Goal: Transaction & Acquisition: Purchase product/service

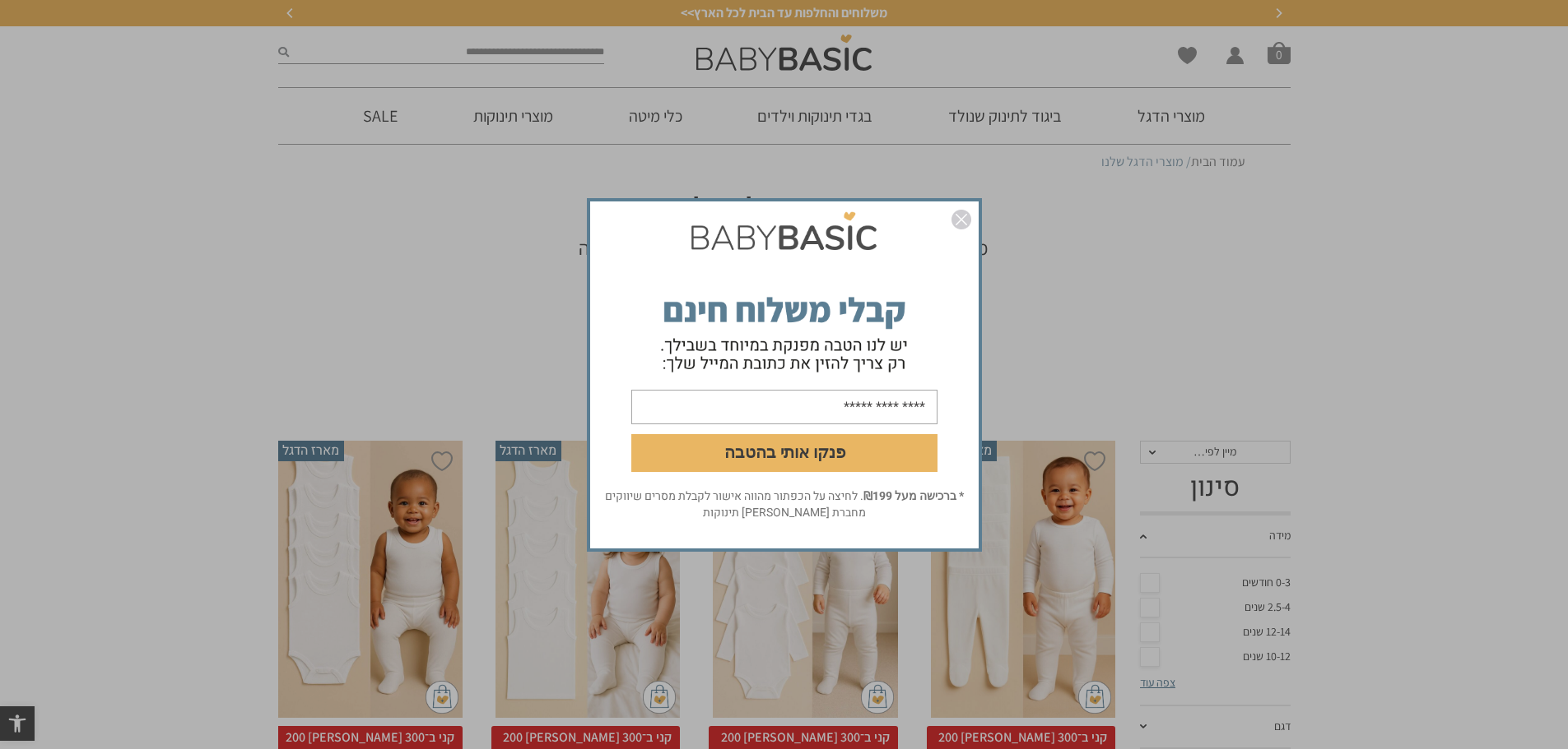
click at [962, 214] on img "סגור" at bounding box center [962, 220] width 20 height 20
click at [963, 217] on img "סגור" at bounding box center [962, 220] width 20 height 20
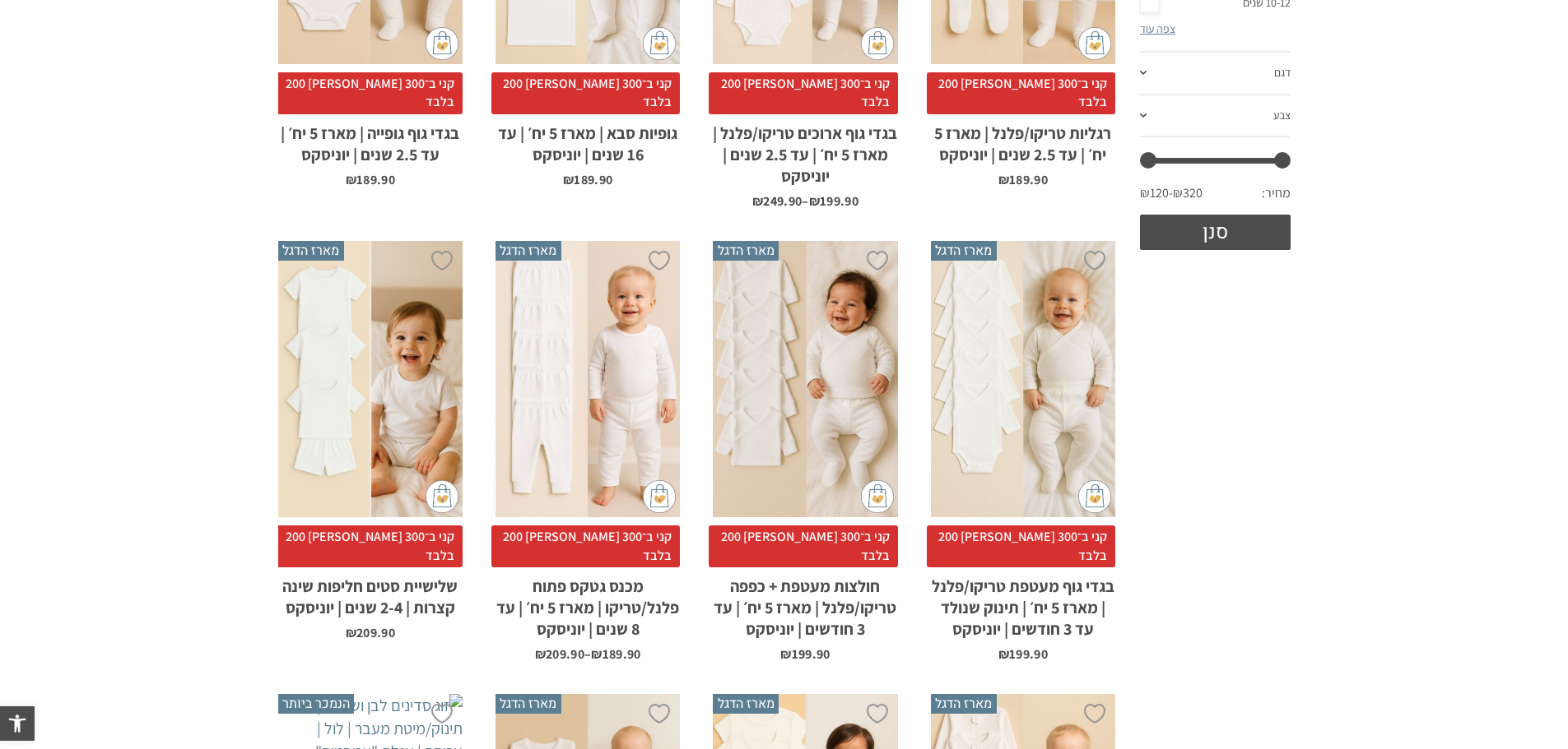
scroll to position [658, 0]
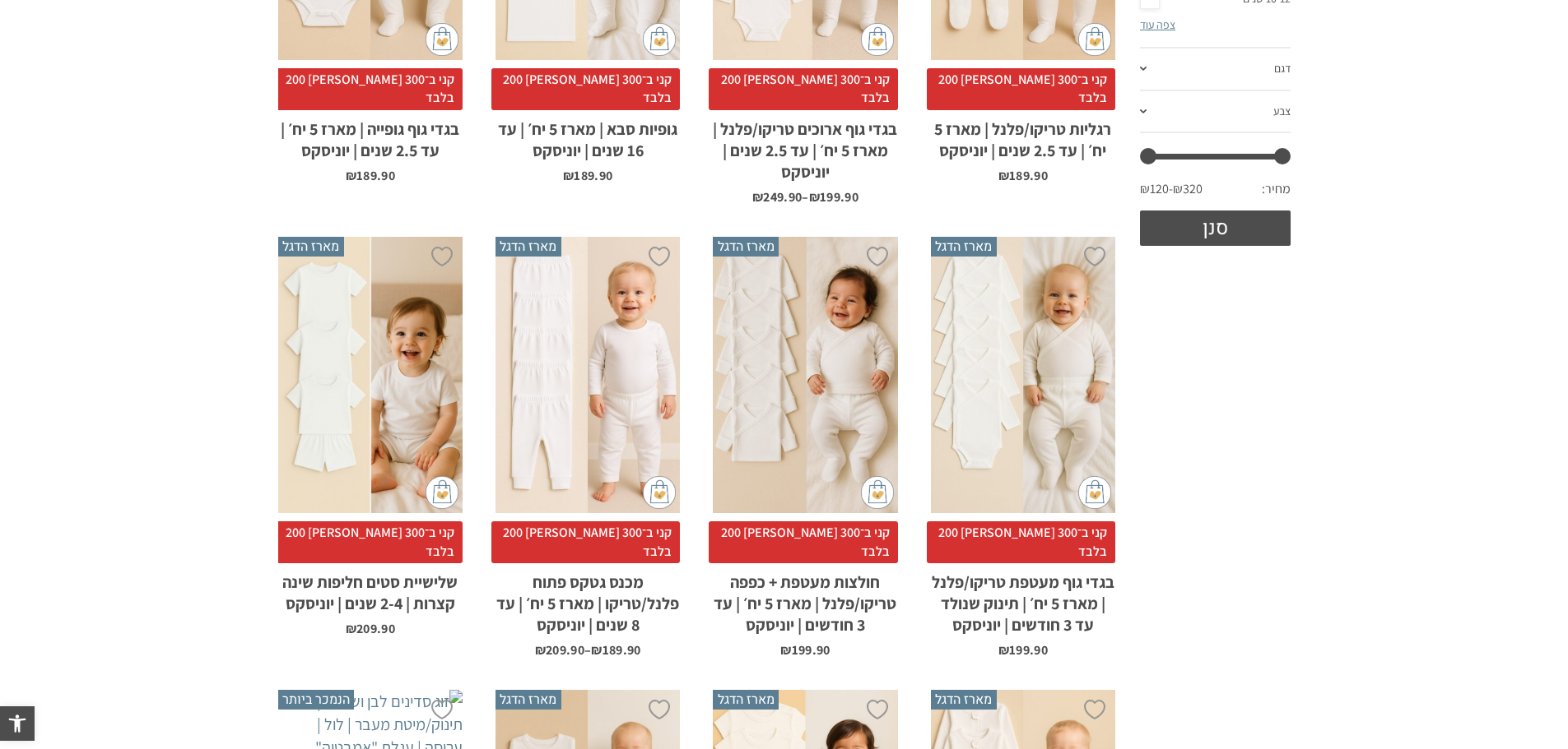
click at [1045, 351] on div "x בחירת סוג בד טריקו (עונת מעבר/קיץ) פלנל (חורף)" at bounding box center [1023, 375] width 184 height 278
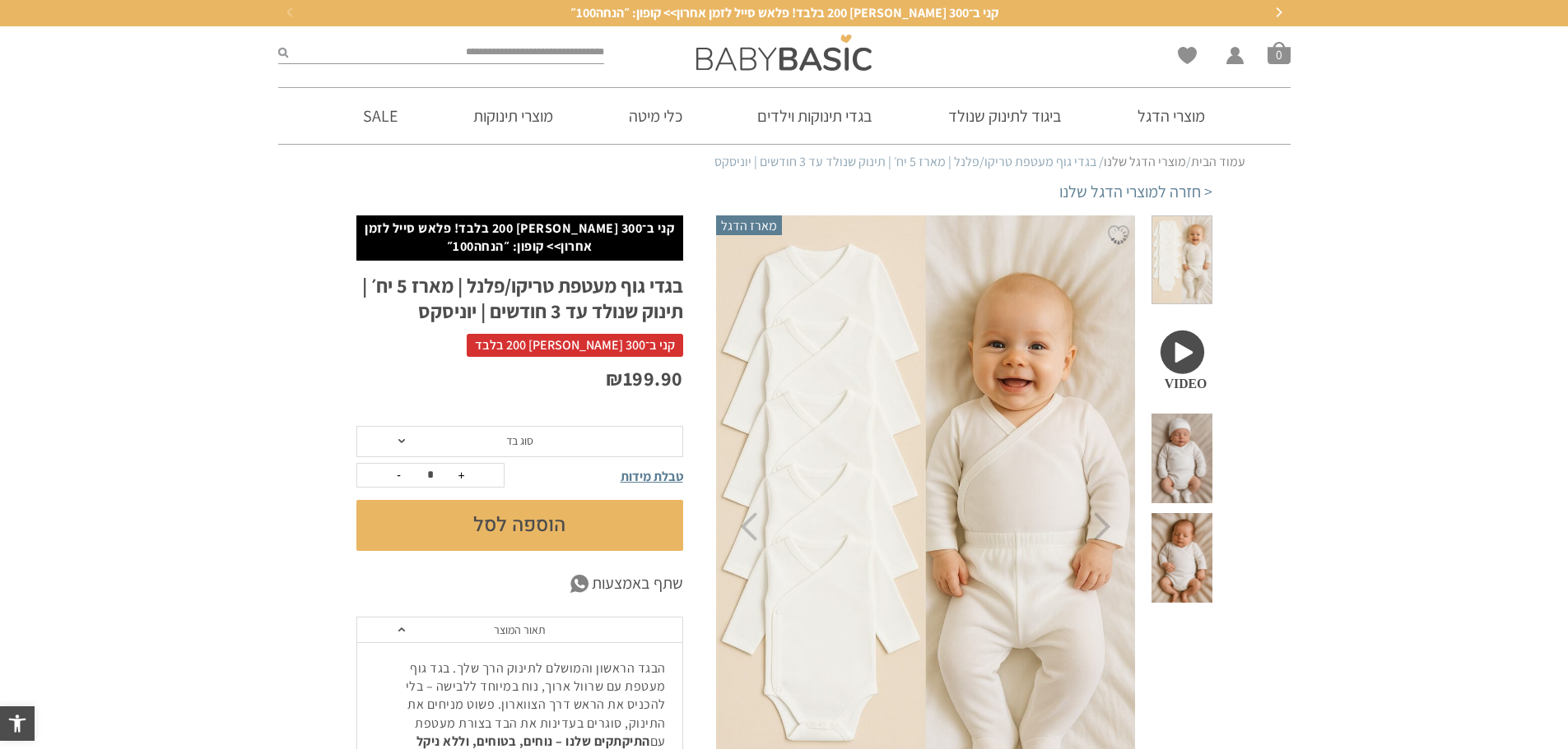
click at [542, 436] on span "סוג בד" at bounding box center [519, 441] width 327 height 31
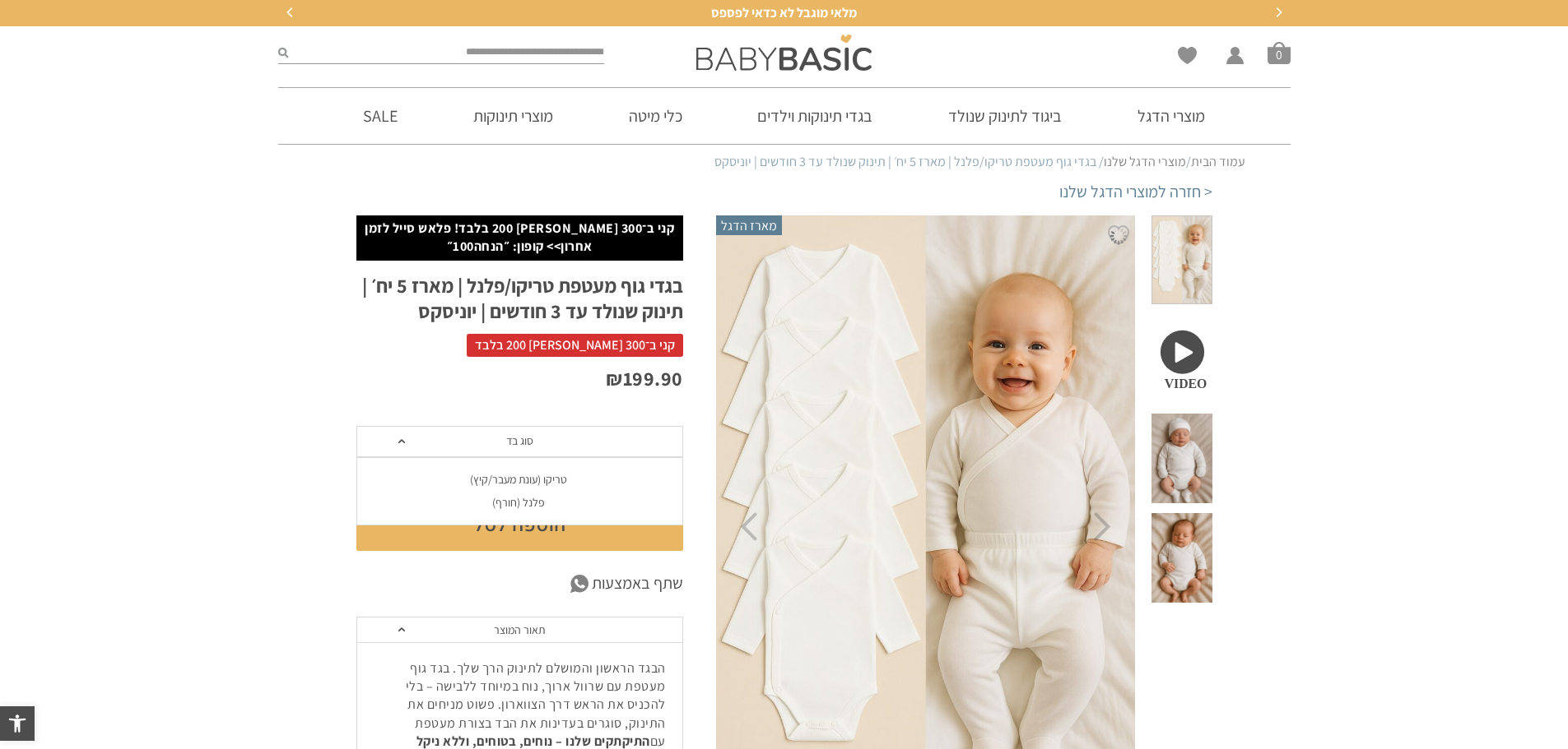
click at [532, 481] on div "טריקו (עונת מעבר/קיץ)" at bounding box center [518, 480] width 327 height 14
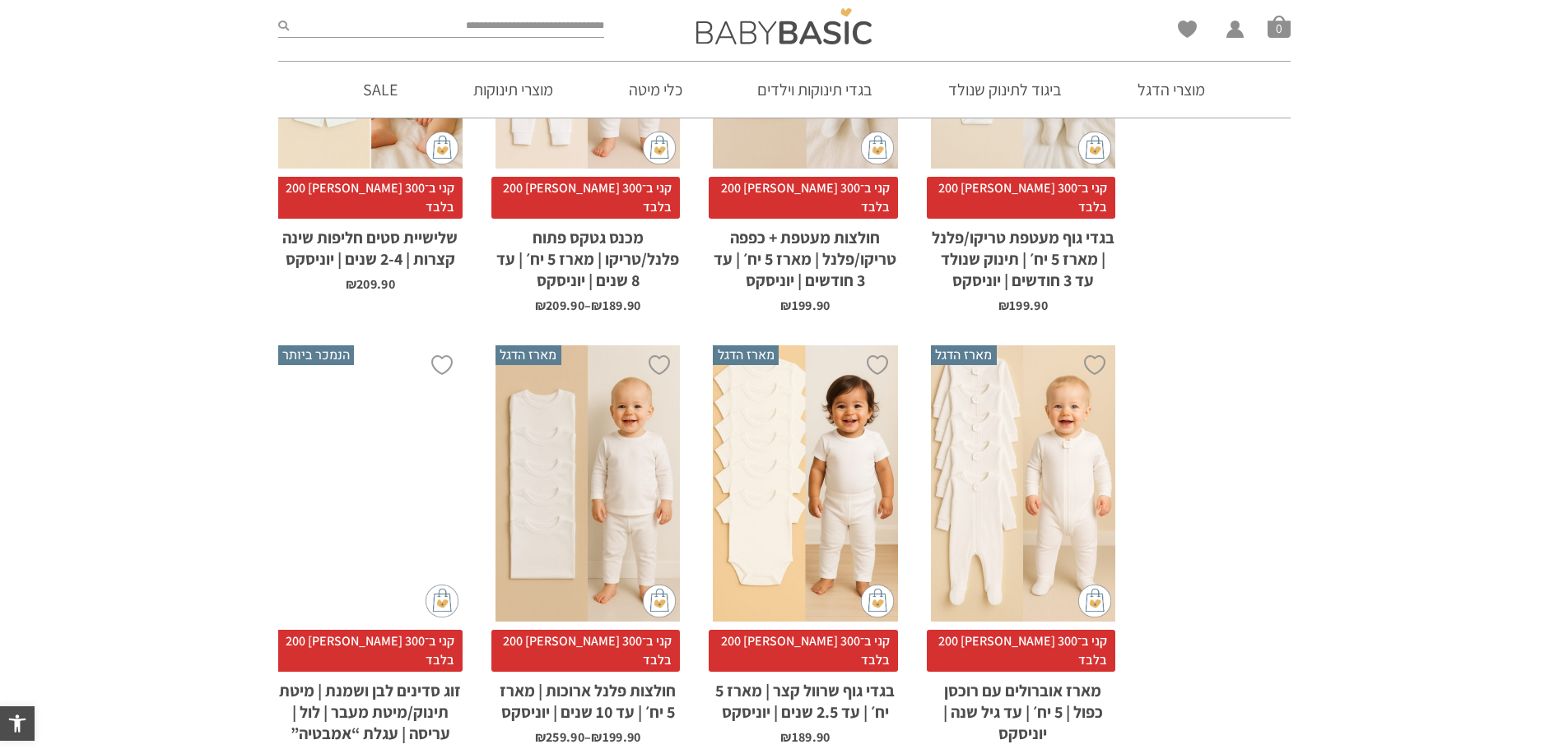
scroll to position [987, 0]
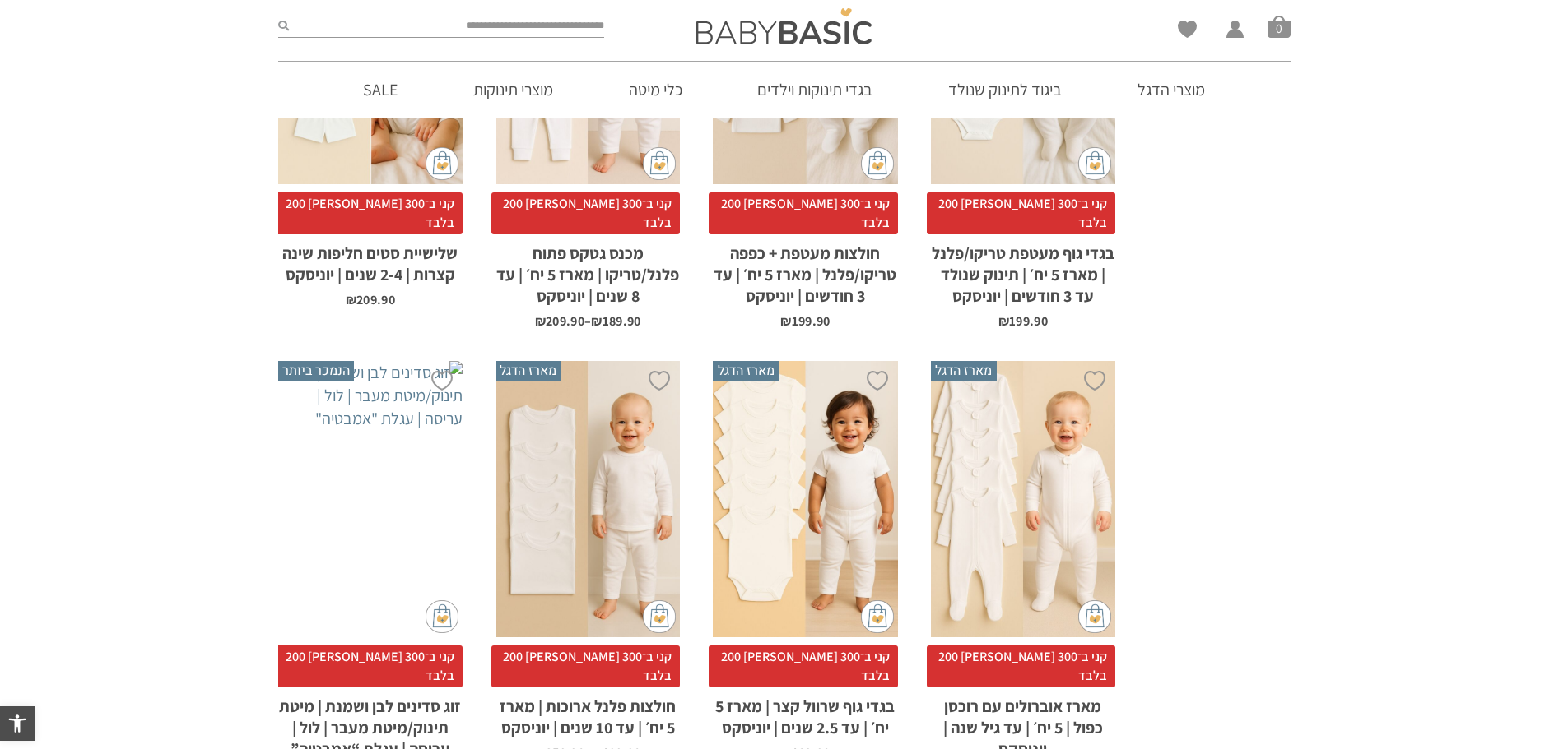
click at [1032, 439] on div "x בחירת מידה 0-3m 3-6m 6-12m" at bounding box center [1023, 500] width 184 height 278
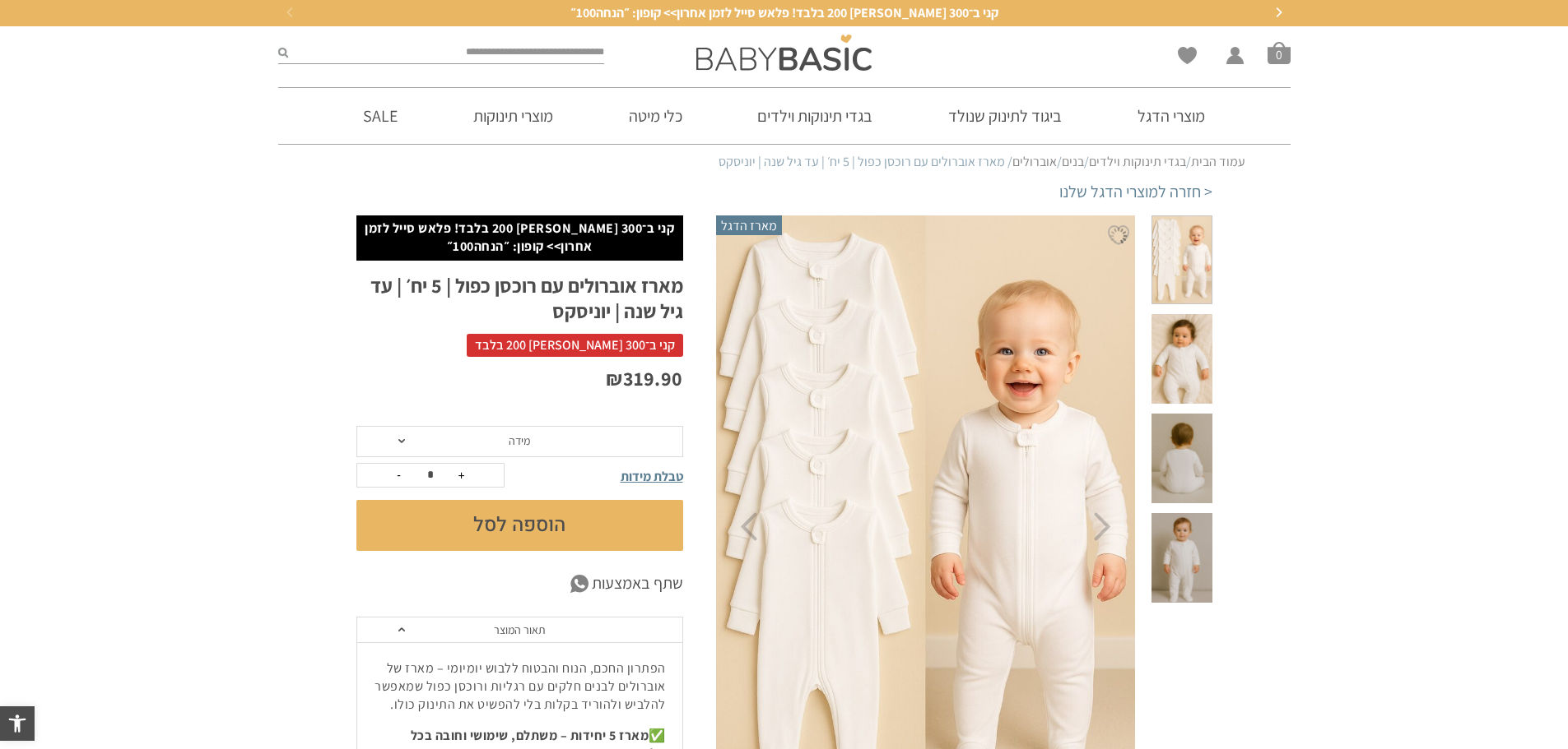
click at [1188, 337] on span at bounding box center [1182, 359] width 60 height 89
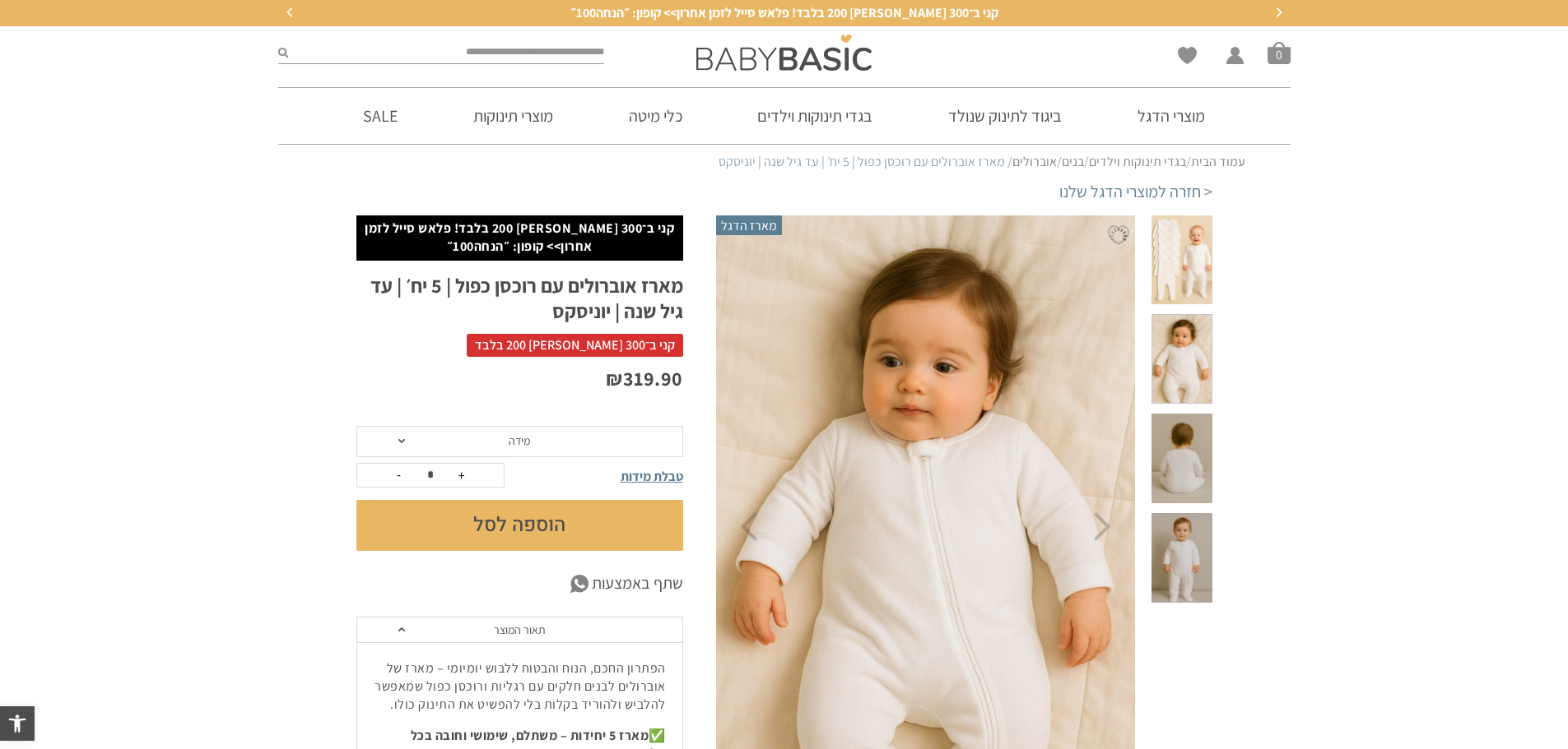
click at [1188, 414] on span at bounding box center [1182, 458] width 60 height 89
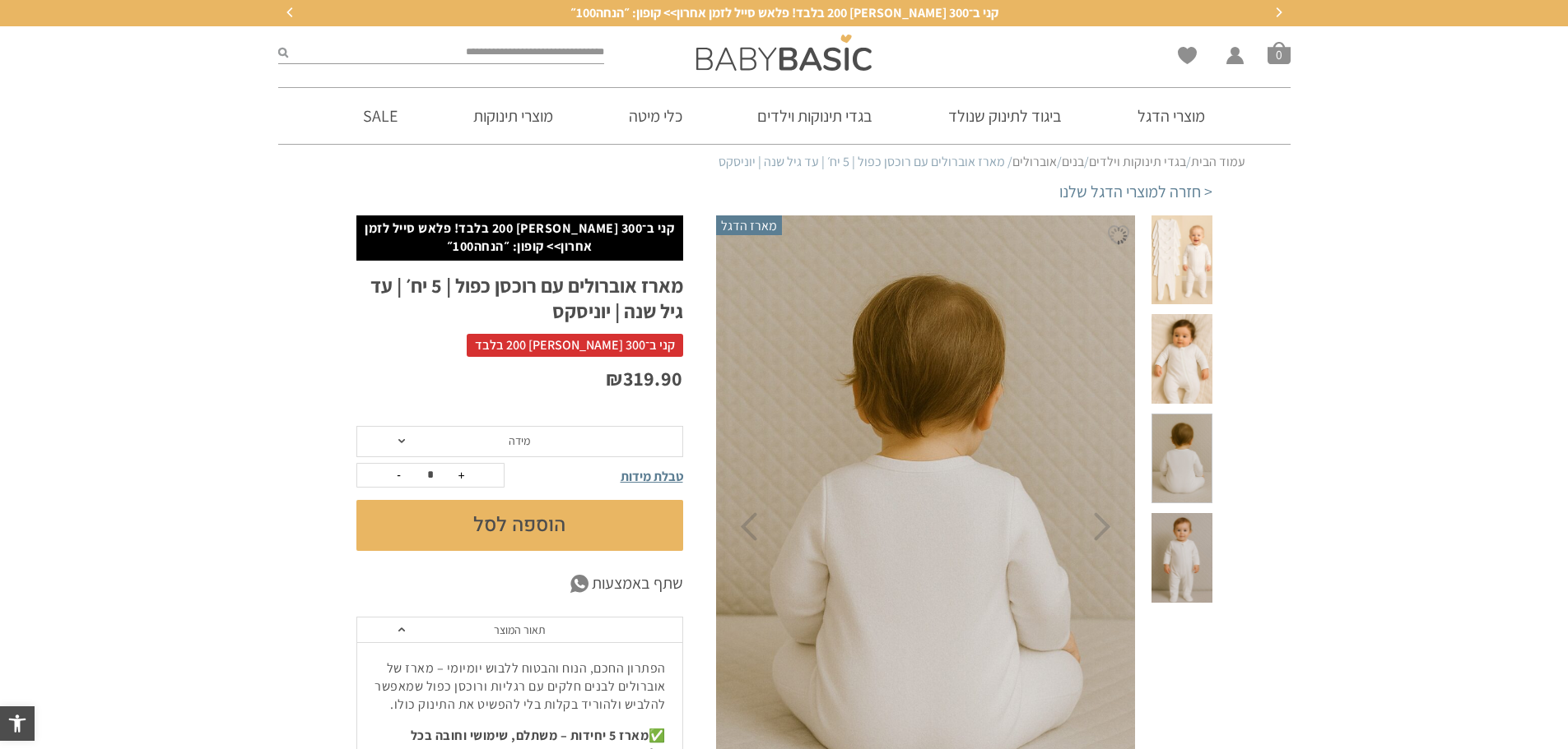
click at [1179, 513] on span at bounding box center [1182, 558] width 60 height 89
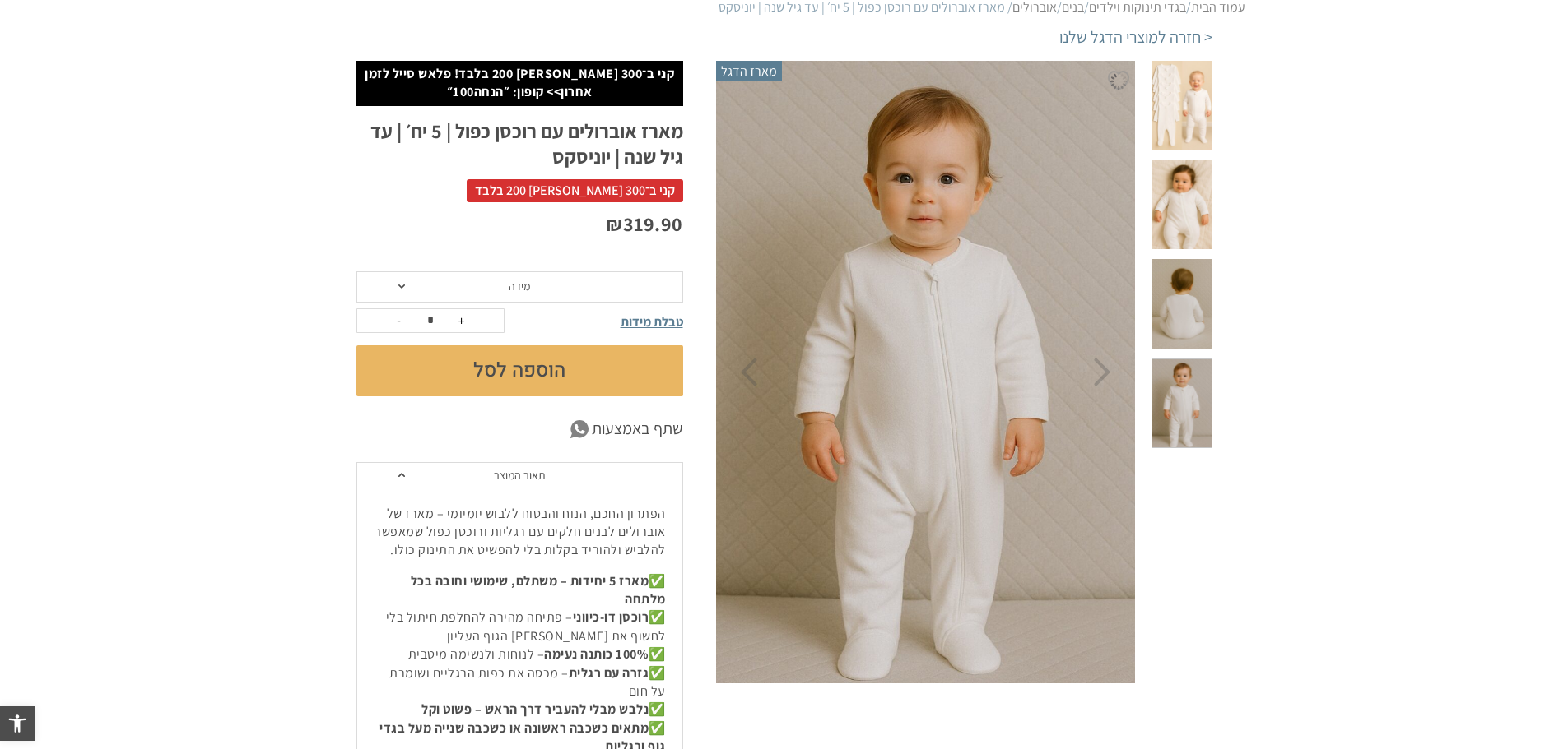
scroll to position [165, 0]
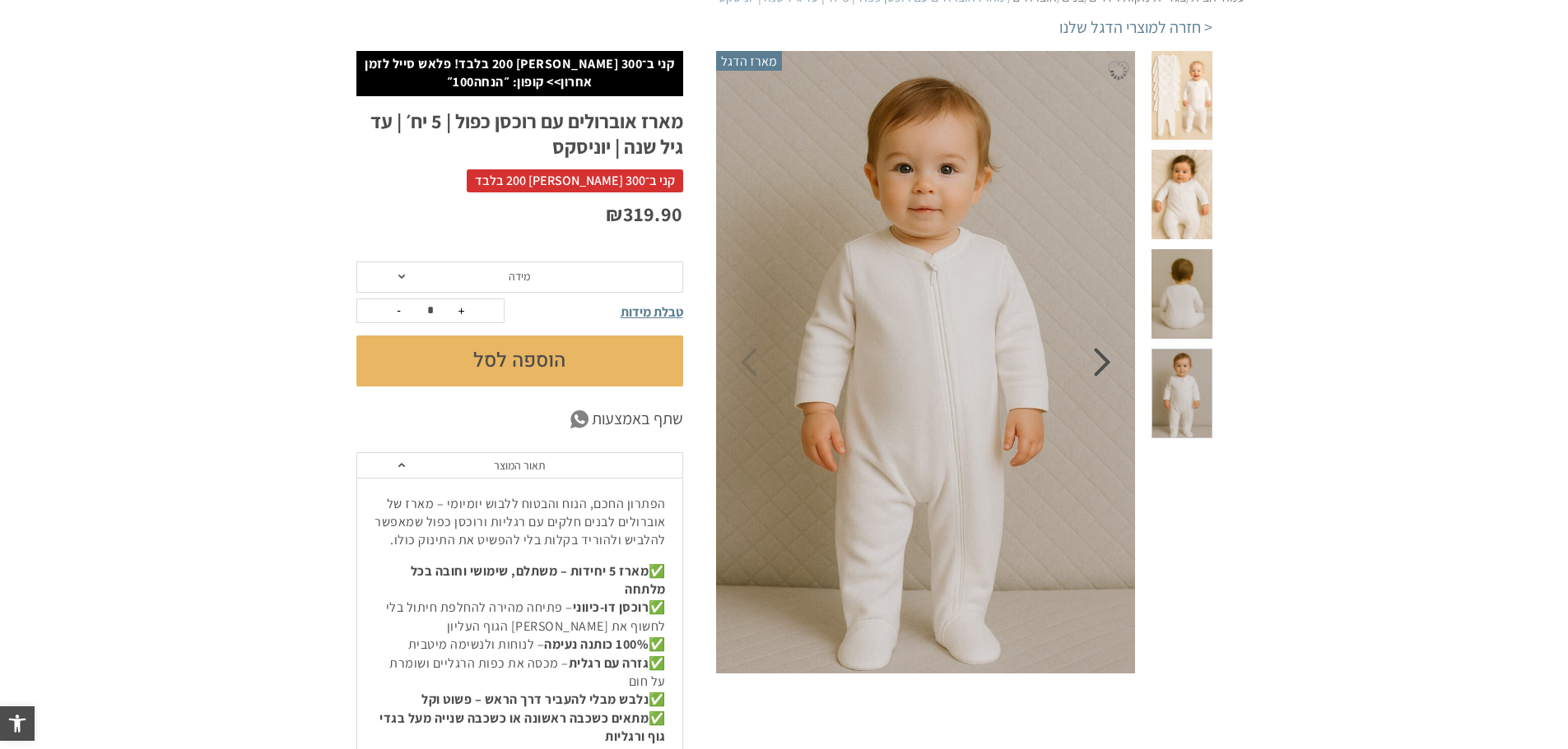
click at [1099, 373] on icon "Next" at bounding box center [1102, 362] width 18 height 28
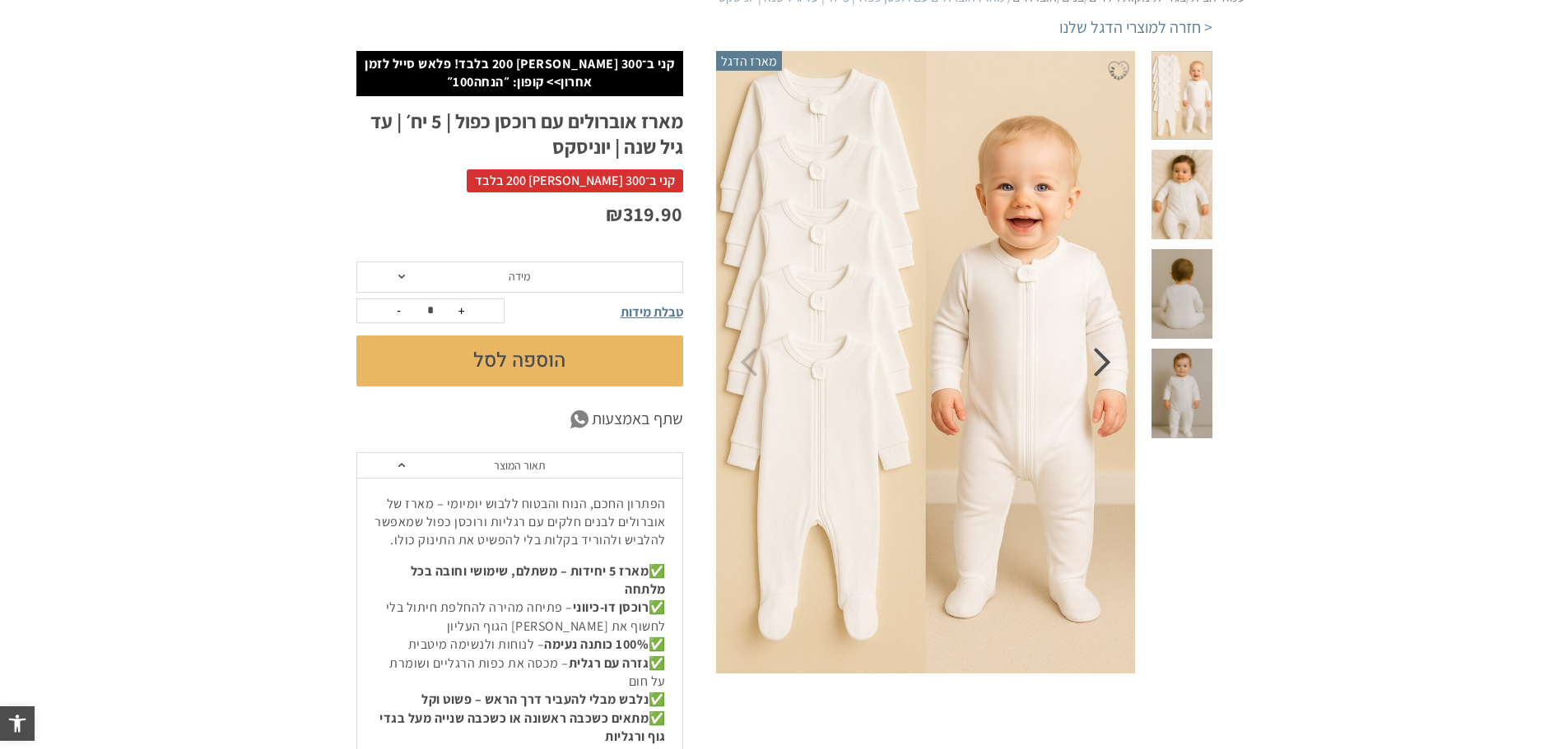
click at [1099, 373] on icon "Next" at bounding box center [1102, 362] width 18 height 28
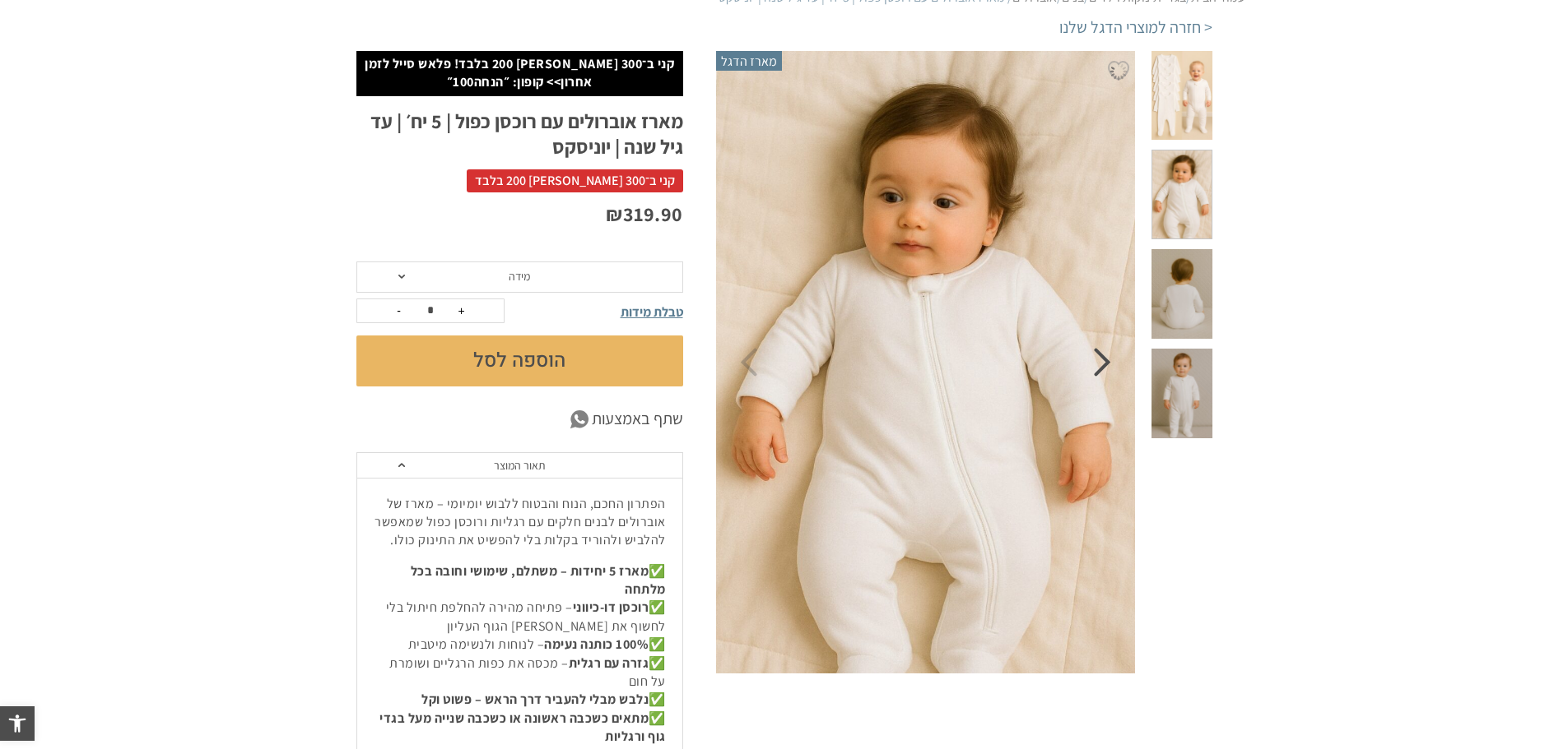
click at [1099, 373] on icon "Next" at bounding box center [1102, 362] width 18 height 28
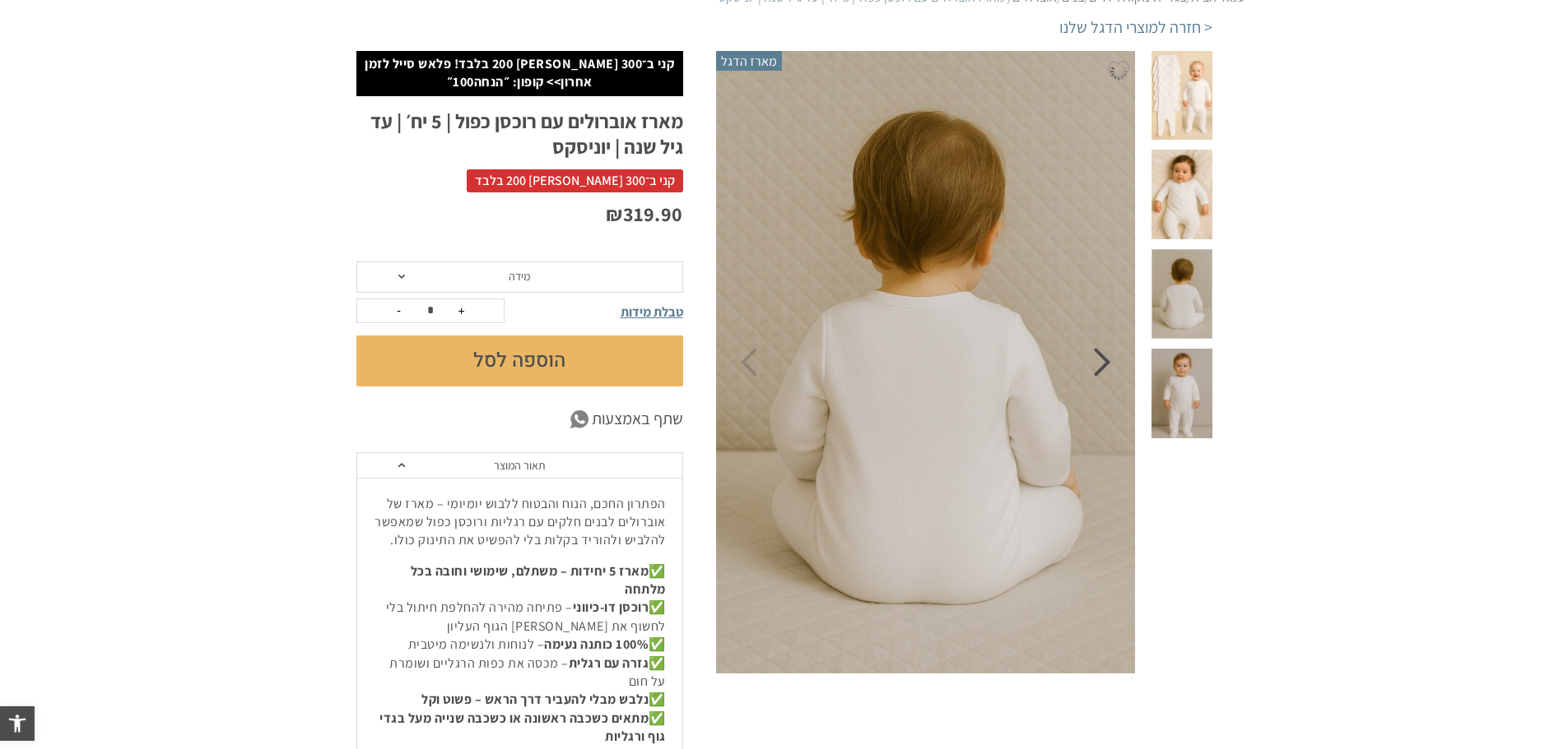
click at [1099, 373] on icon "Next" at bounding box center [1102, 362] width 18 height 28
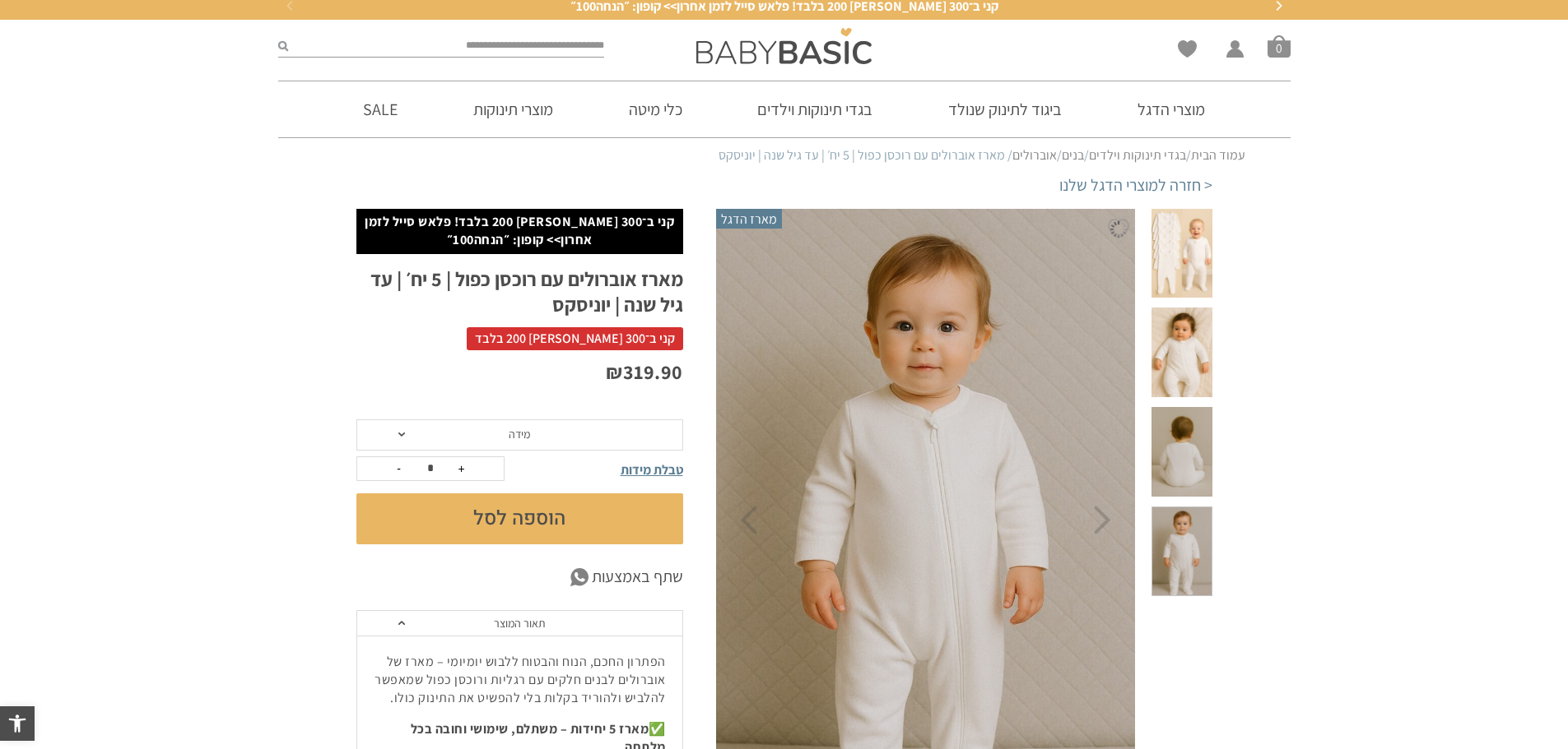
scroll to position [0, 0]
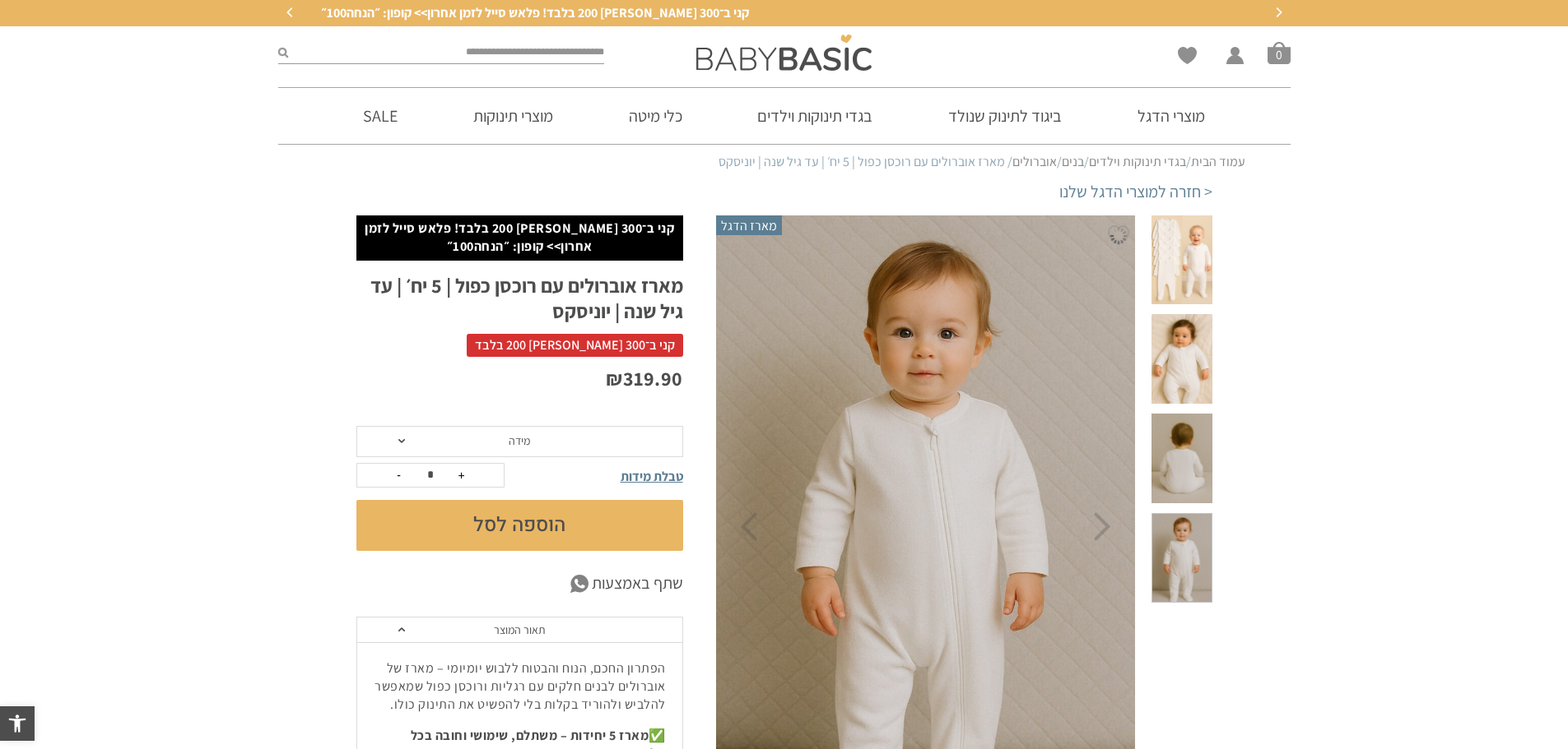
click at [1176, 341] on span at bounding box center [1182, 359] width 60 height 89
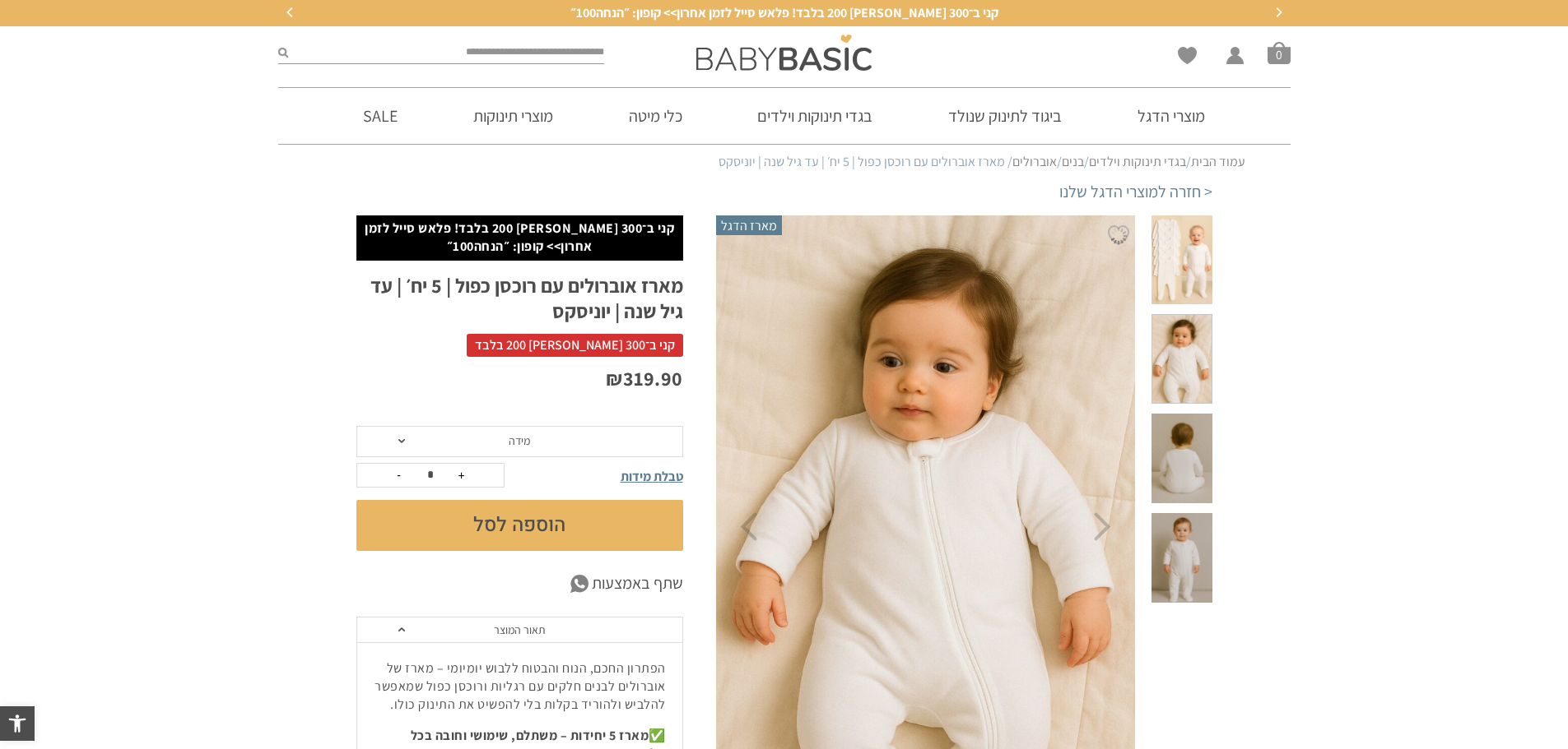
click at [1178, 414] on span at bounding box center [1182, 458] width 60 height 89
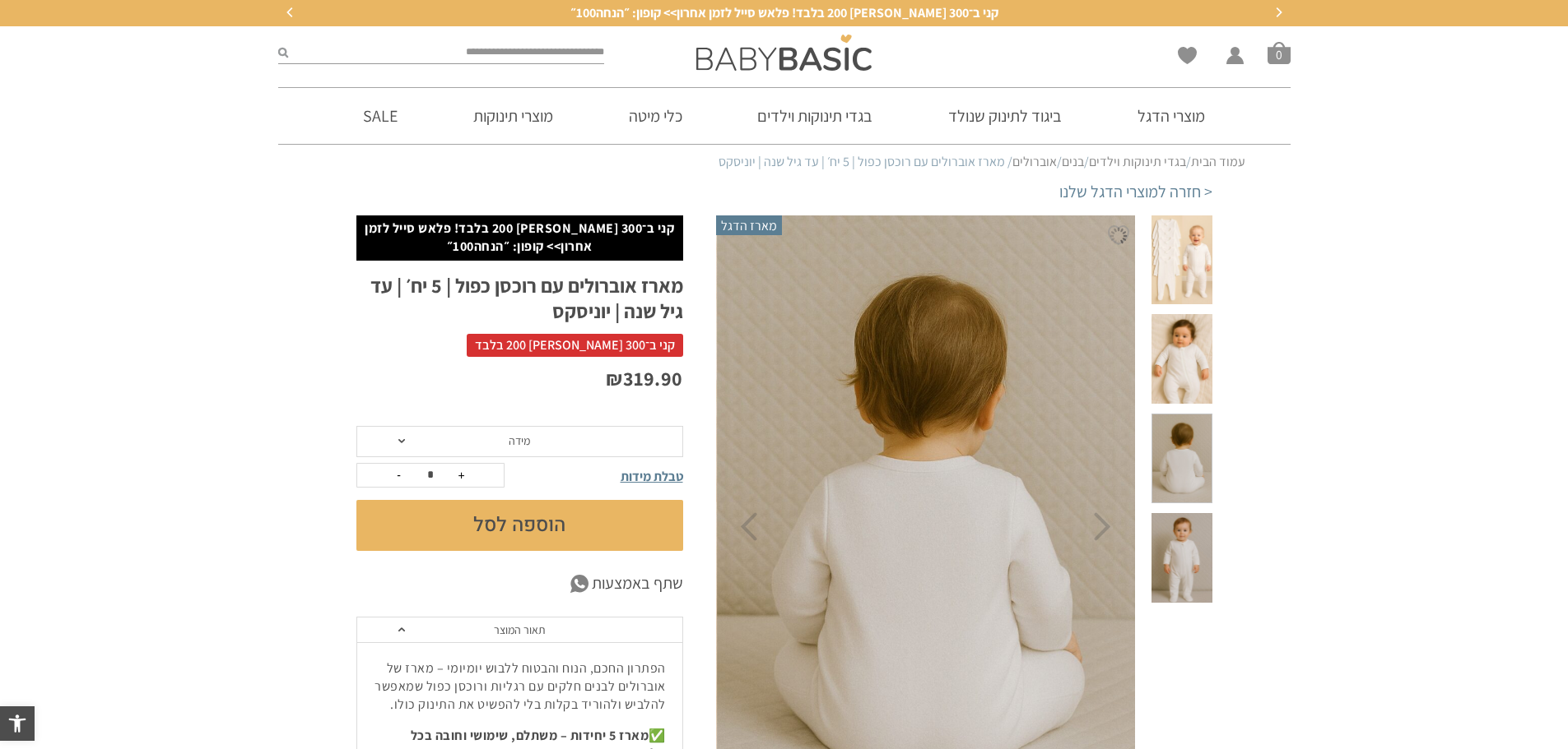
click at [1182, 513] on span at bounding box center [1182, 558] width 60 height 89
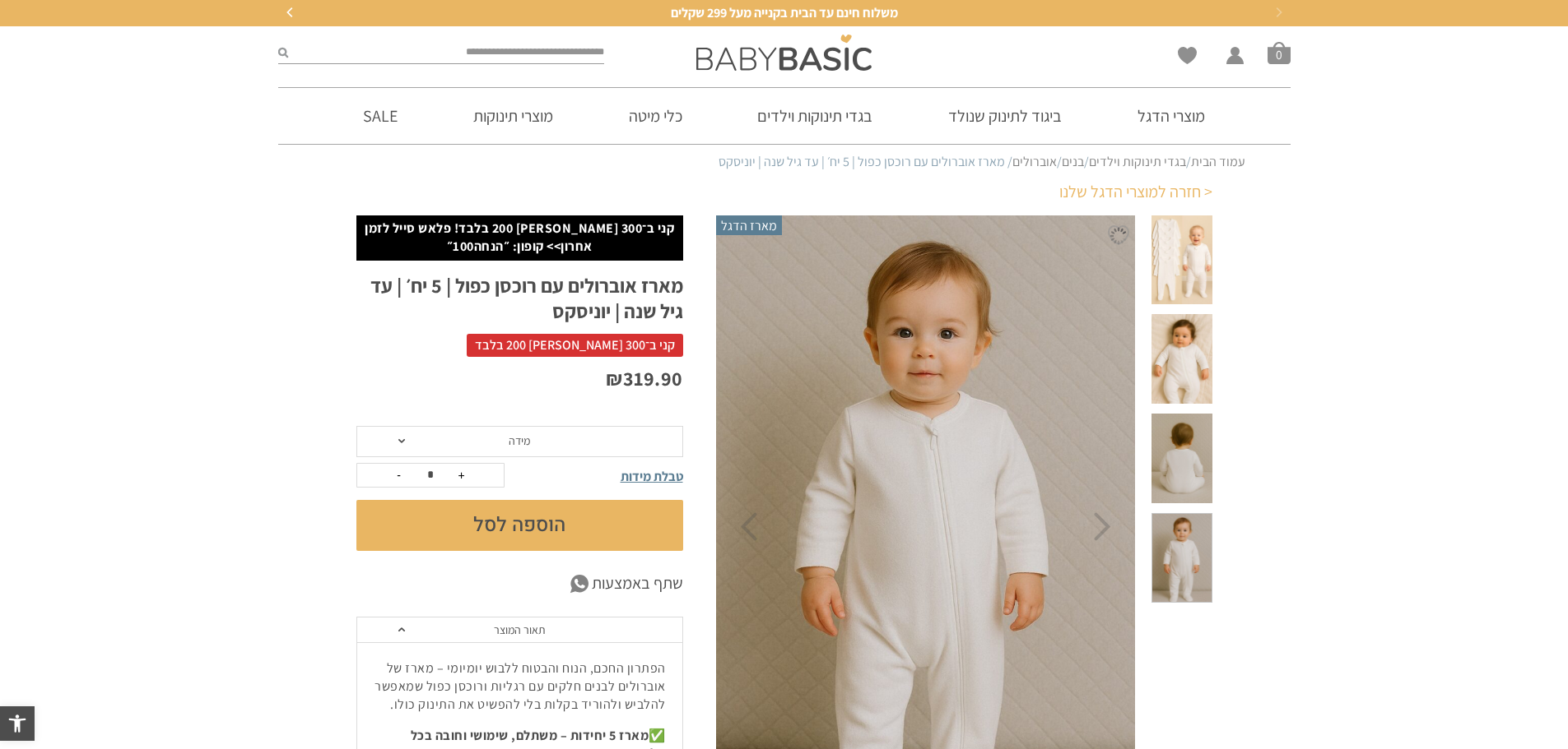
click at [1114, 201] on link "< חזרה למוצרי הדגל שלנו" at bounding box center [1135, 192] width 153 height 23
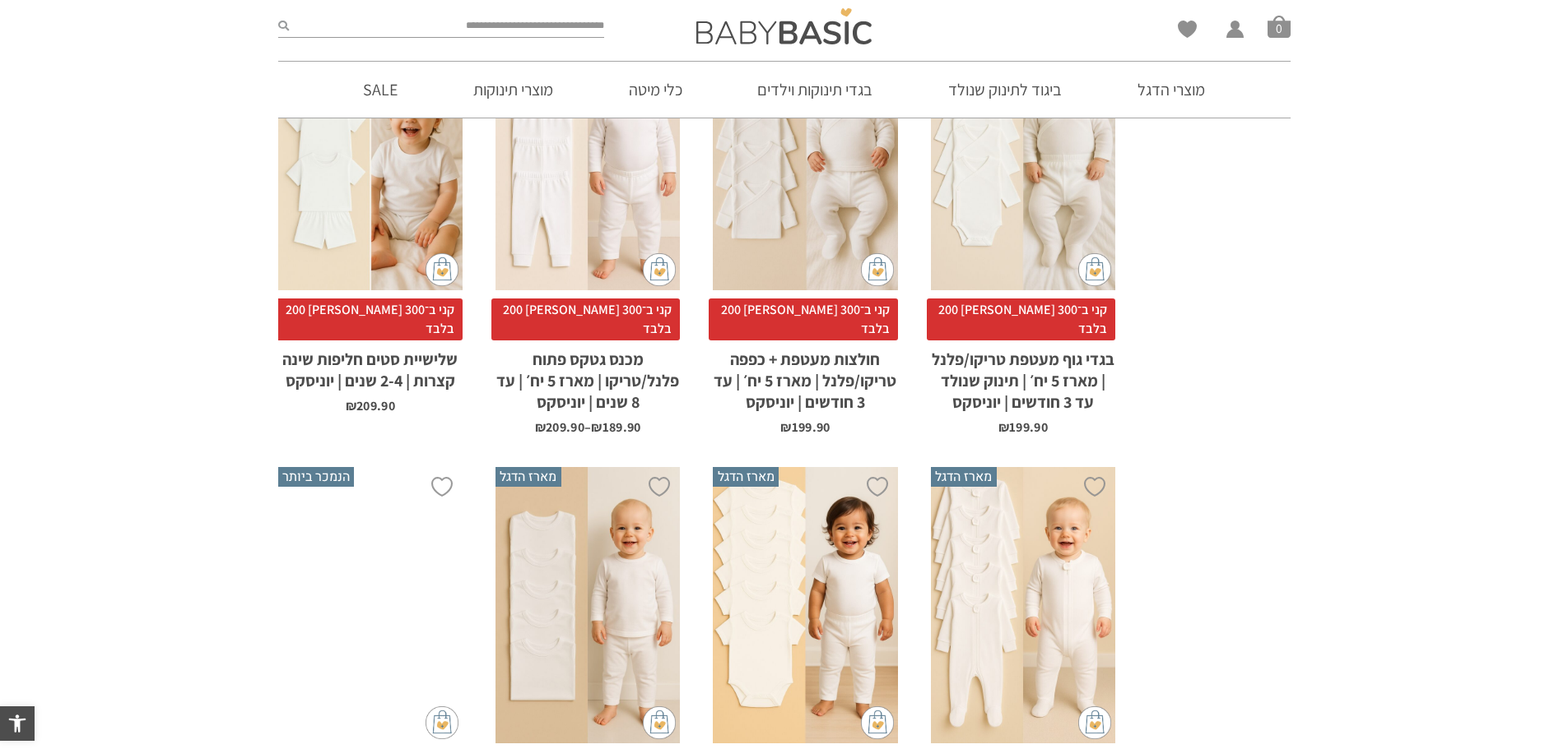
scroll to position [931, 0]
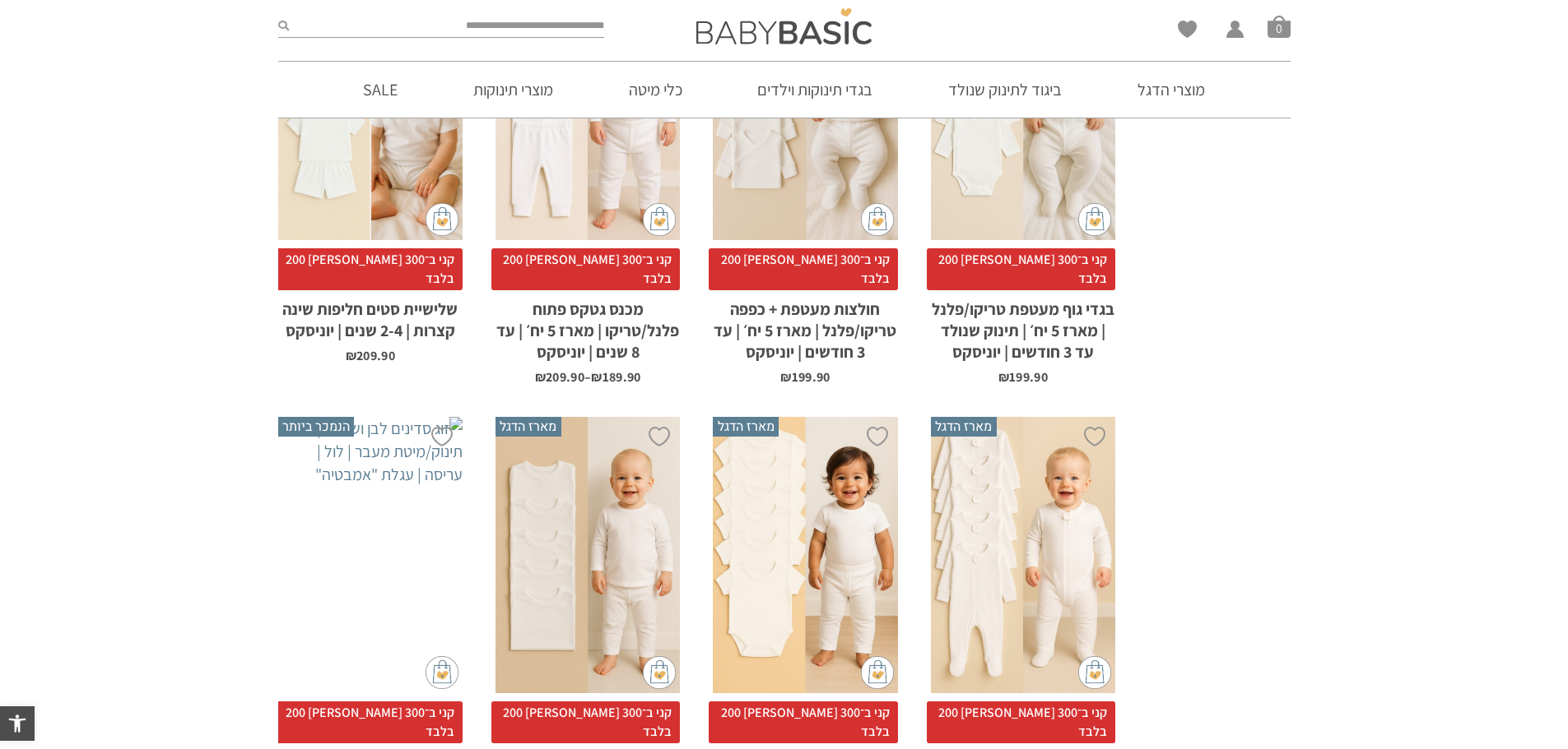
click at [1013, 474] on div "x בחירת מידה 0-3m 3-6m 6-12m" at bounding box center [1023, 556] width 184 height 278
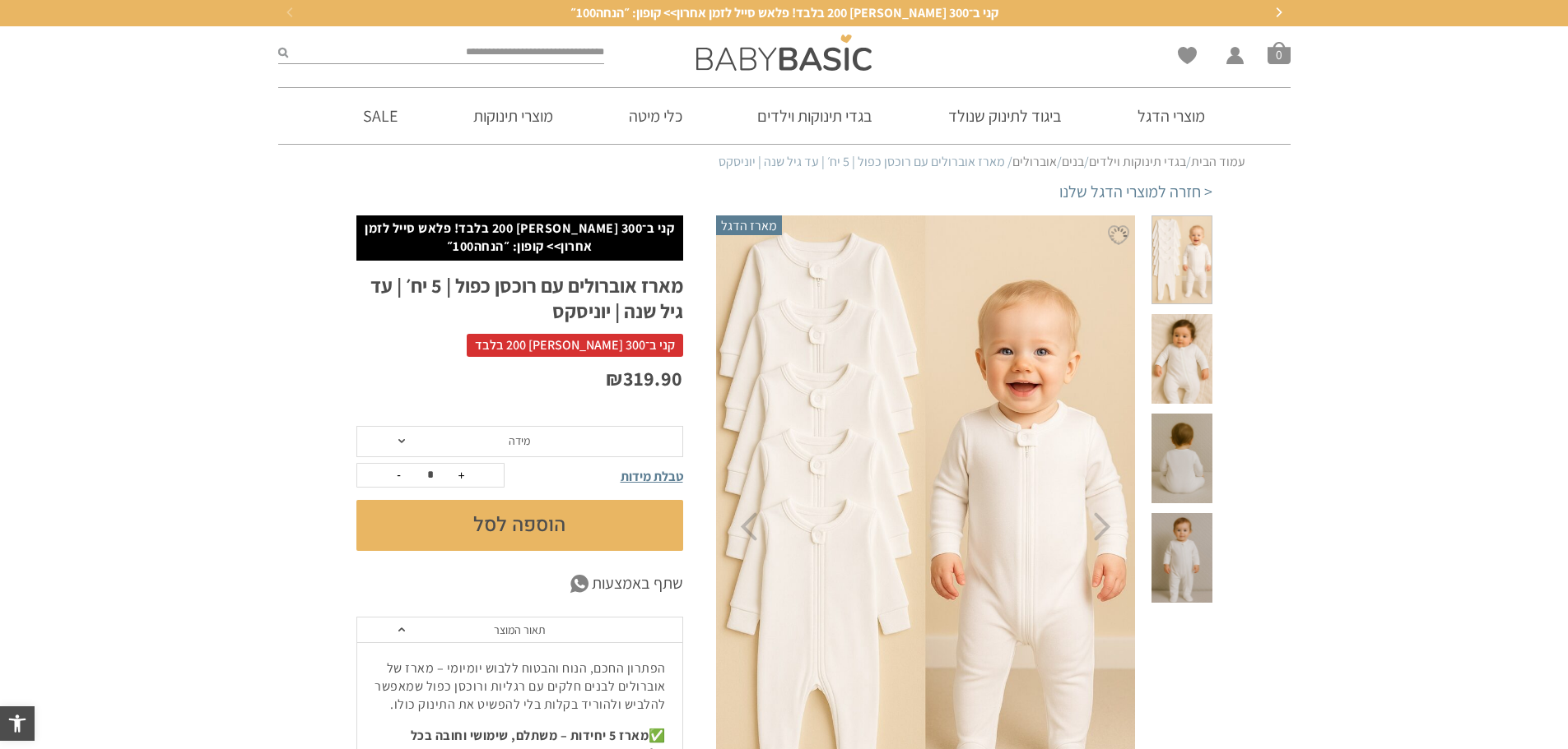
click at [1185, 343] on span at bounding box center [1182, 359] width 60 height 89
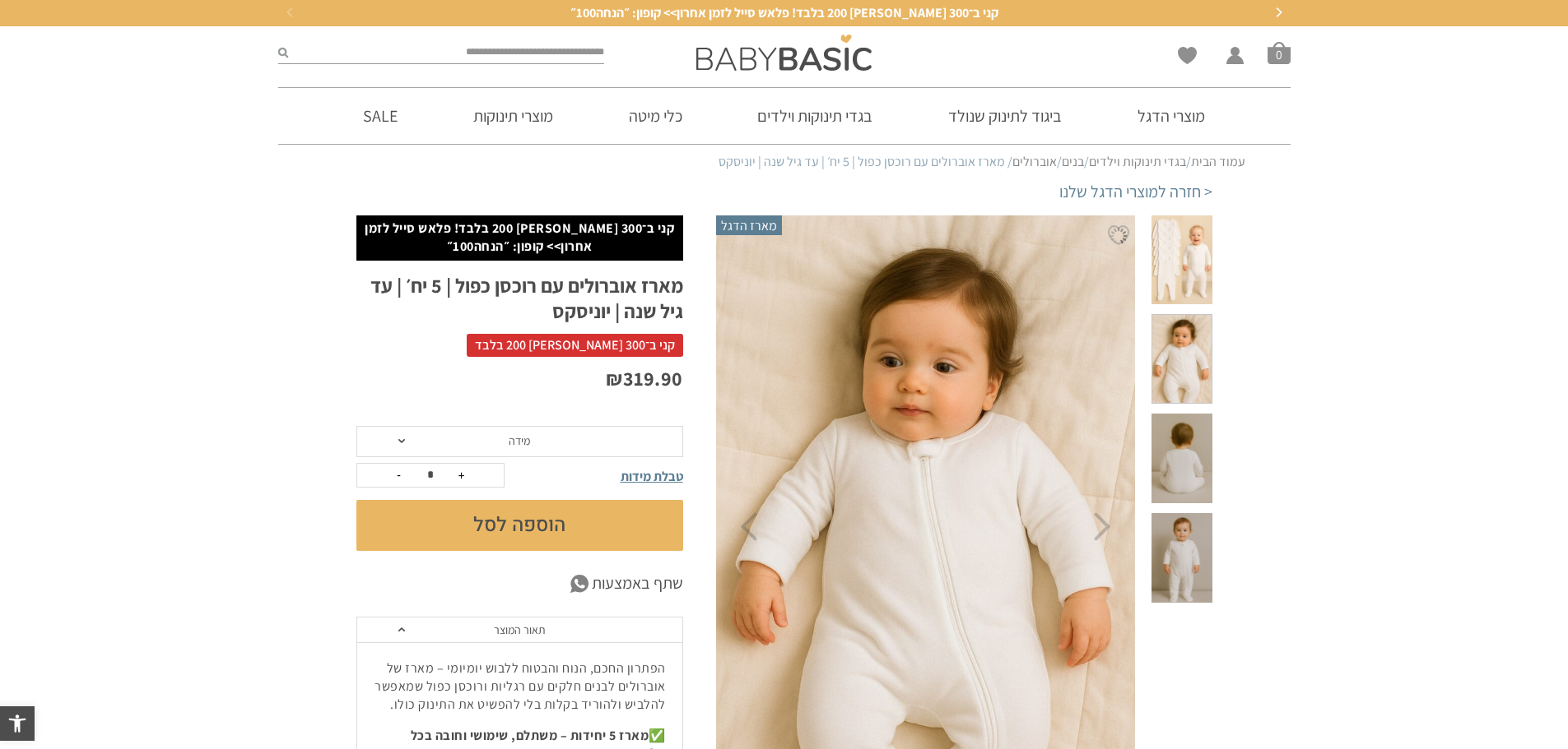
click at [1213, 396] on div at bounding box center [1182, 527] width 77 height 623
click at [1190, 414] on span at bounding box center [1182, 458] width 60 height 89
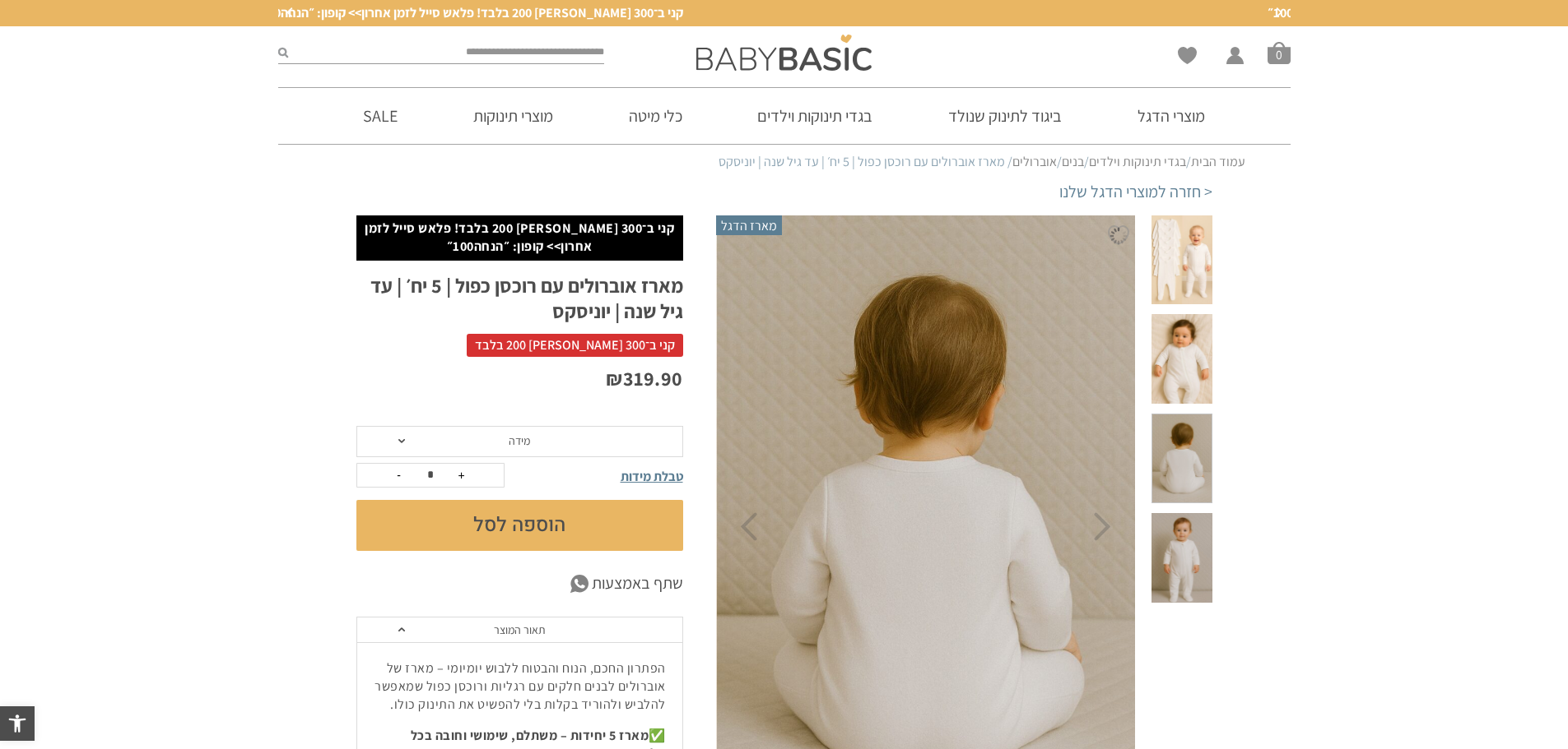
click at [1174, 513] on span at bounding box center [1182, 558] width 60 height 89
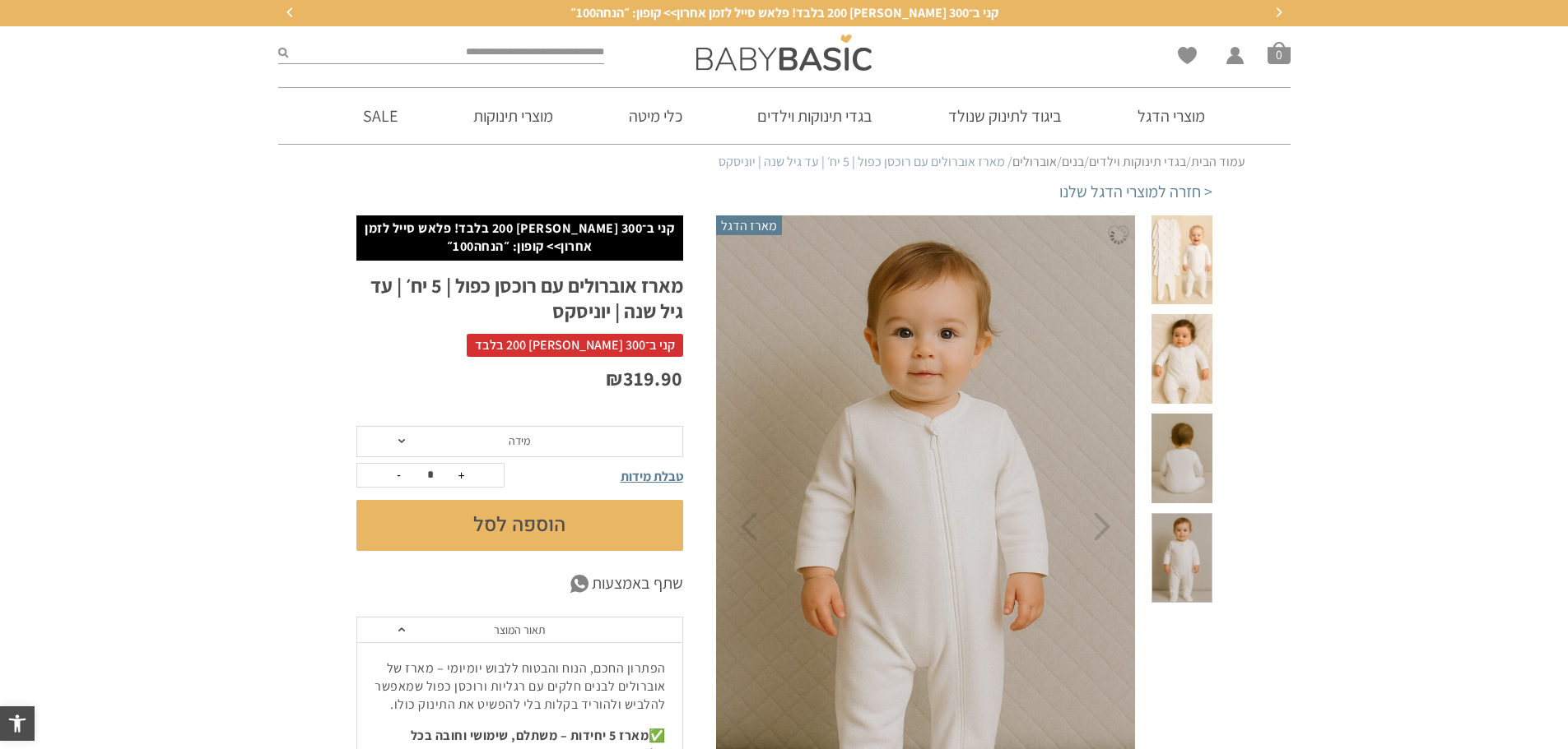
click at [1196, 420] on span at bounding box center [1182, 458] width 60 height 89
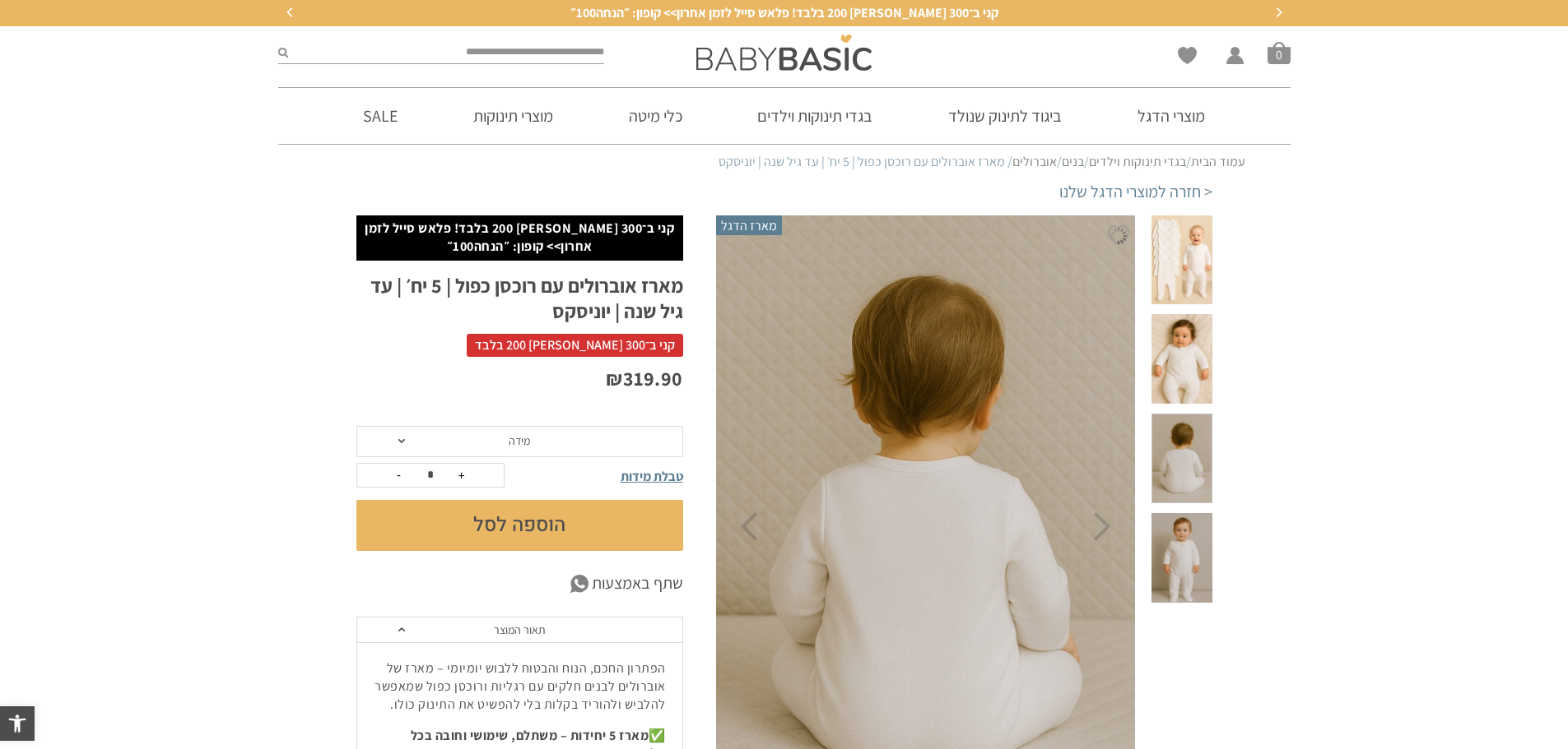
click at [1200, 513] on span at bounding box center [1182, 558] width 60 height 89
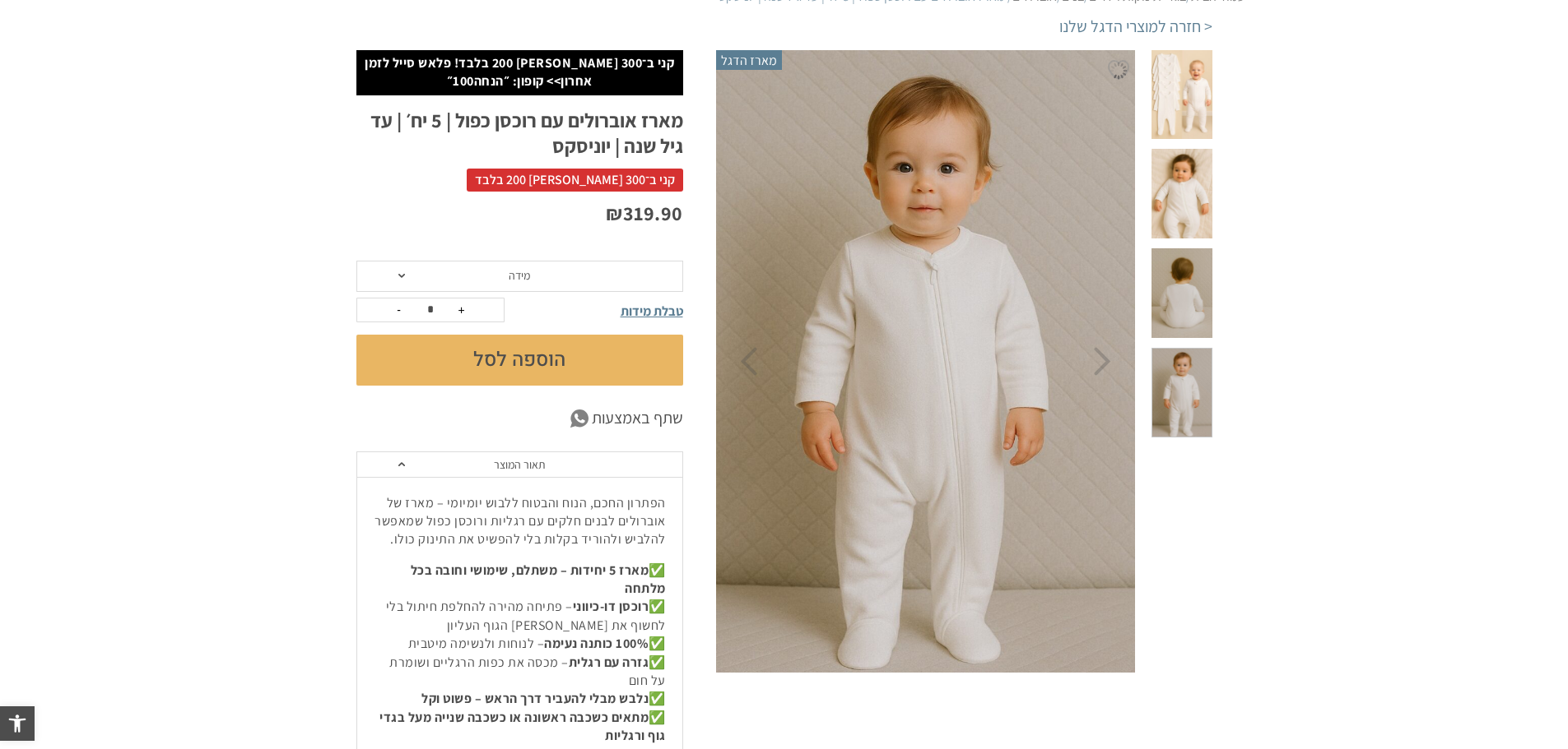
scroll to position [165, 0]
click at [1104, 364] on icon "Next" at bounding box center [1102, 362] width 18 height 28
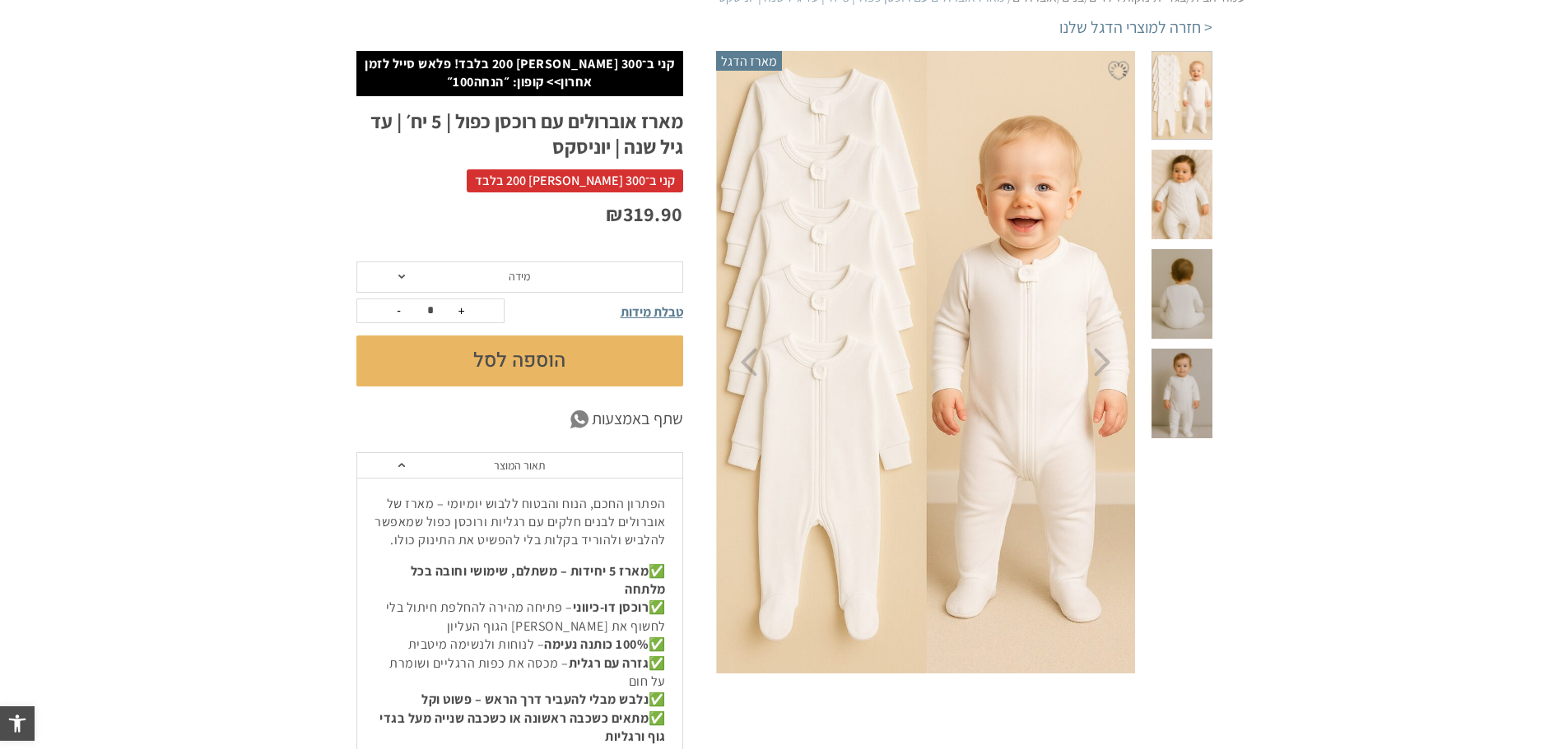
click at [1088, 358] on img at bounding box center [927, 363] width 421 height 632
click at [1092, 359] on img at bounding box center [926, 363] width 421 height 632
click at [1099, 369] on icon "Next" at bounding box center [1102, 362] width 18 height 28
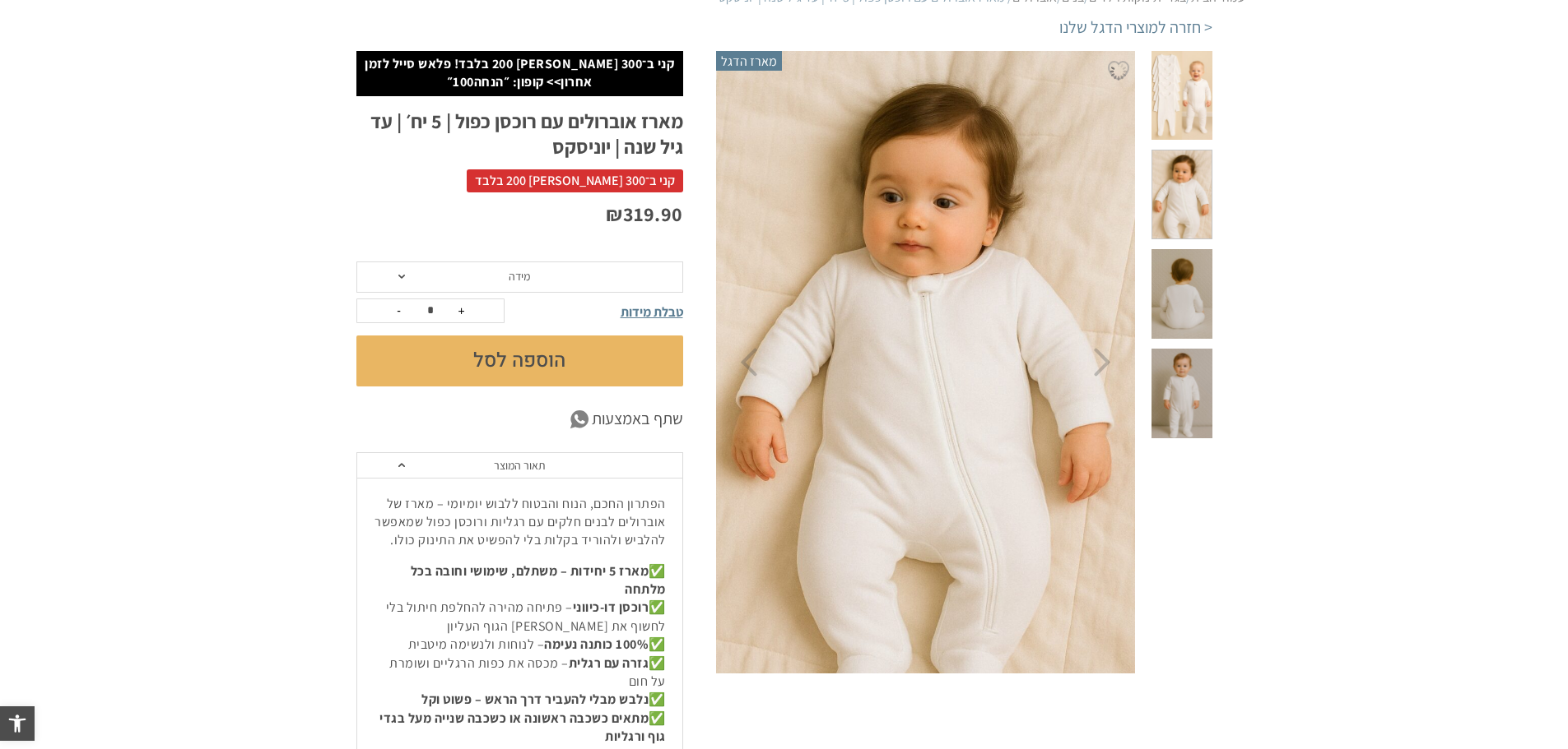
click at [961, 364] on img at bounding box center [926, 363] width 421 height 632
click at [744, 359] on icon "Previous" at bounding box center [748, 362] width 18 height 28
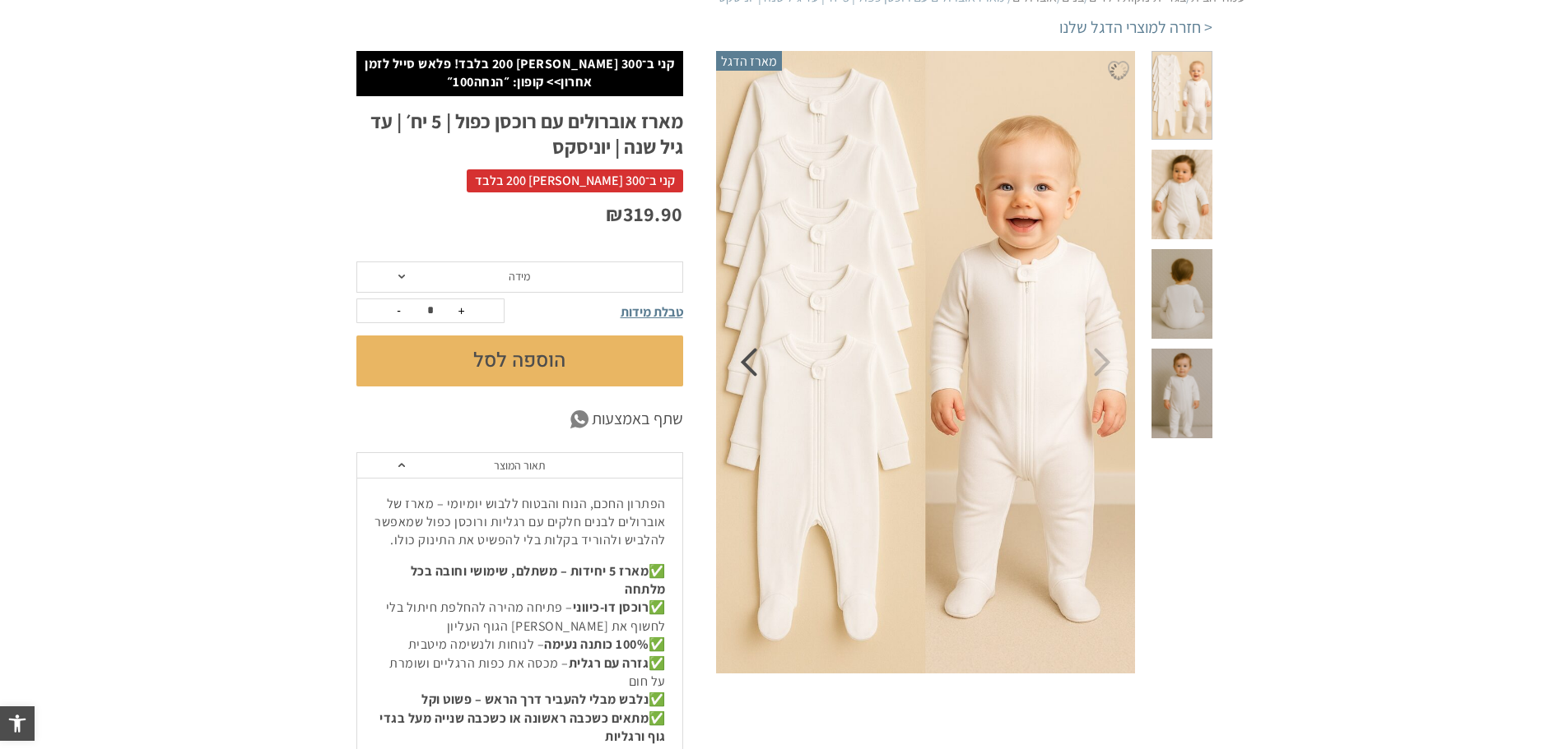
click at [744, 359] on icon "Previous" at bounding box center [748, 362] width 18 height 28
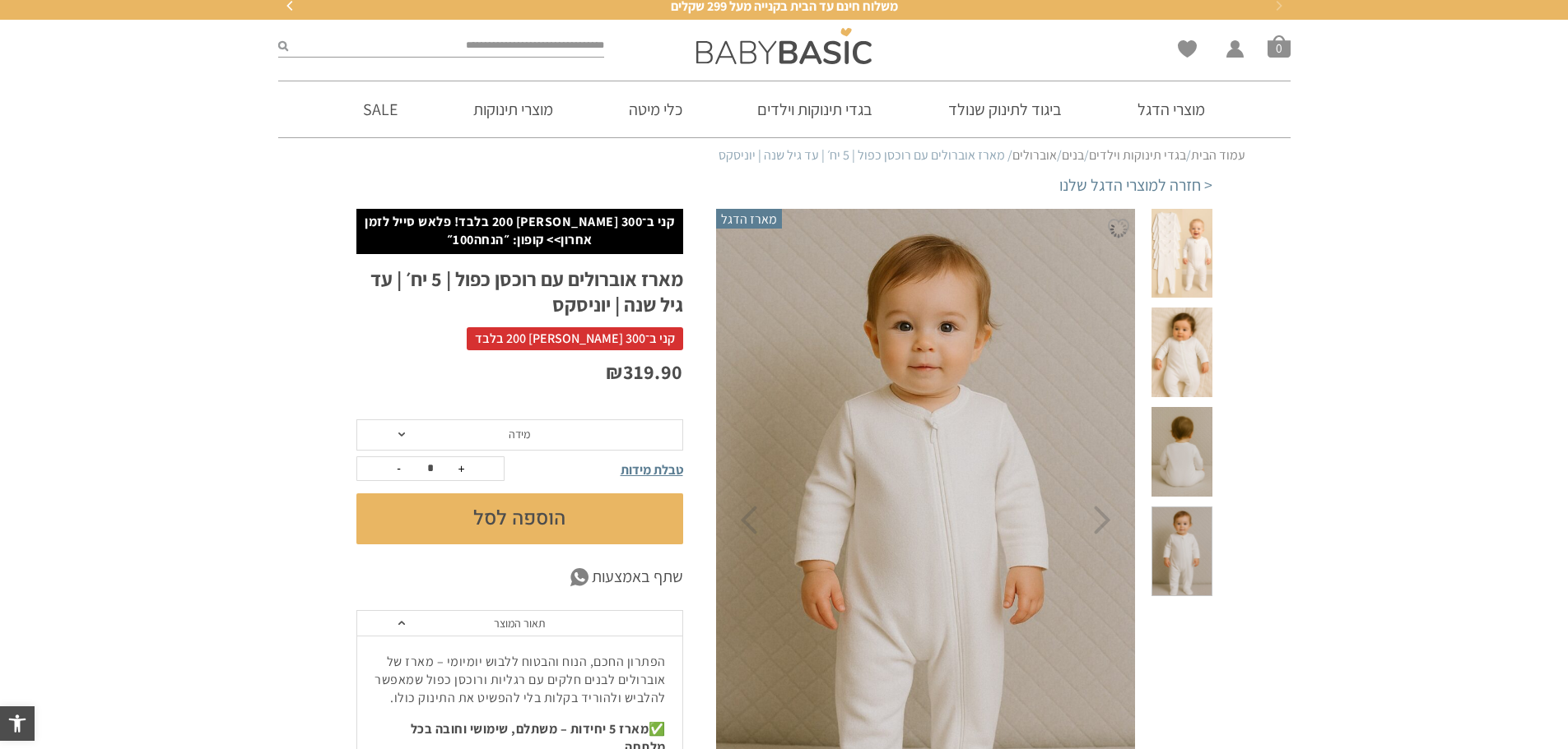
scroll to position [0, 0]
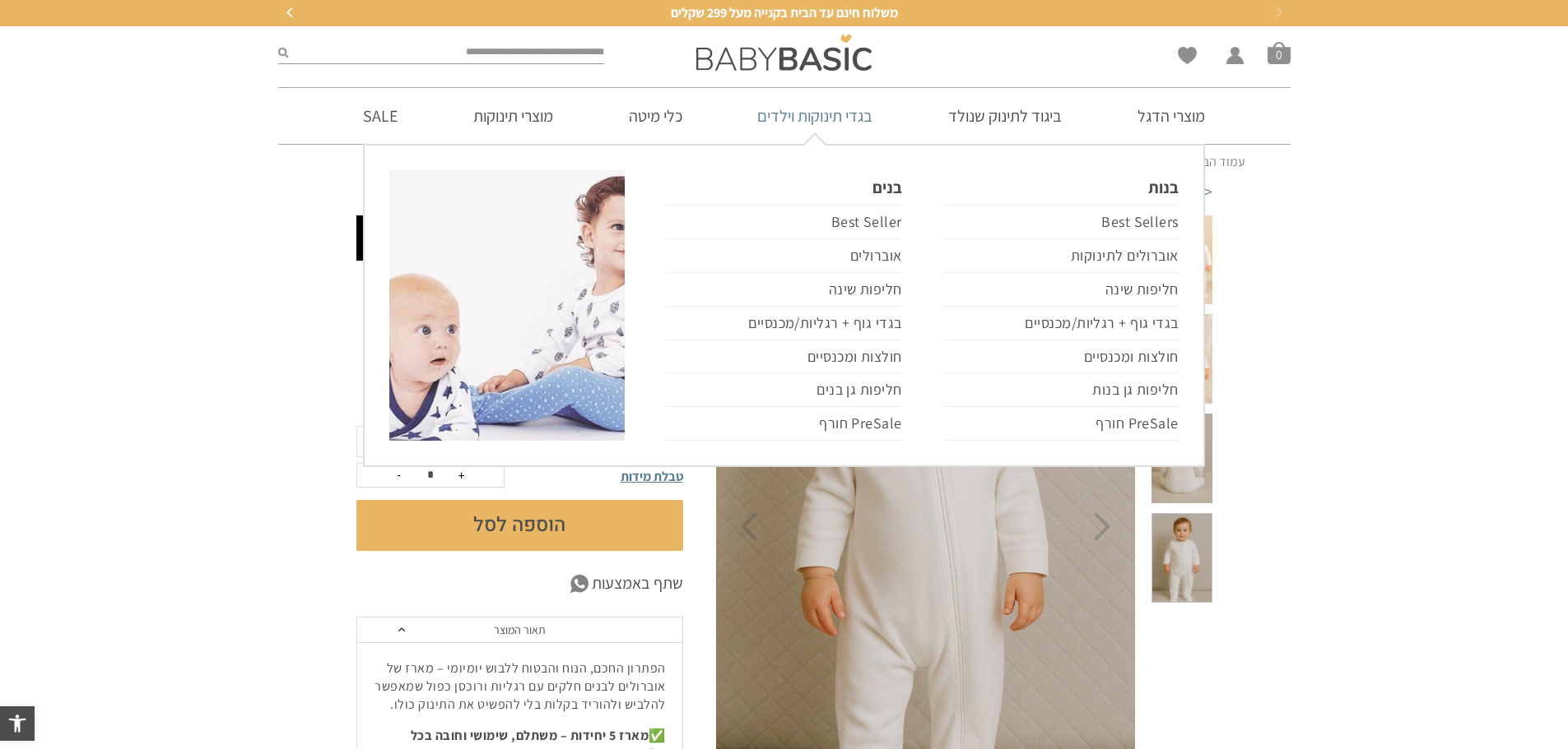
click at [819, 114] on link "בגדי תינוקות וילדים" at bounding box center [815, 115] width 165 height 56
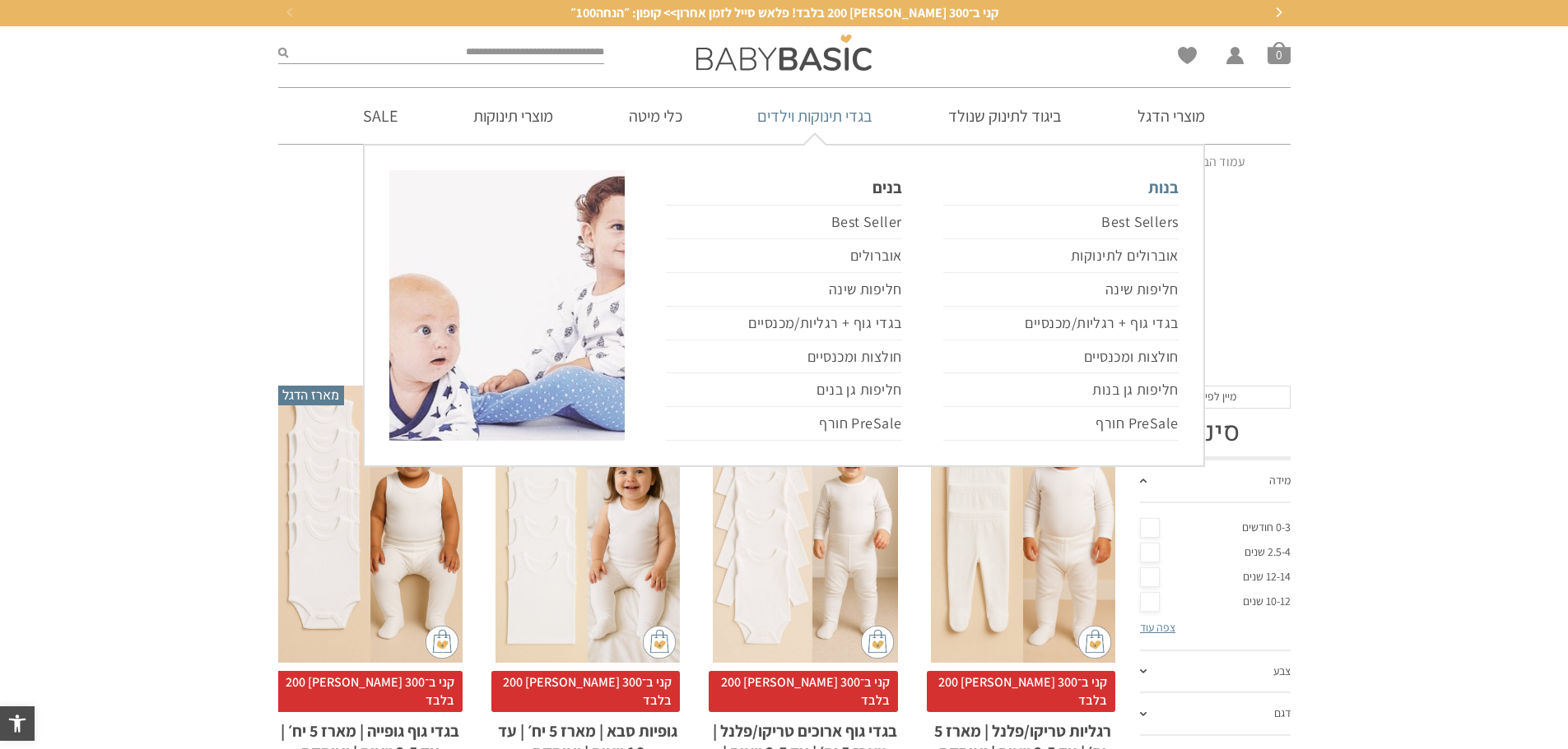
click at [1157, 184] on link "בנות" at bounding box center [1060, 187] width 235 height 34
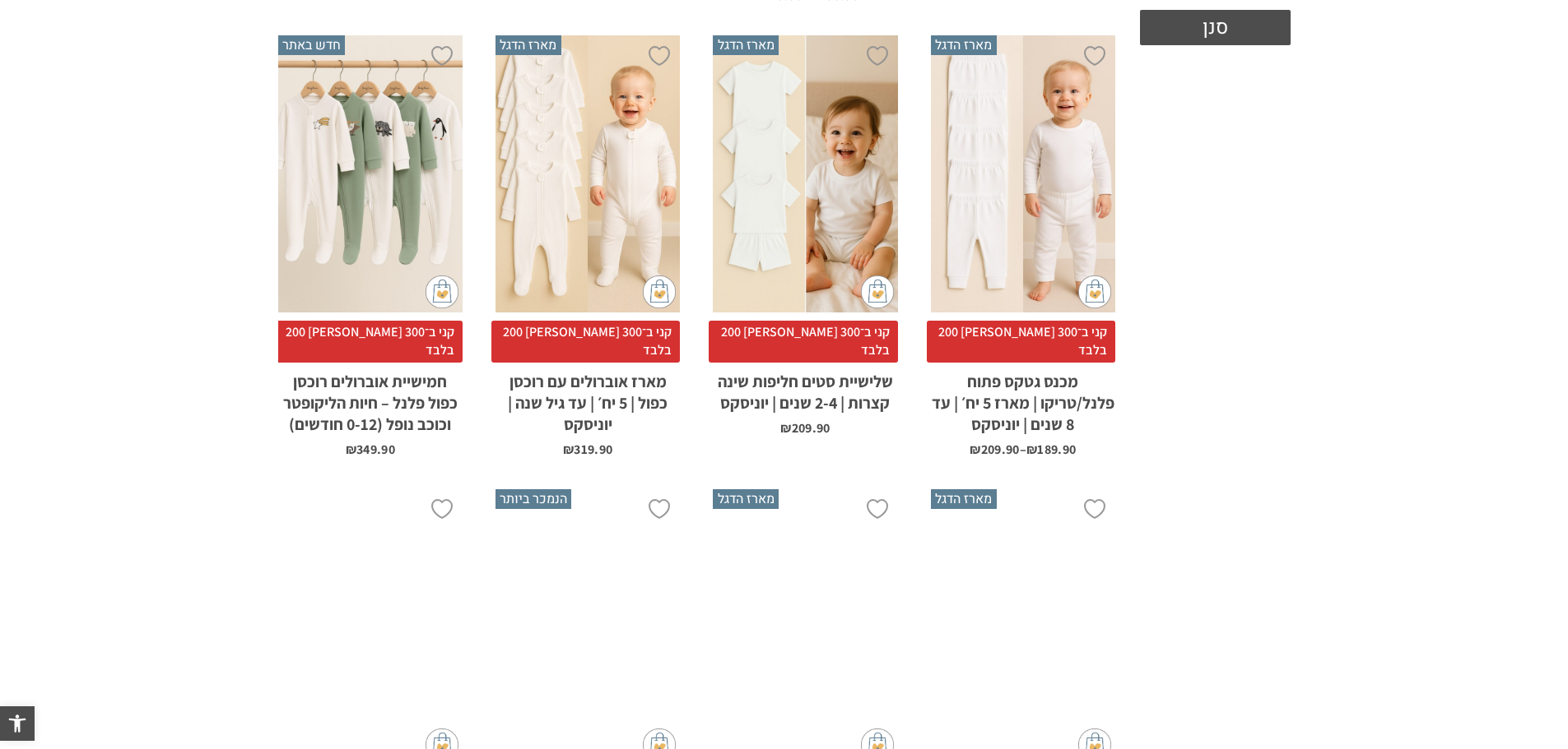
scroll to position [741, 0]
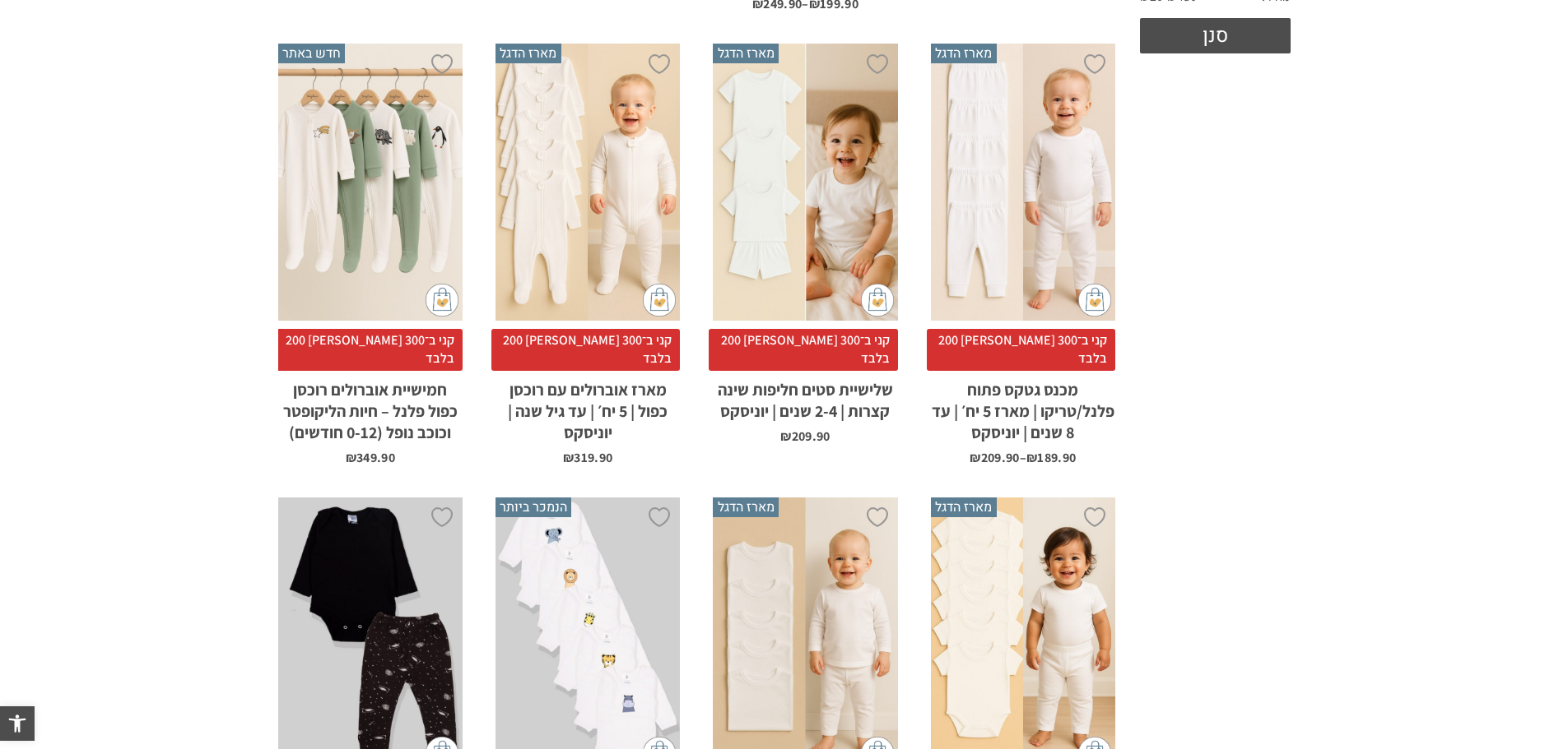
click at [383, 155] on div "x בחירת מידה 0-3m 3-6m 6-12m" at bounding box center [370, 182] width 184 height 278
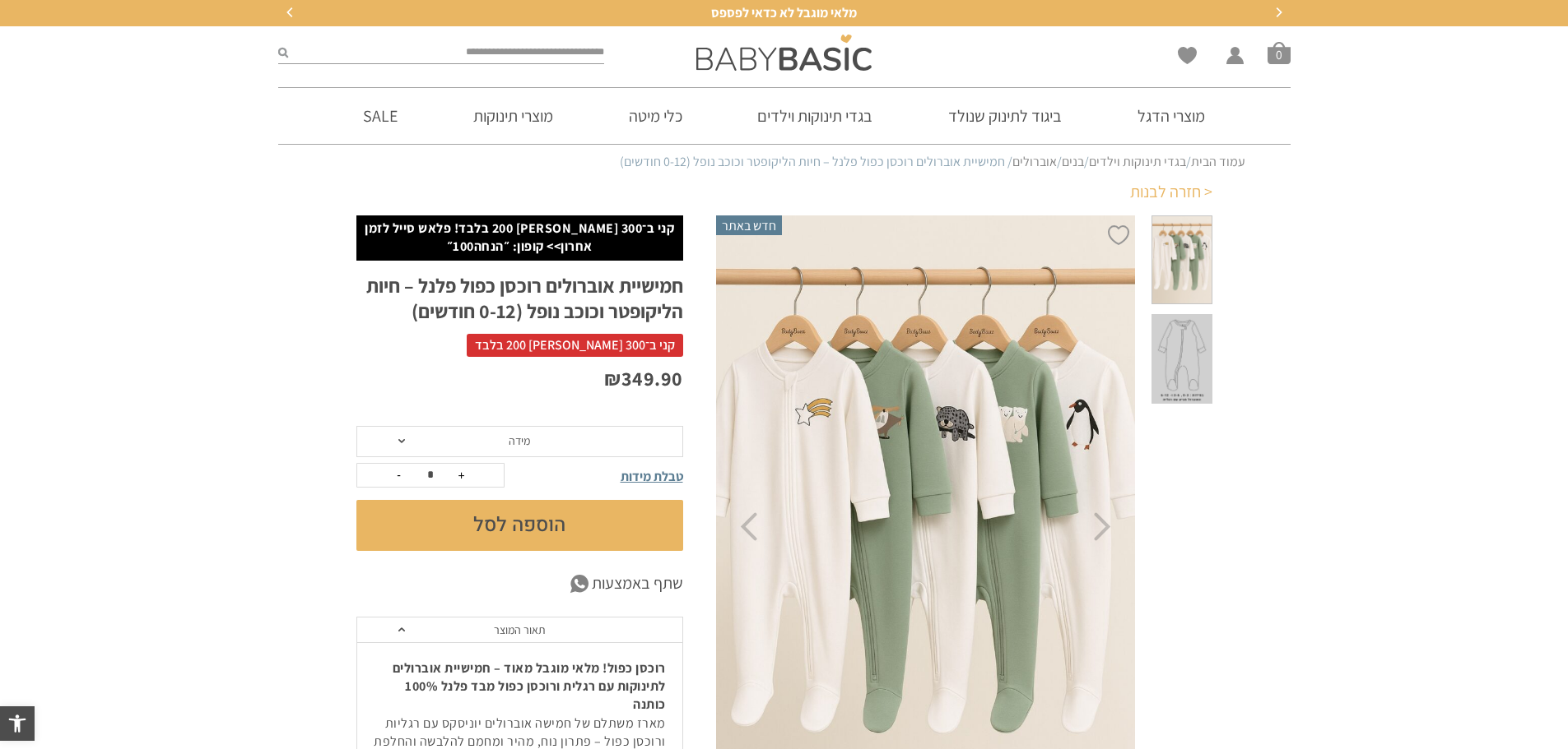
click at [1171, 186] on link "< חזרה לבנות" at bounding box center [1171, 192] width 82 height 23
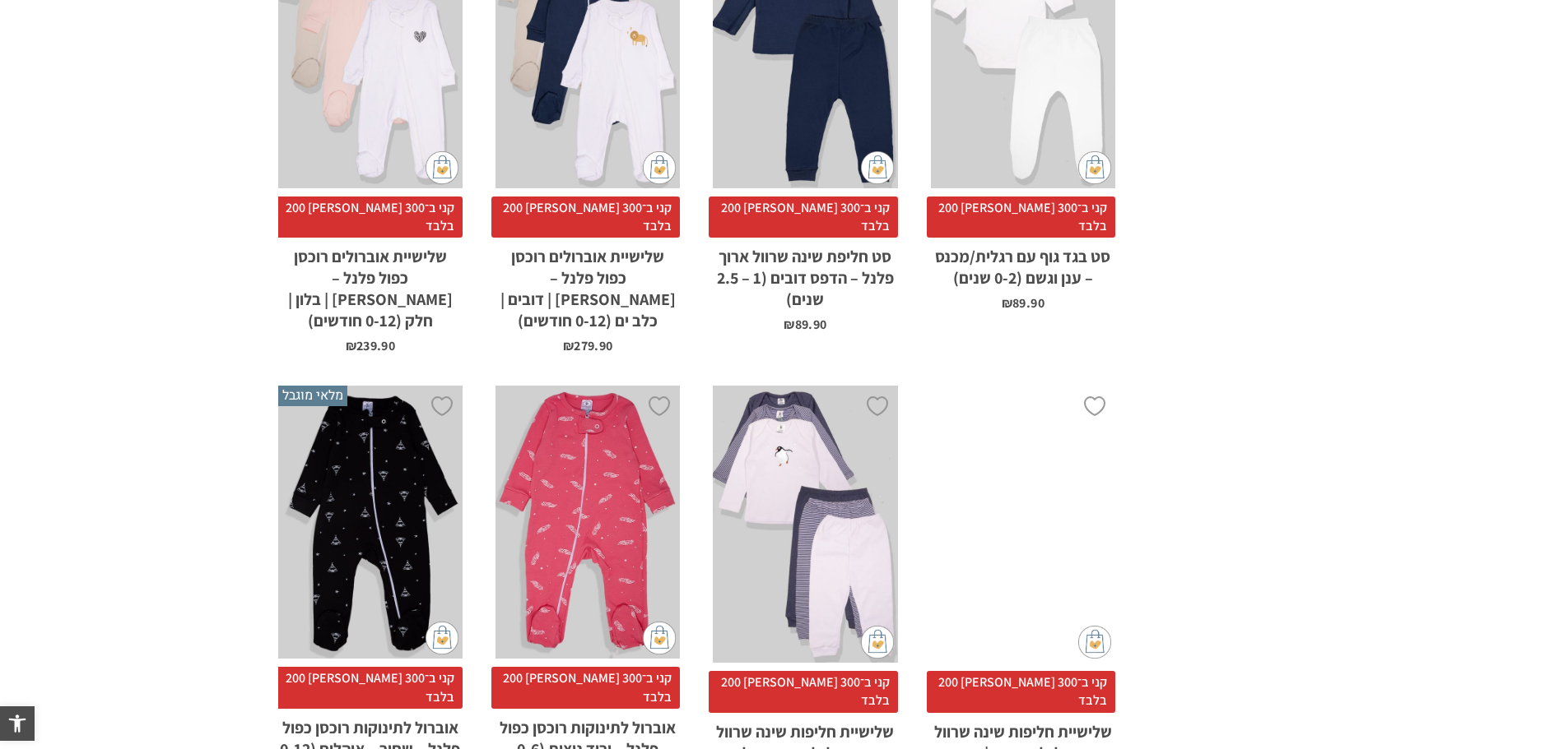
scroll to position [5128, 0]
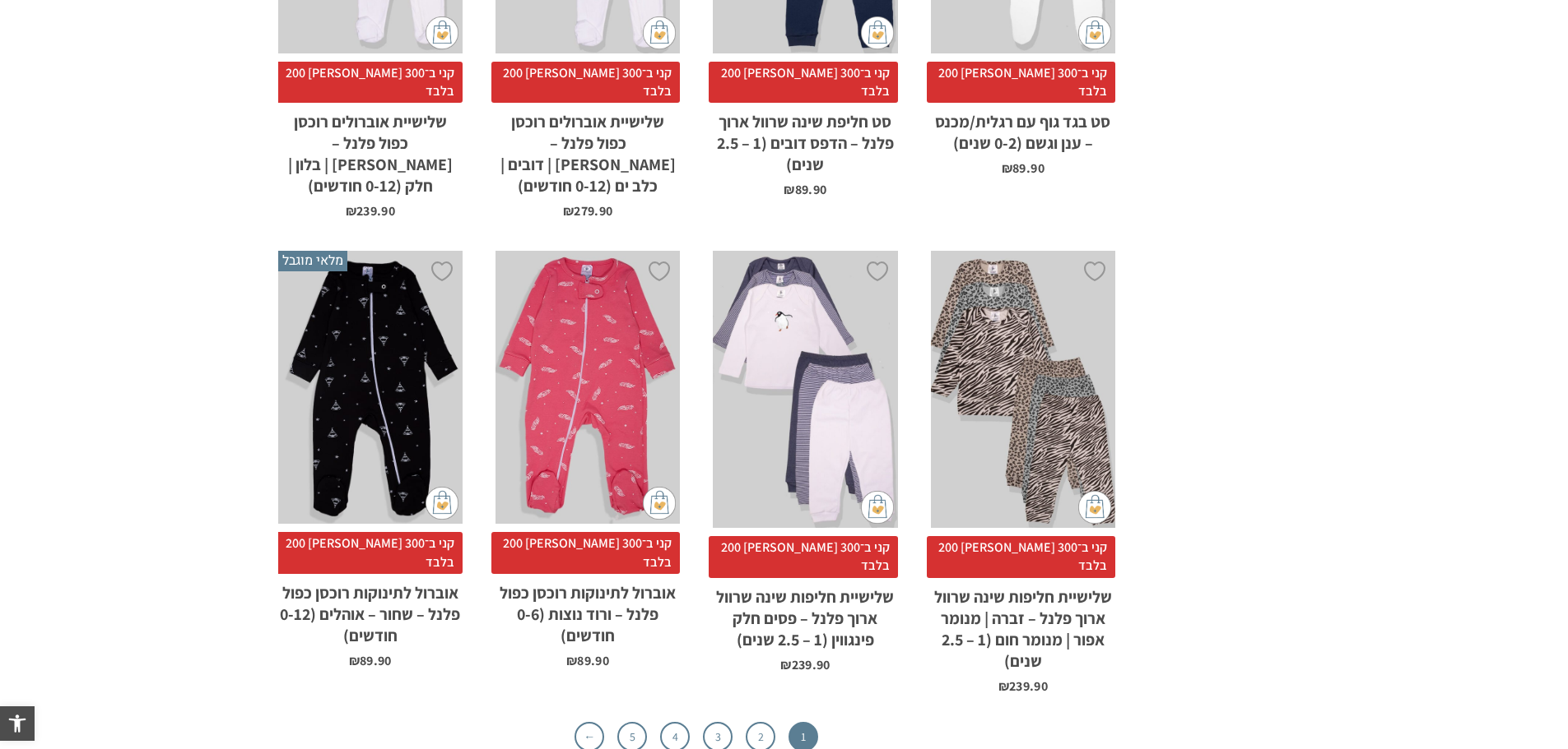
scroll to position [5291, 0]
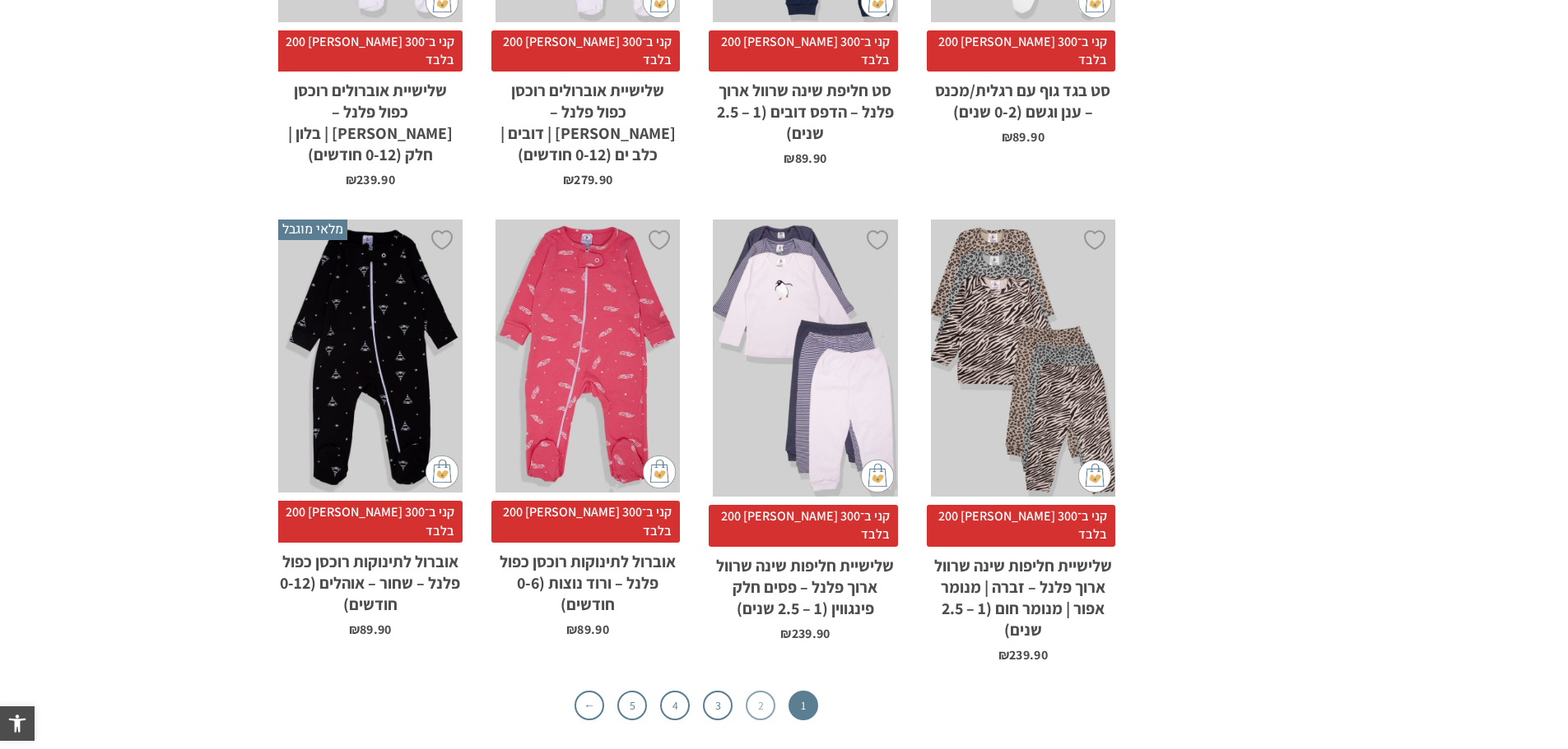
click at [759, 691] on link "2" at bounding box center [760, 706] width 29 height 29
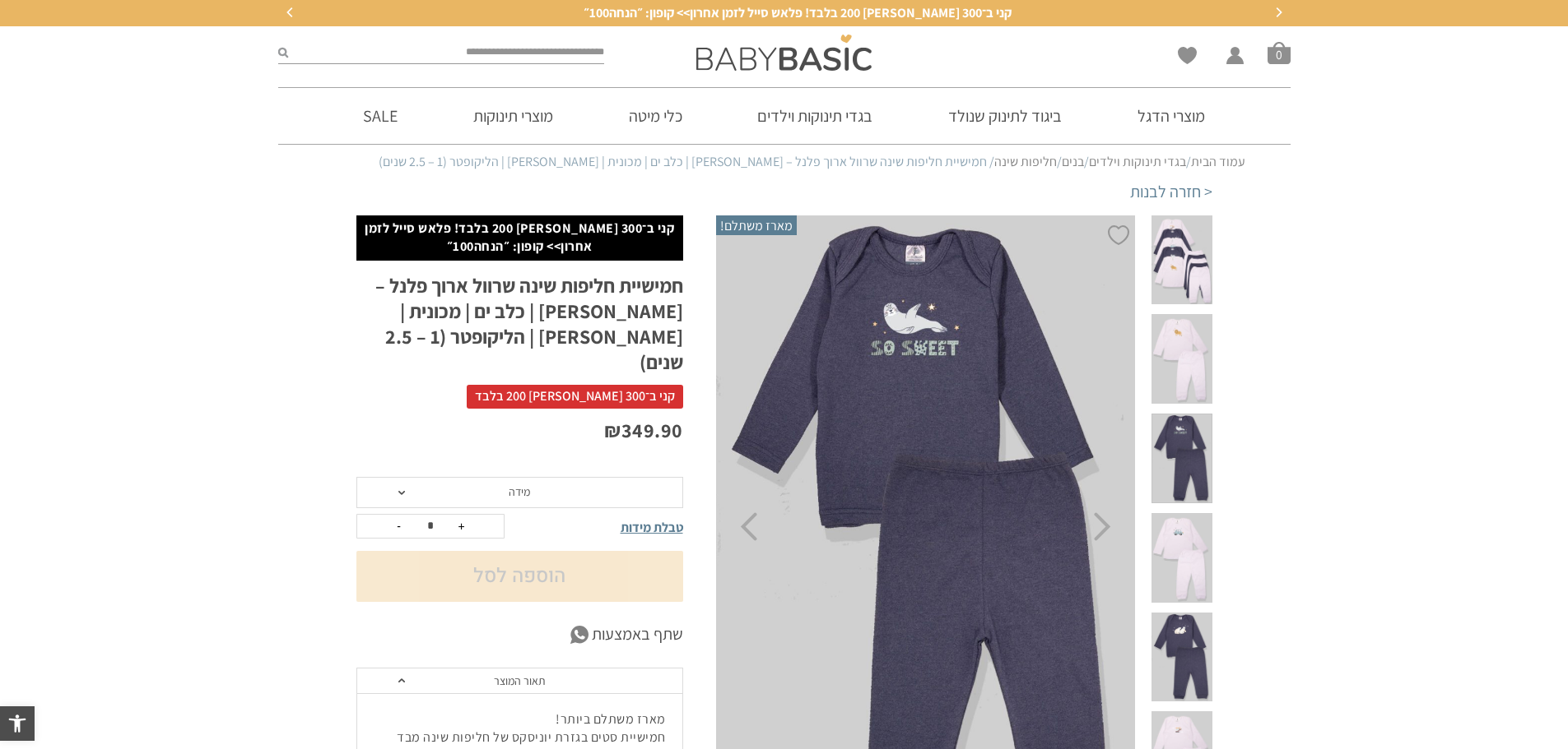
click at [1176, 278] on span at bounding box center [1182, 260] width 60 height 89
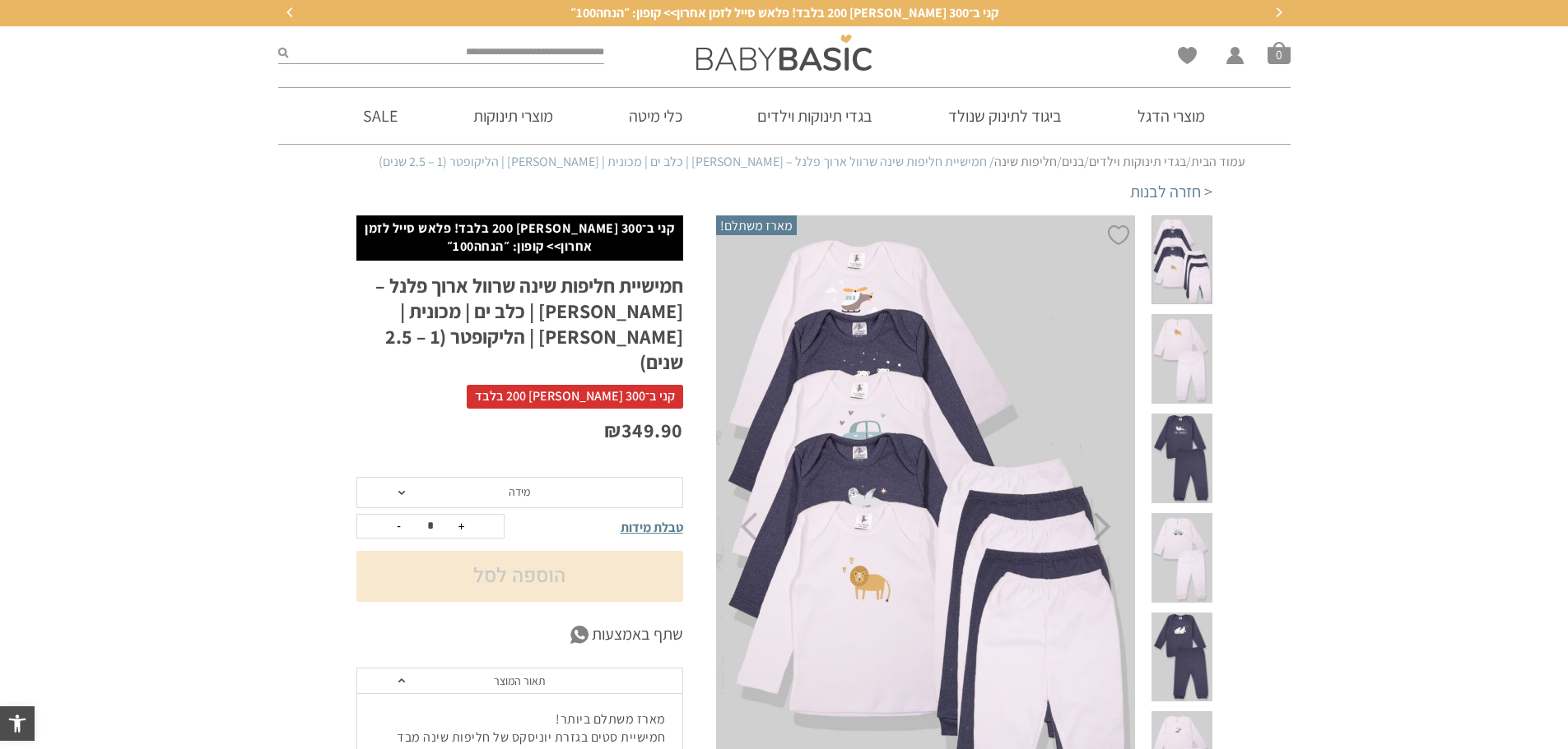
click at [1162, 338] on div at bounding box center [1181, 527] width 88 height 623
click at [1184, 334] on span at bounding box center [1182, 359] width 60 height 89
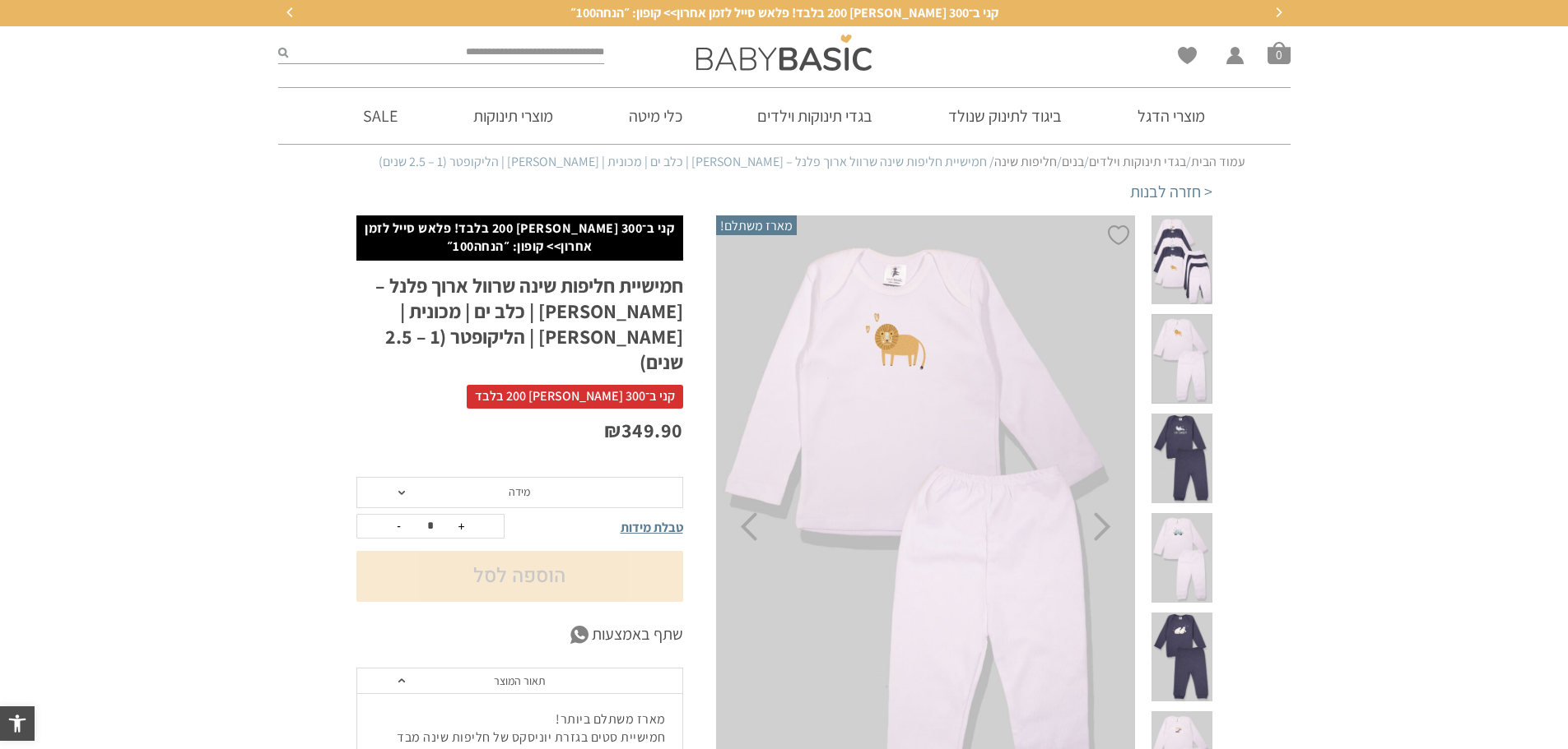
click at [1182, 414] on span at bounding box center [1182, 458] width 60 height 89
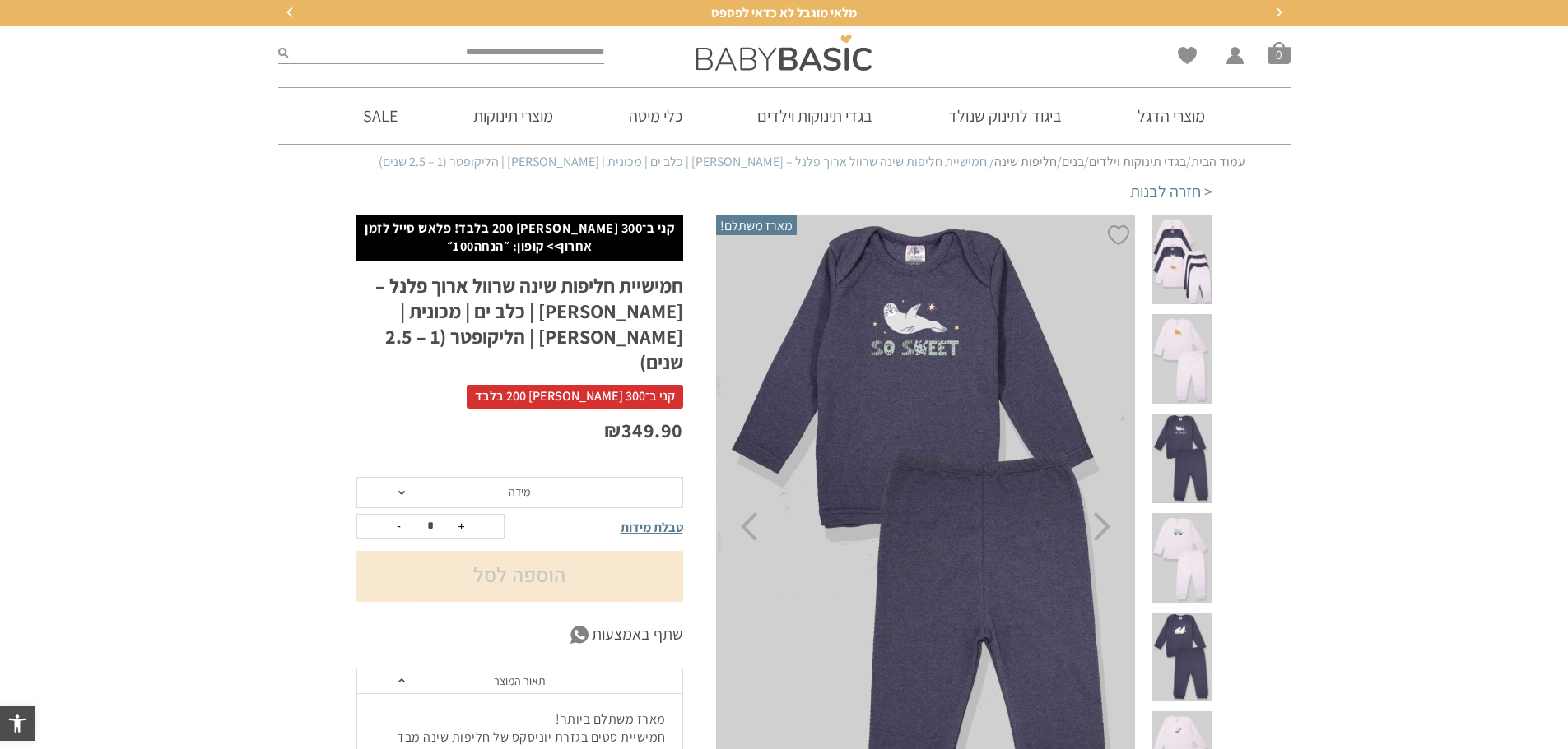
click at [1180, 513] on span at bounding box center [1182, 558] width 60 height 89
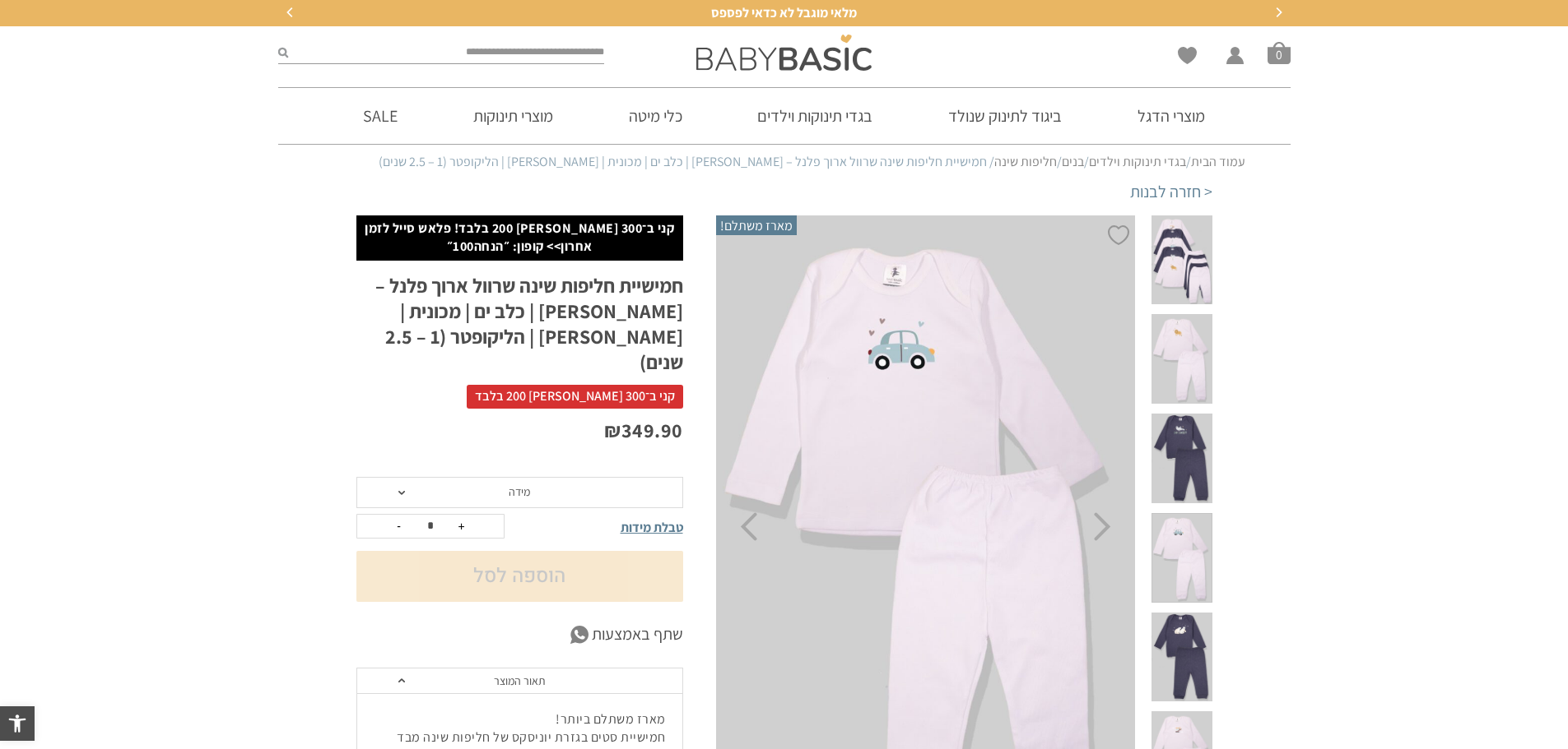
click at [1166, 613] on span at bounding box center [1182, 657] width 60 height 89
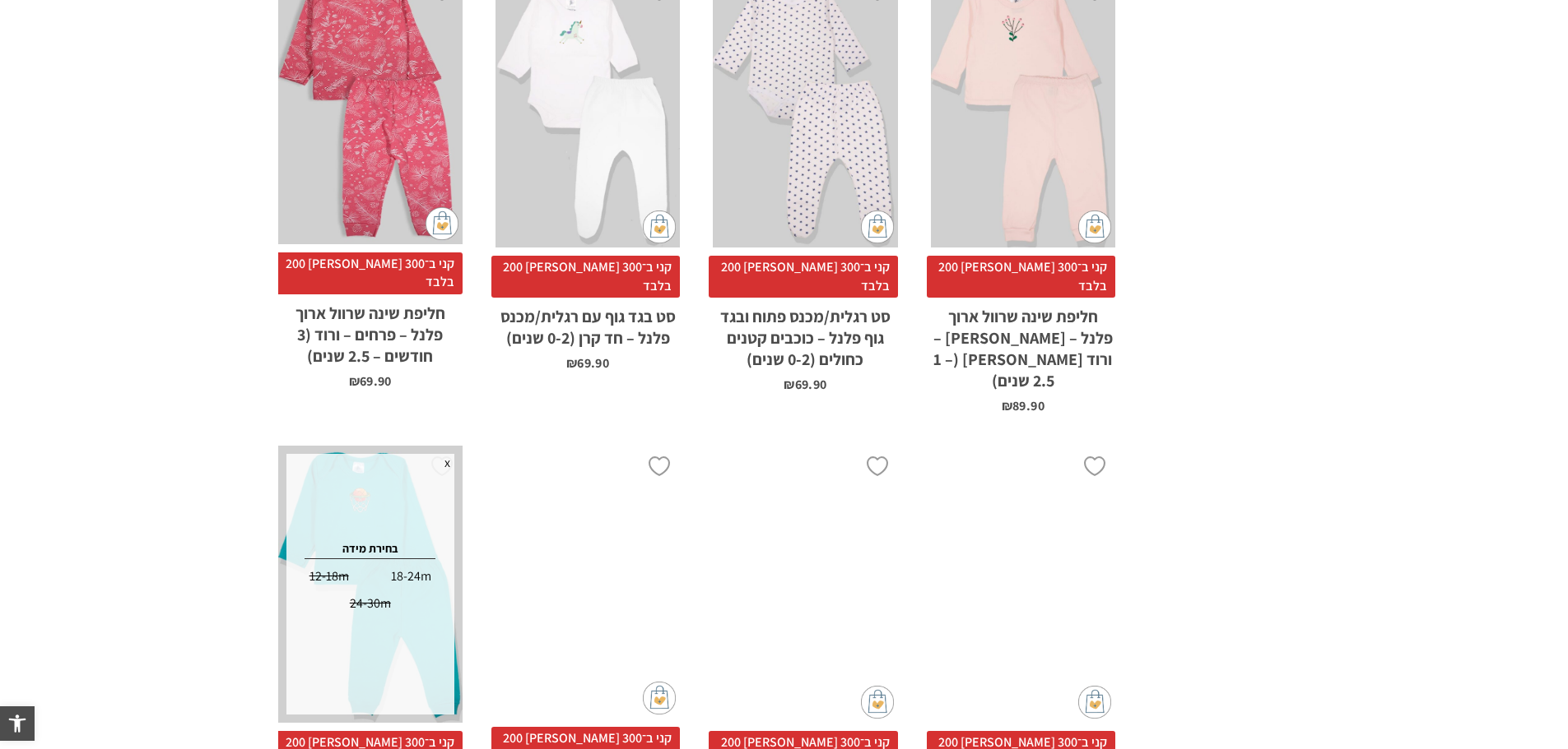
scroll to position [4962, 0]
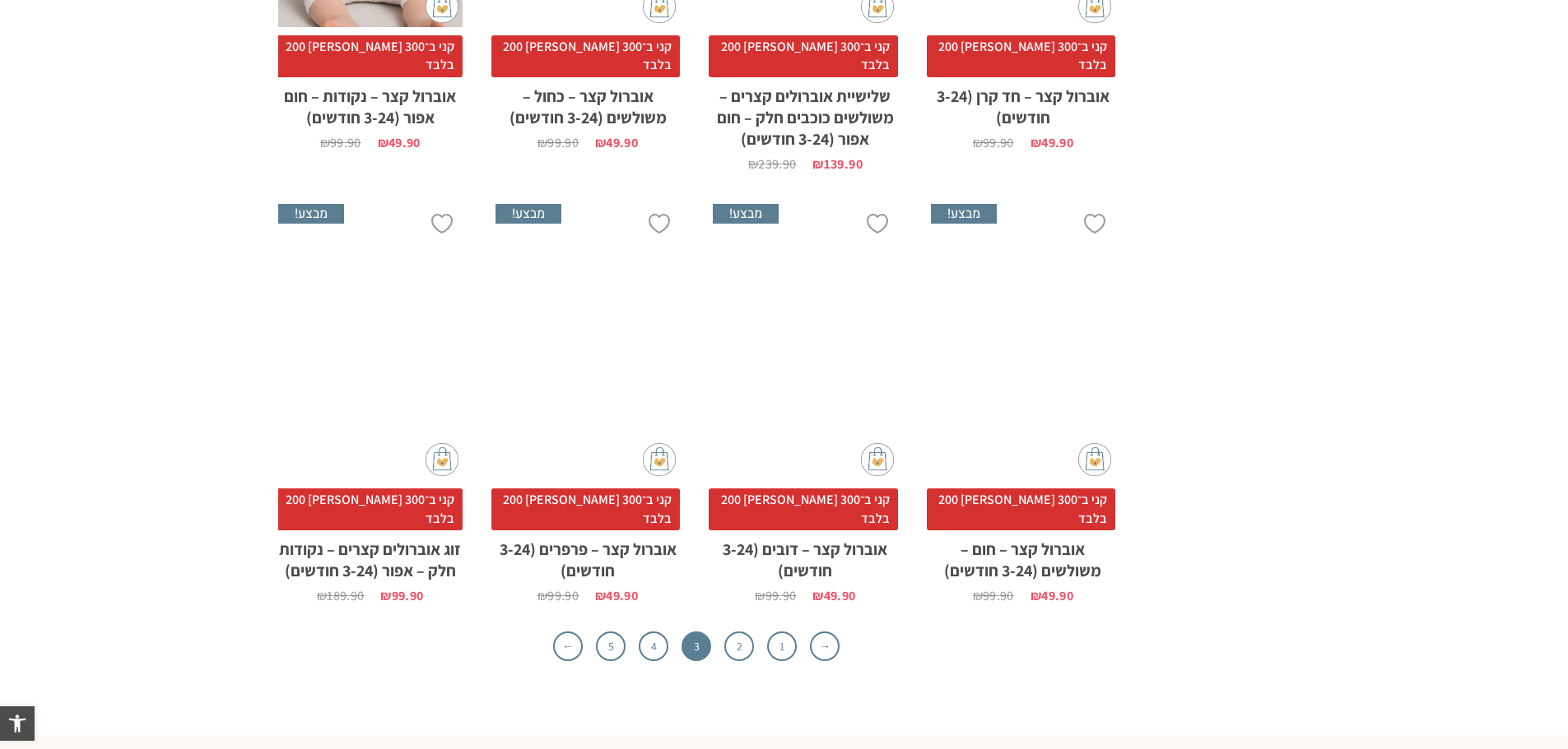
scroll to position [5100, 0]
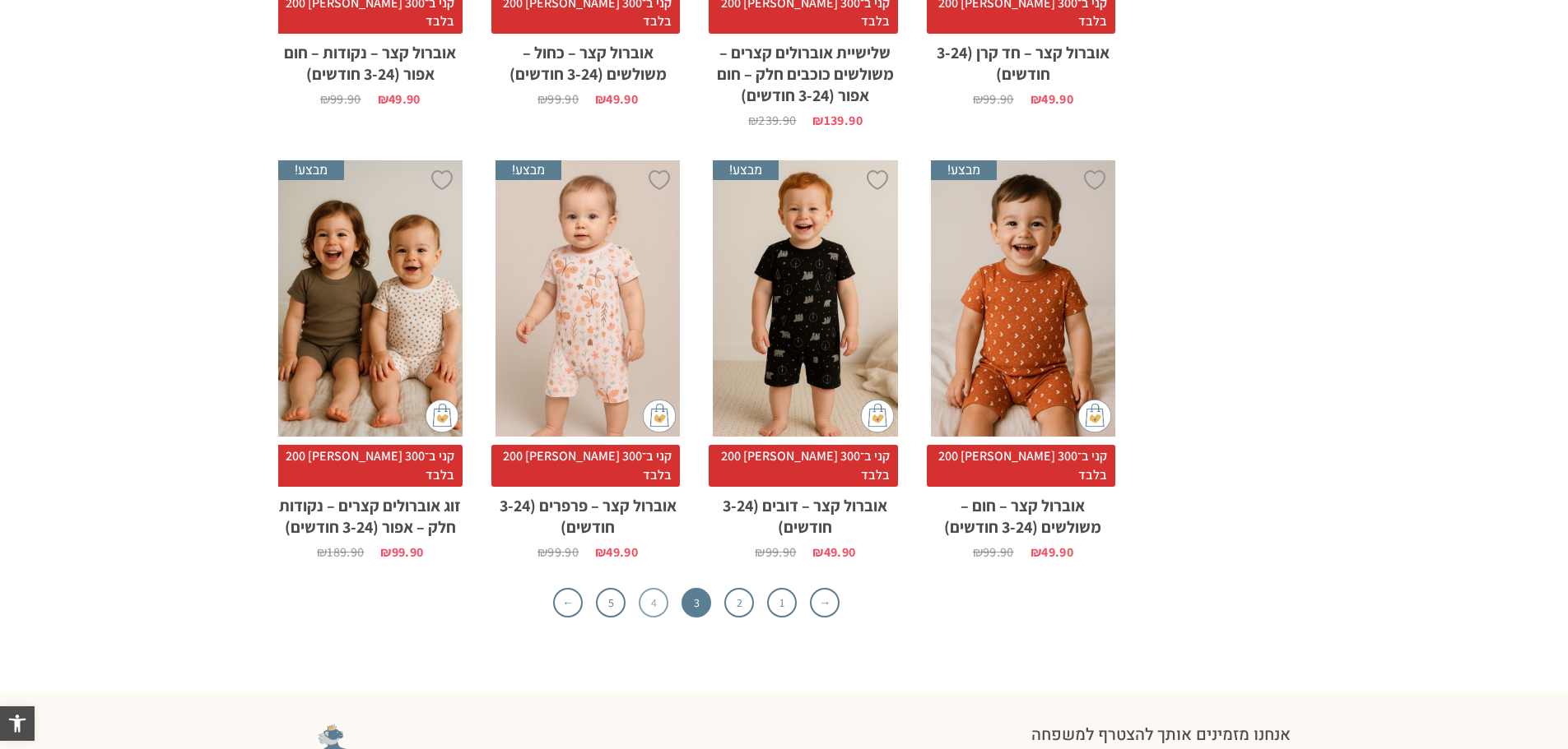
click at [647, 588] on link "4" at bounding box center [653, 603] width 29 height 29
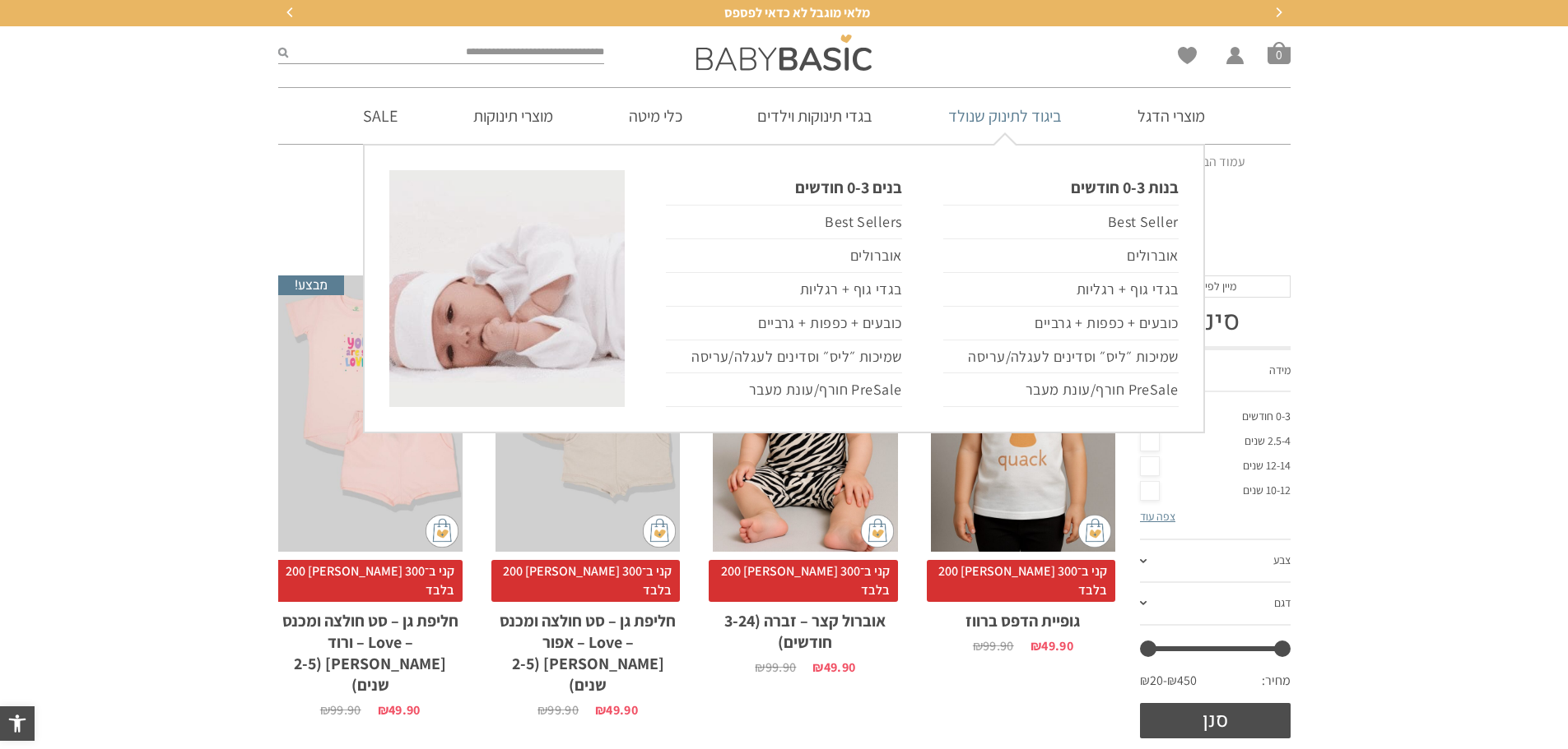
click at [1020, 114] on link "ביגוד לתינוק שנולד" at bounding box center [1004, 115] width 163 height 56
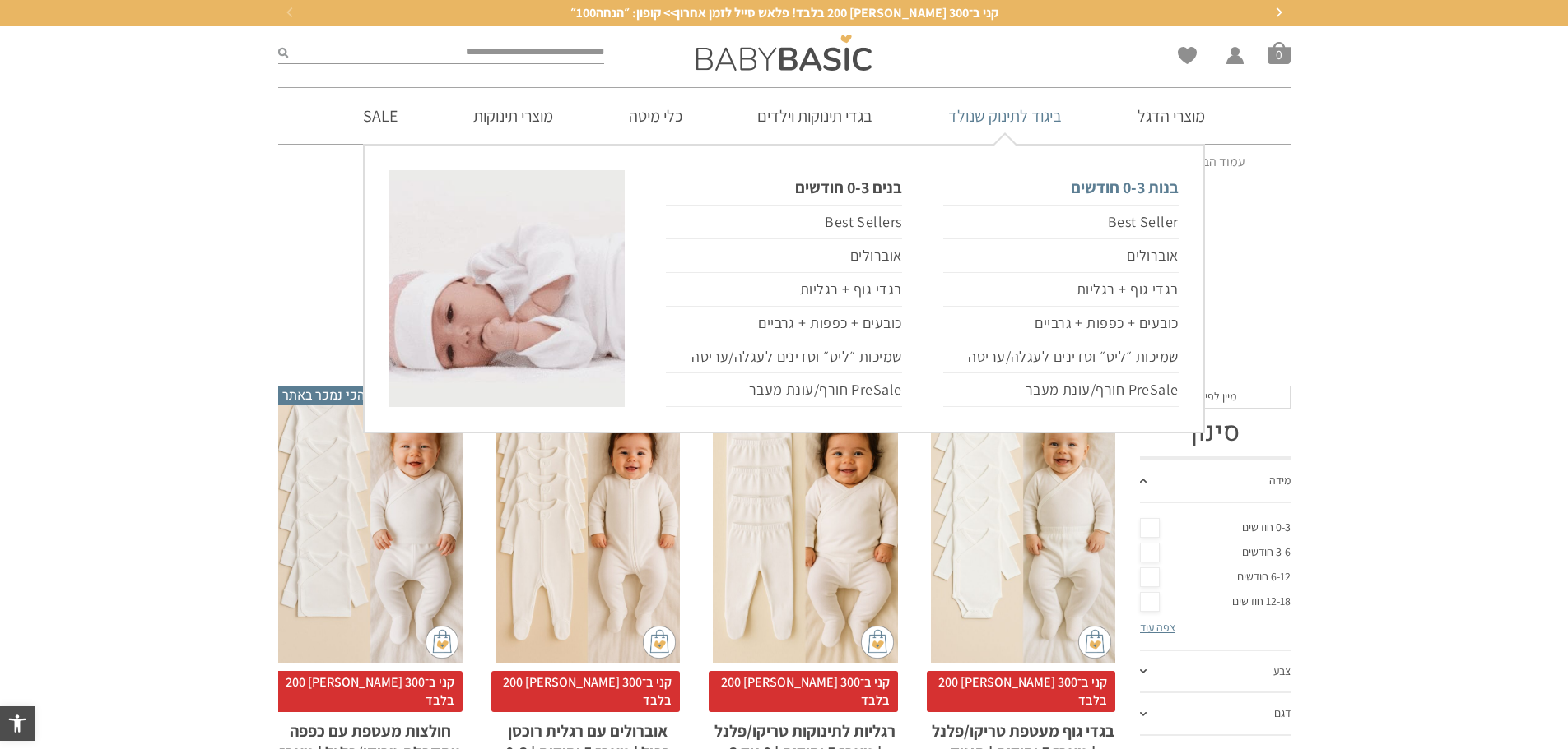
click at [1111, 188] on link "בנות 0-3 חודשים" at bounding box center [1060, 187] width 235 height 34
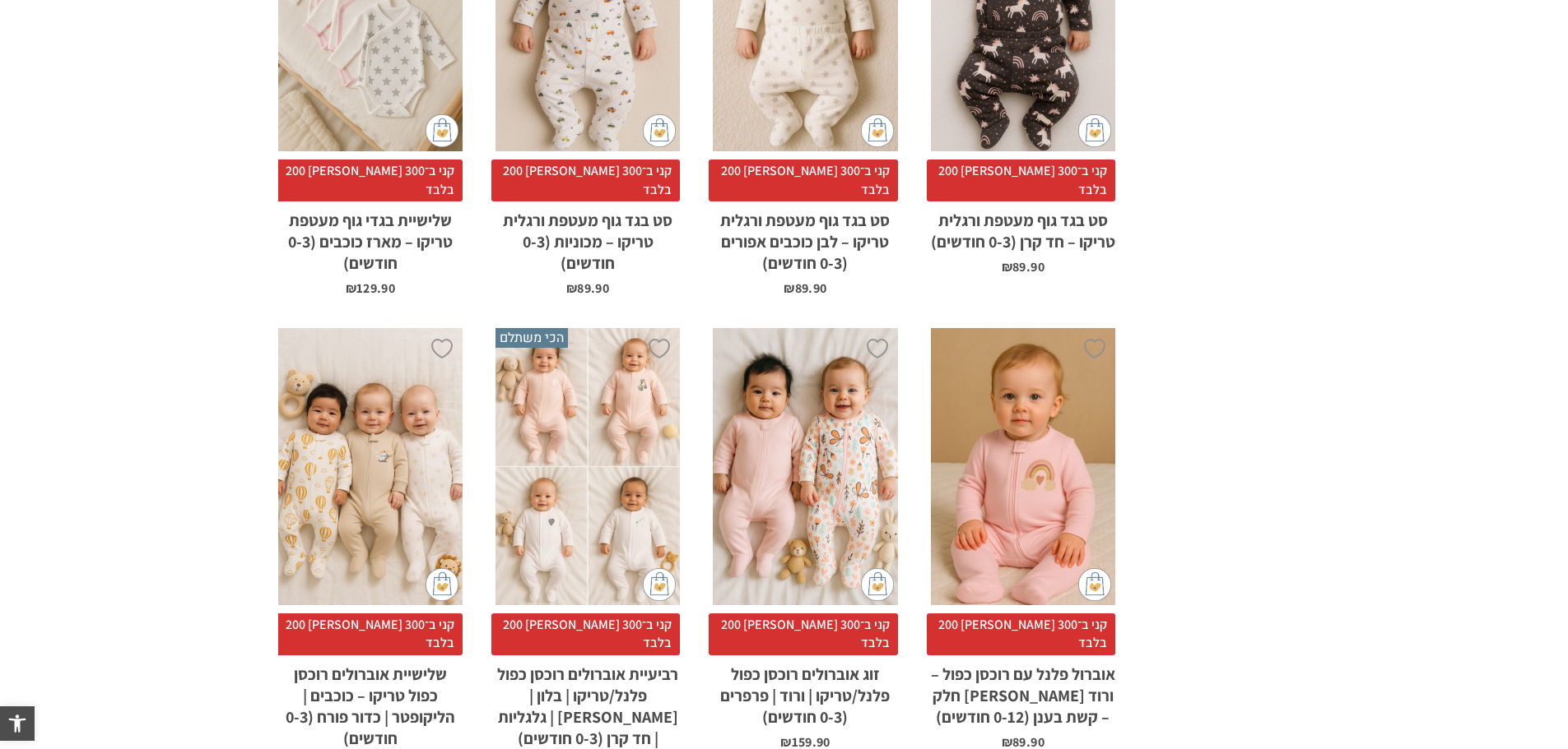
scroll to position [1824, 0]
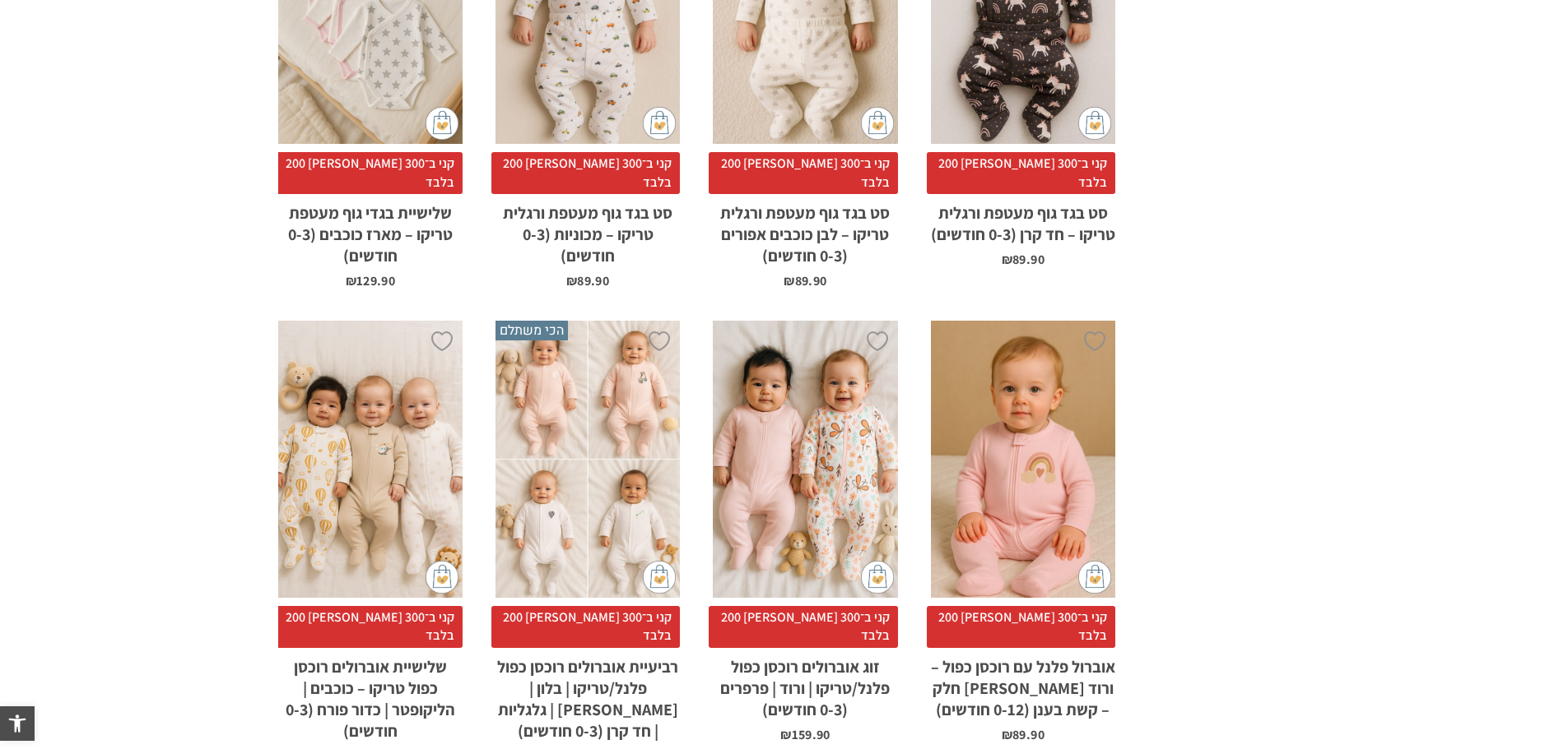
click at [826, 349] on div "x בחירת סוג בד טריקו (עונת מעבר/קיץ) פלנל (חורף)" at bounding box center [804, 460] width 184 height 278
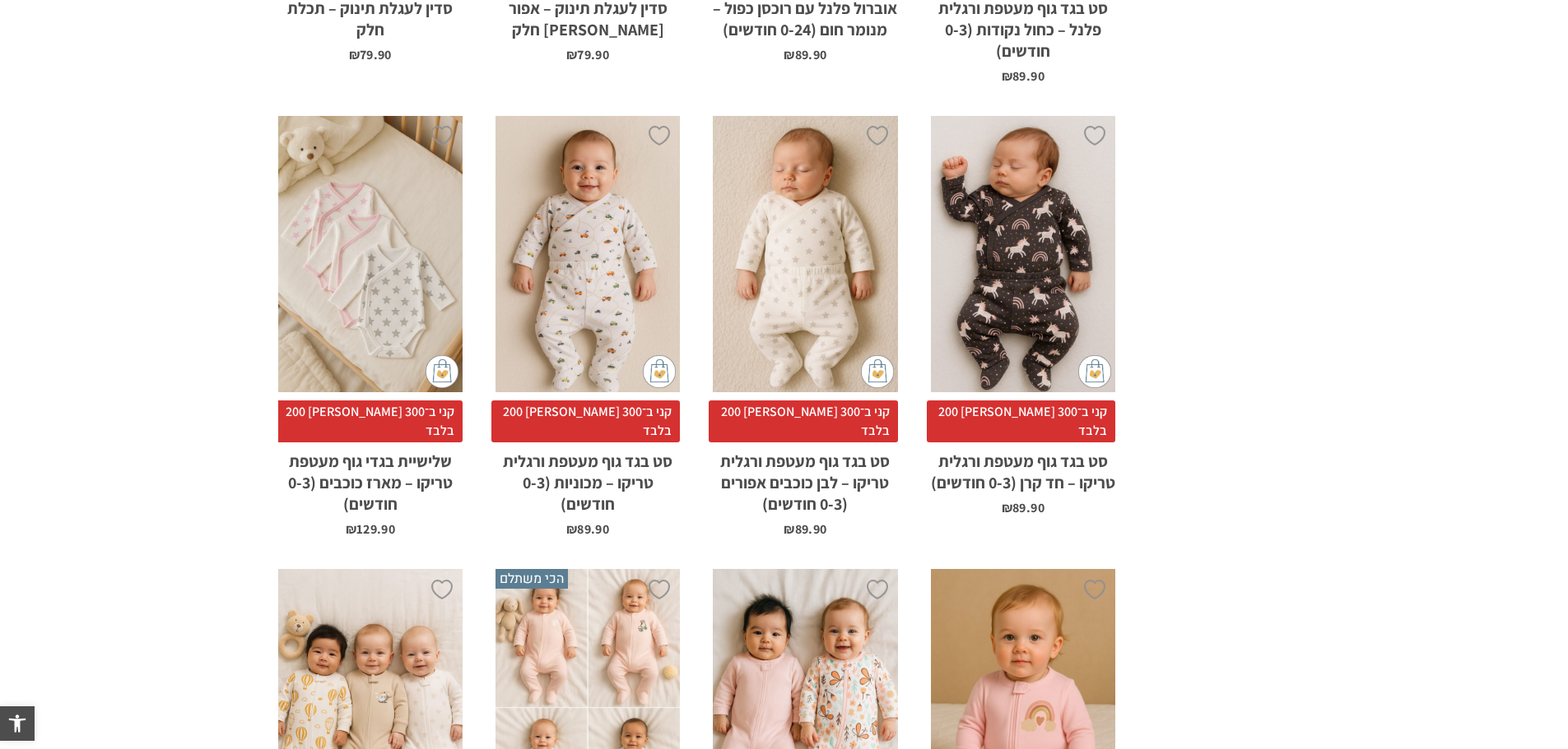
scroll to position [1535, 0]
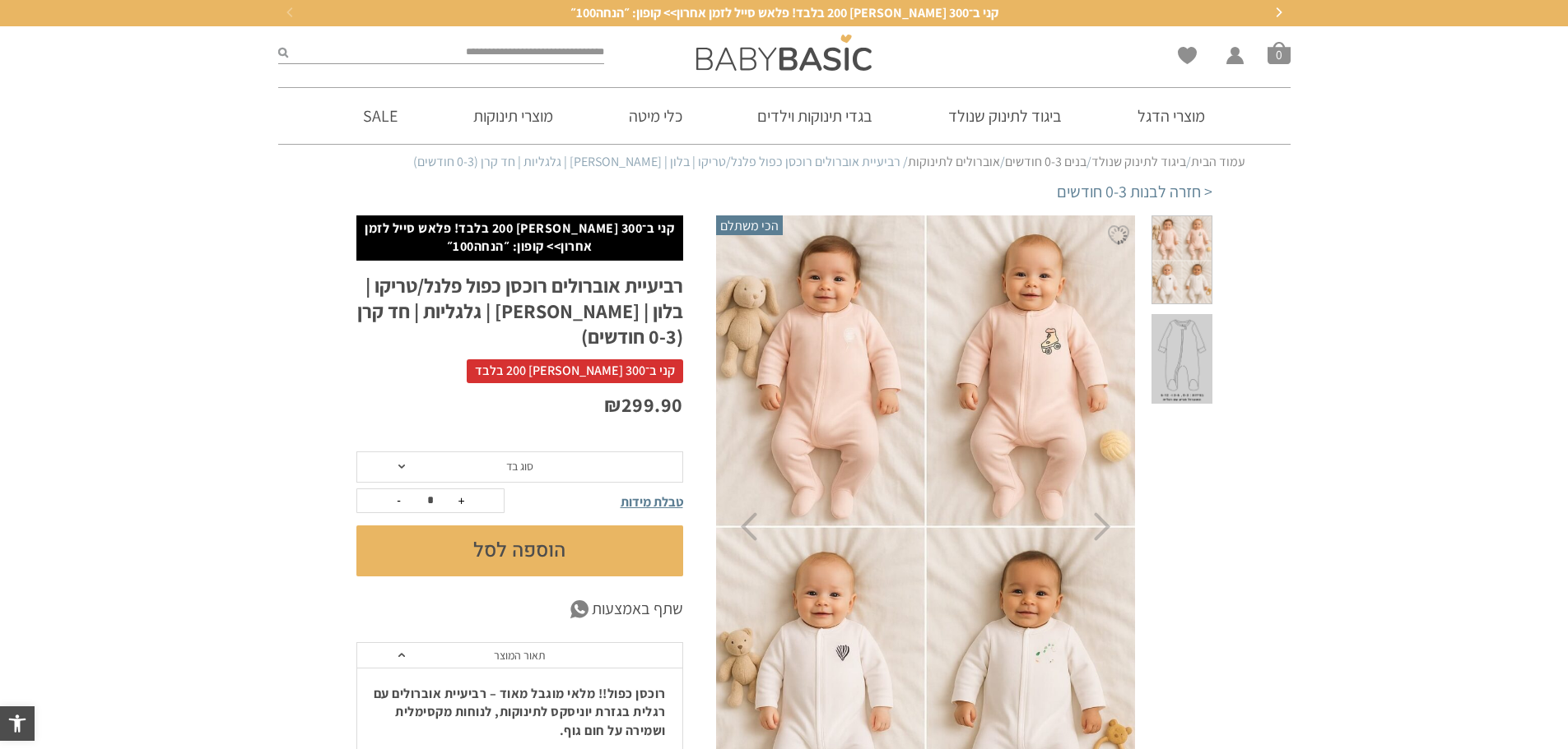
click at [1057, 318] on img at bounding box center [926, 527] width 421 height 632
click at [758, 531] on img at bounding box center [926, 527] width 421 height 632
click at [1110, 532] on icon "Next" at bounding box center [1102, 527] width 18 height 28
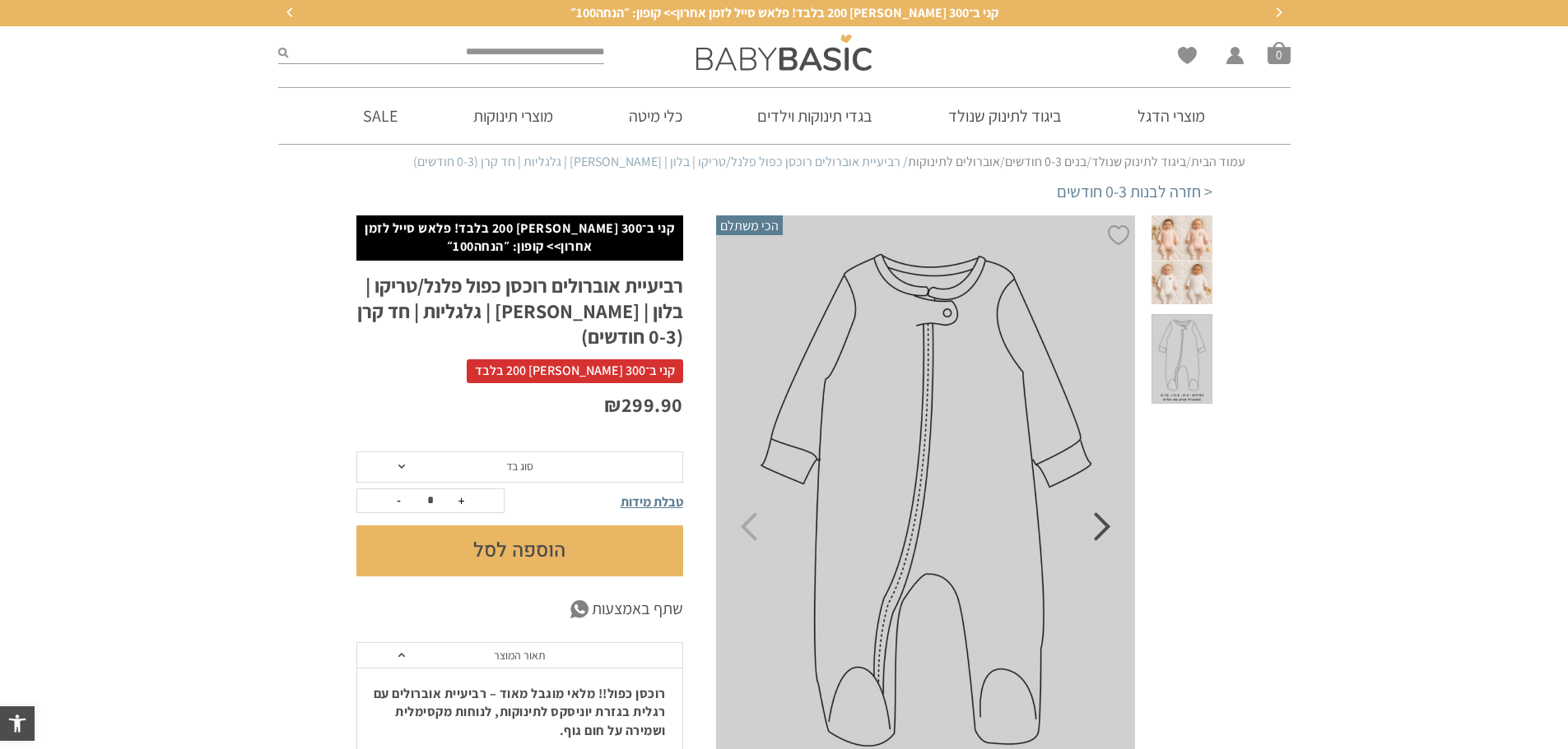
click at [1110, 532] on icon "Next" at bounding box center [1102, 527] width 18 height 28
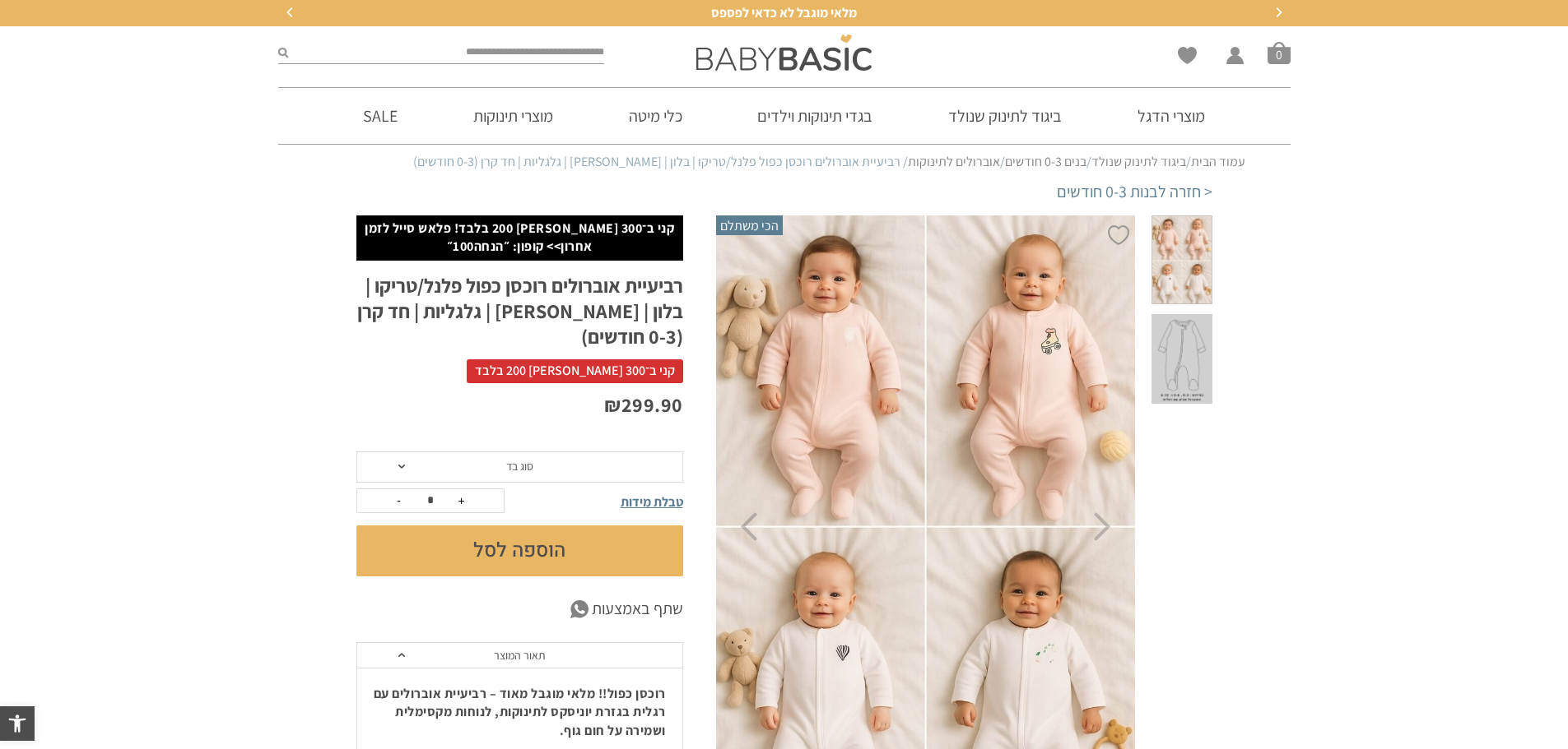
click at [1050, 359] on img at bounding box center [926, 527] width 421 height 632
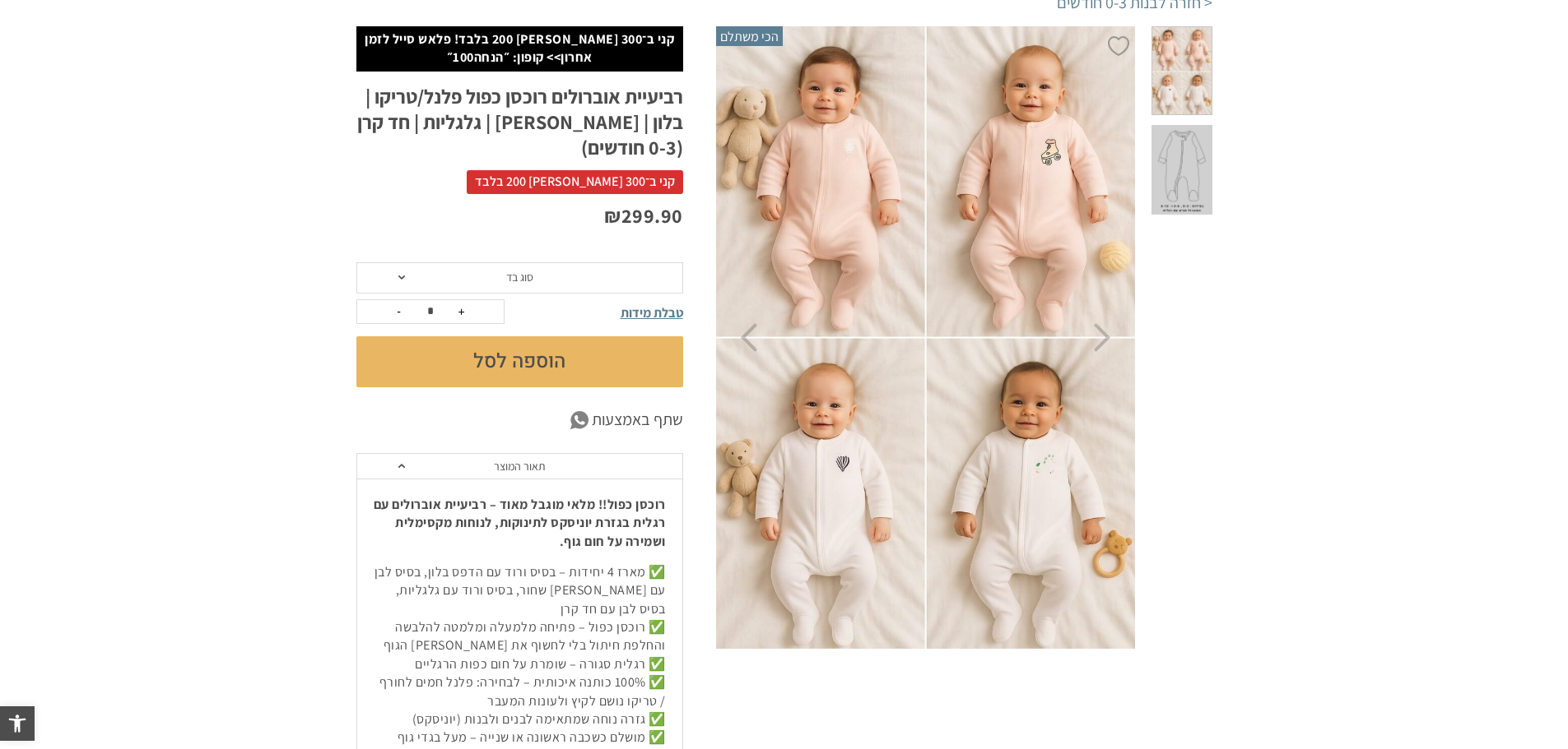
scroll to position [165, 0]
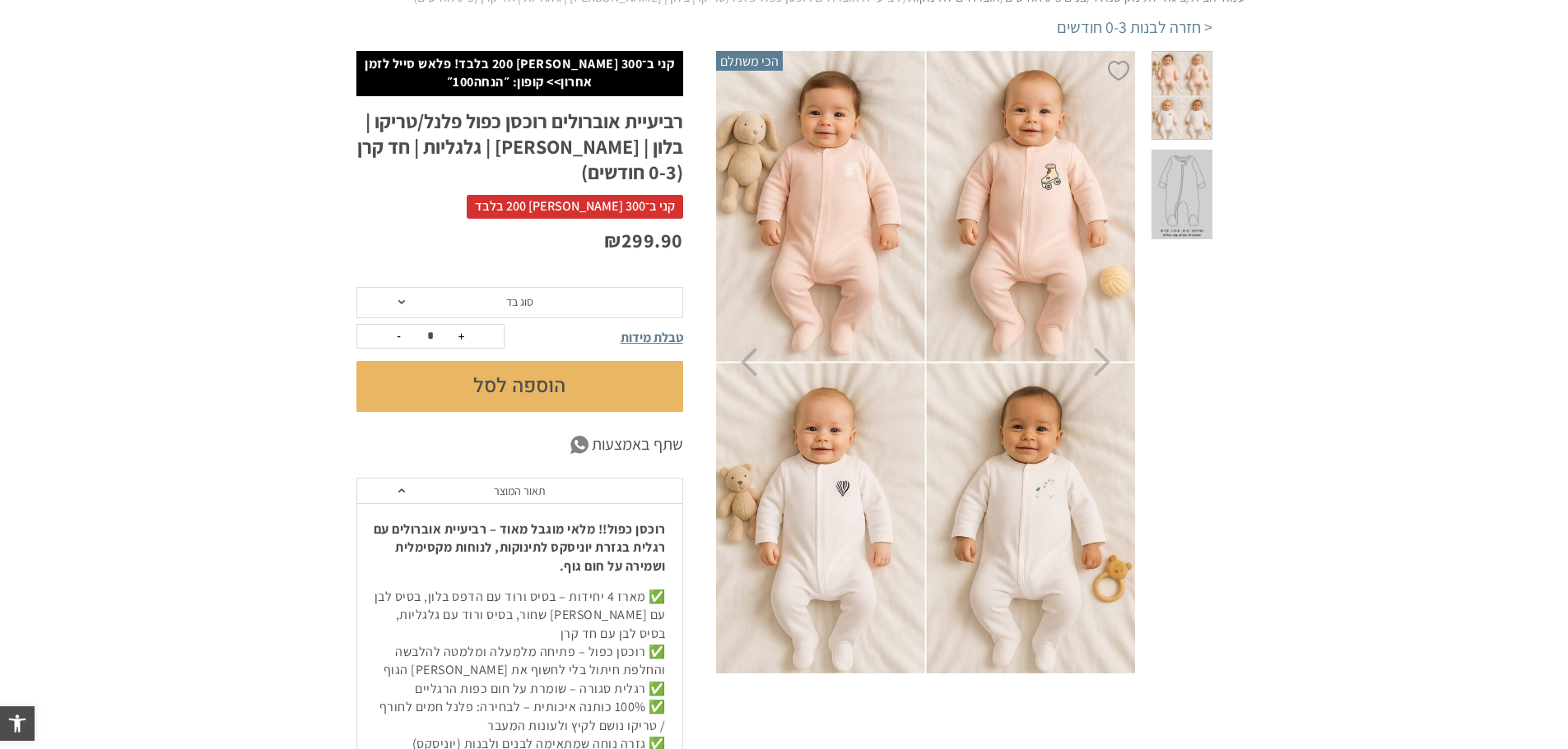
click at [1112, 370] on img at bounding box center [926, 363] width 421 height 632
click at [1105, 368] on icon "Next" at bounding box center [1102, 362] width 18 height 28
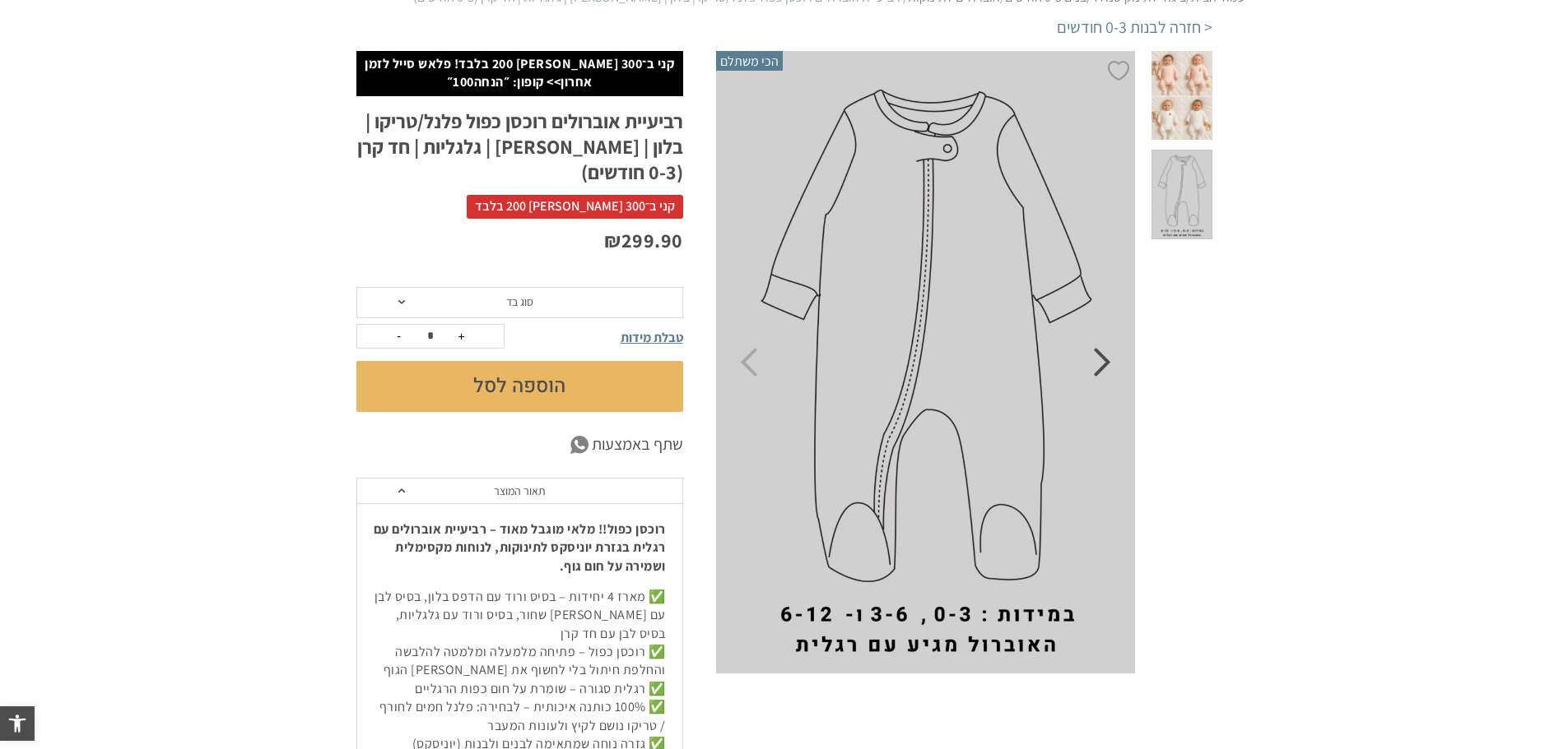
click at [1095, 365] on icon "Next" at bounding box center [1102, 362] width 18 height 28
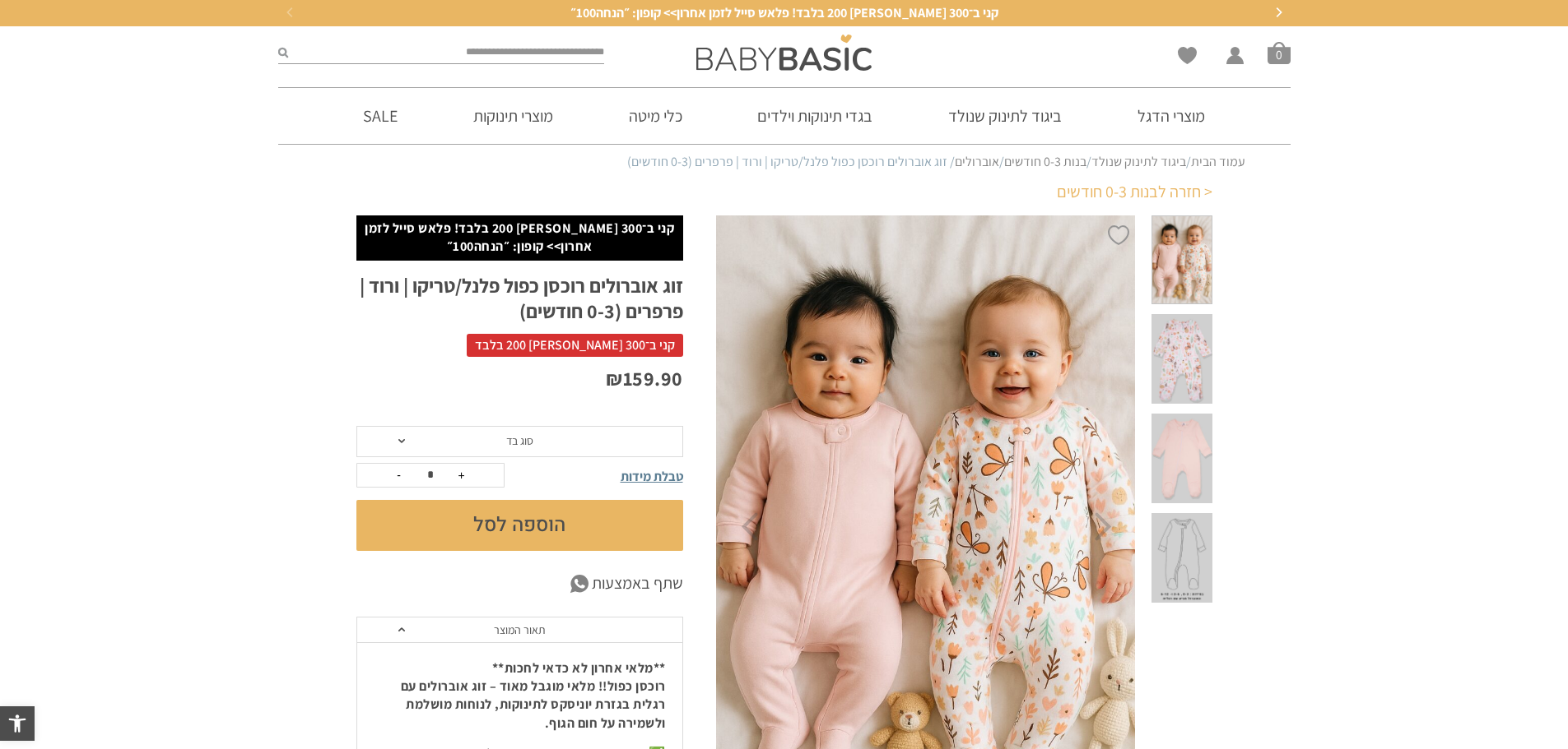
click at [1181, 191] on link "< חזרה לבנות 0-3 חודשים" at bounding box center [1135, 192] width 156 height 23
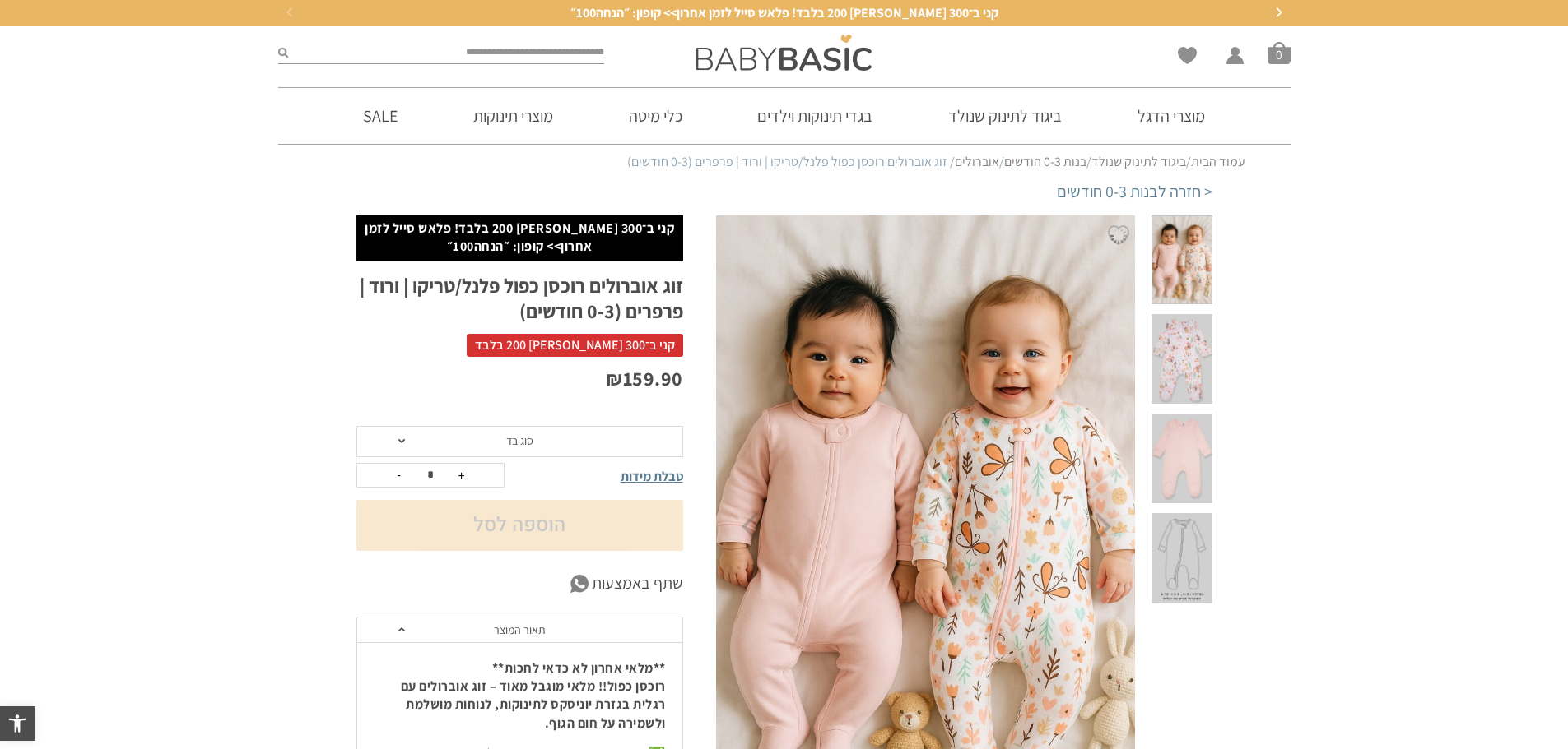
click at [526, 430] on span "סוג בד" at bounding box center [519, 441] width 327 height 31
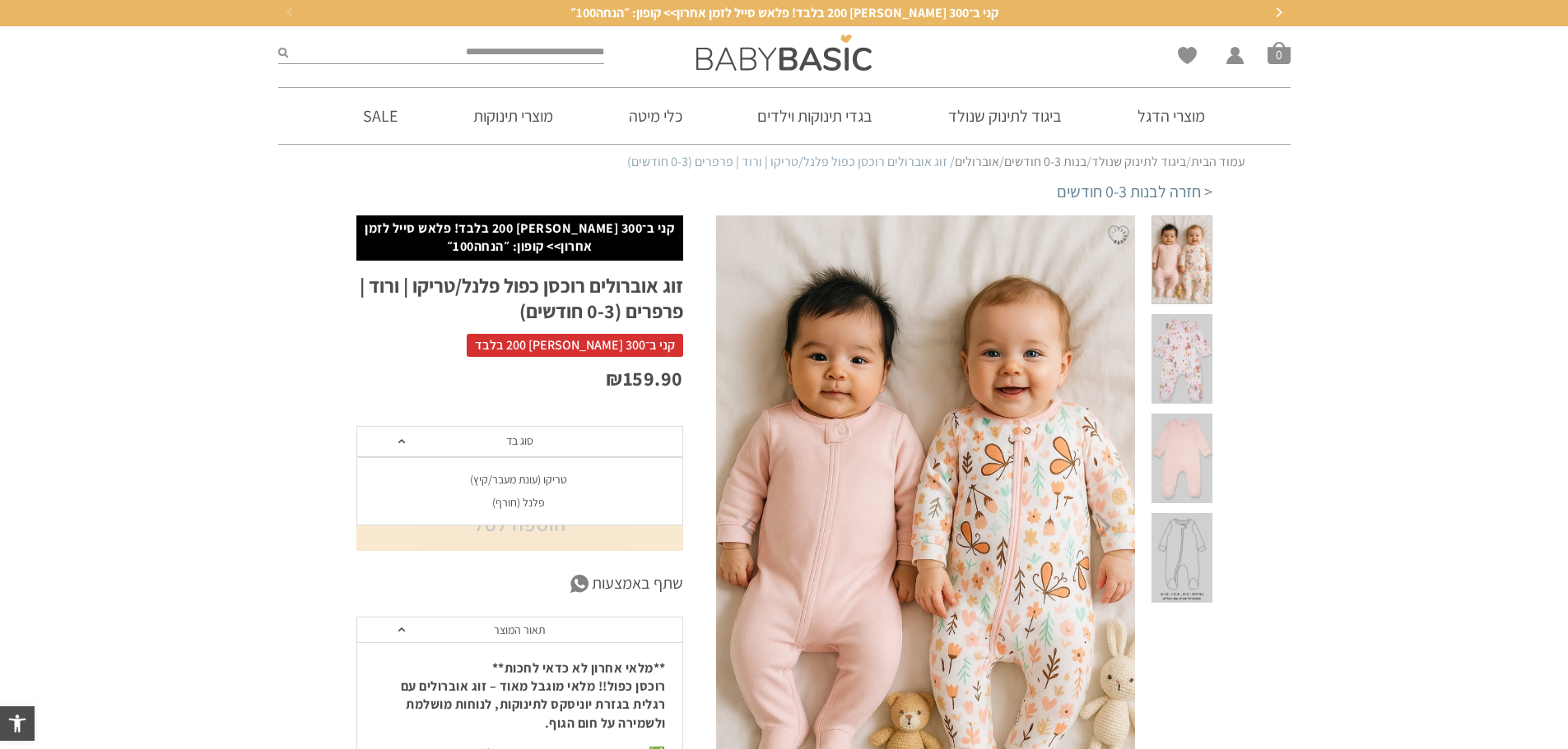
click at [526, 430] on span "סוג בד" at bounding box center [519, 441] width 327 height 31
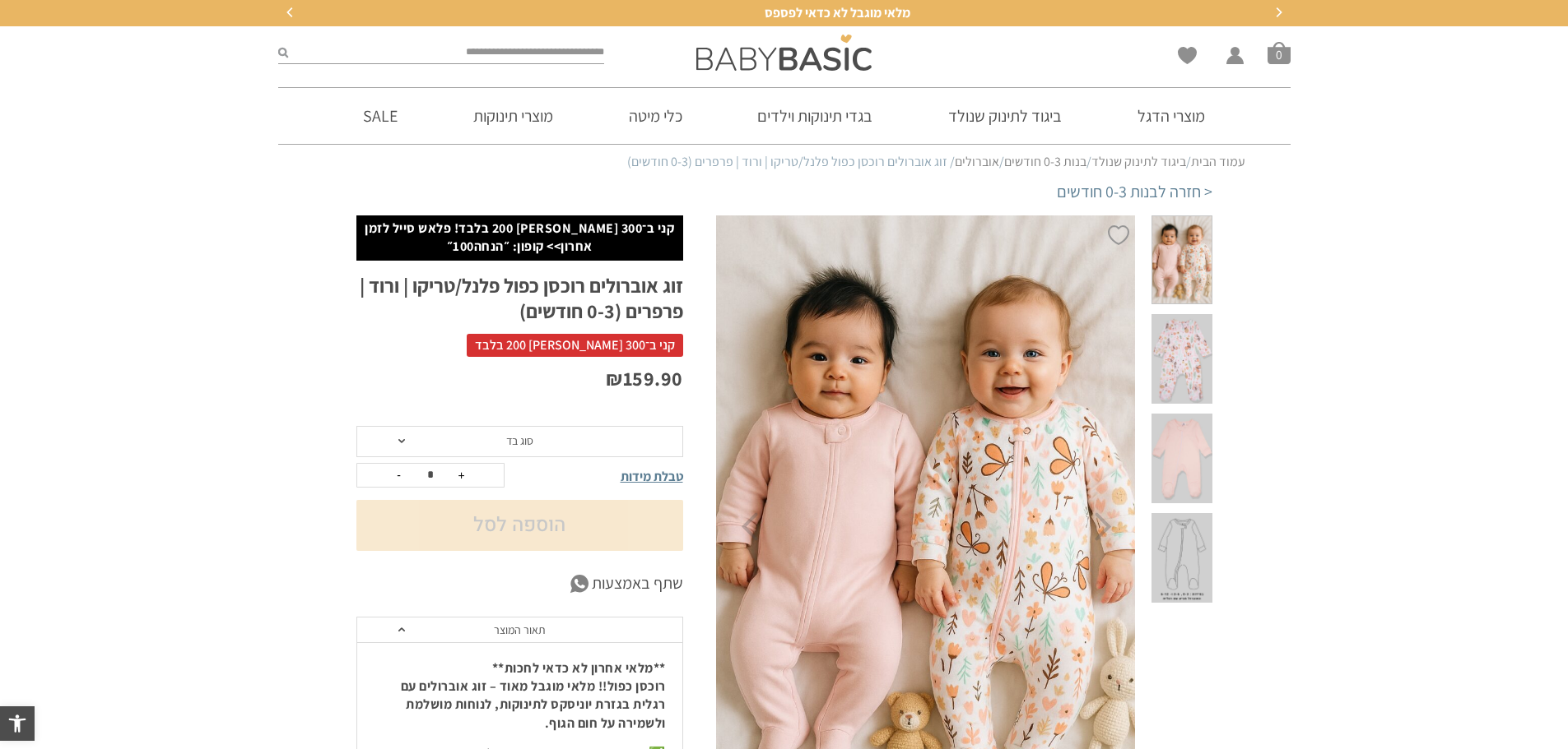
click at [1182, 335] on span at bounding box center [1182, 359] width 60 height 89
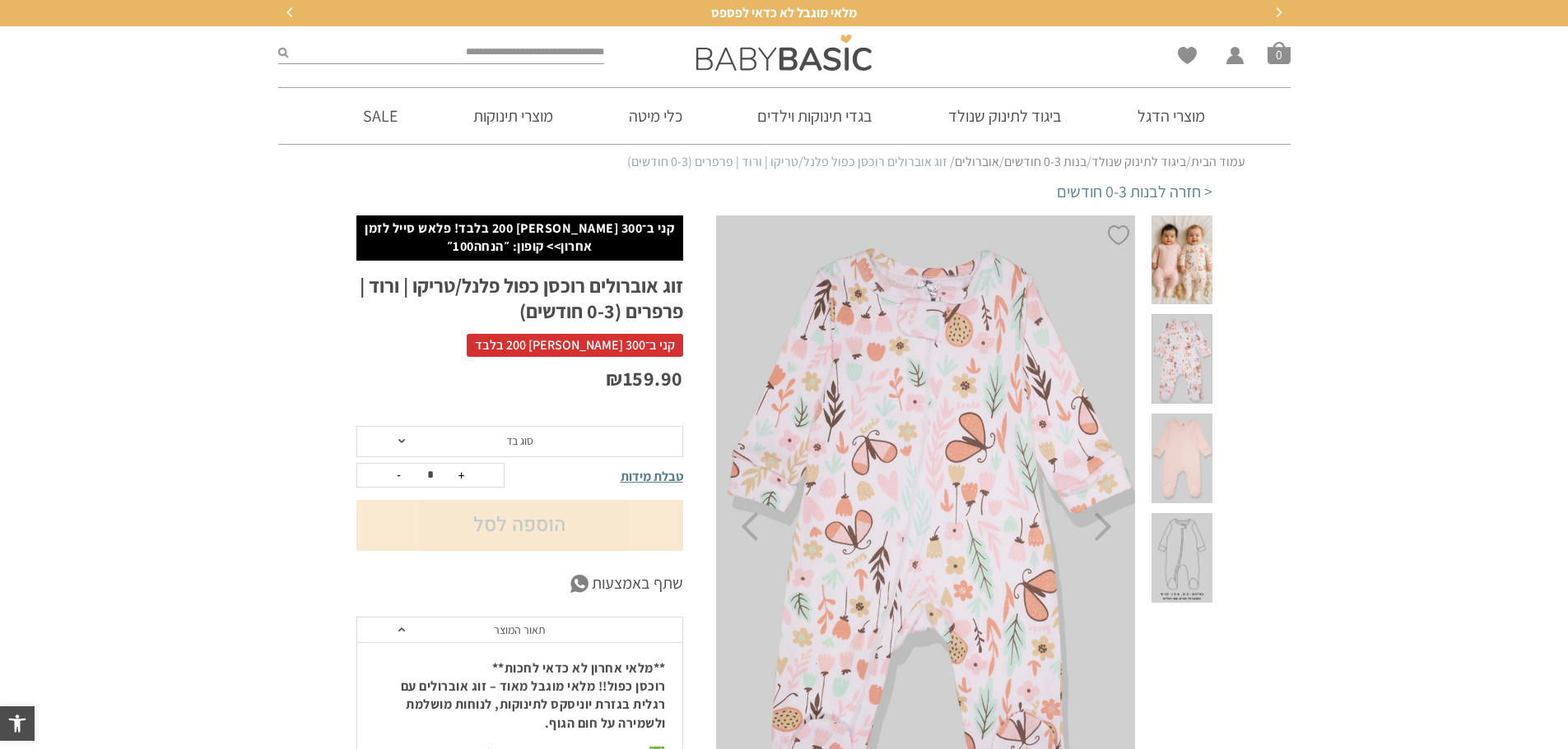
click at [1194, 414] on span at bounding box center [1182, 458] width 60 height 89
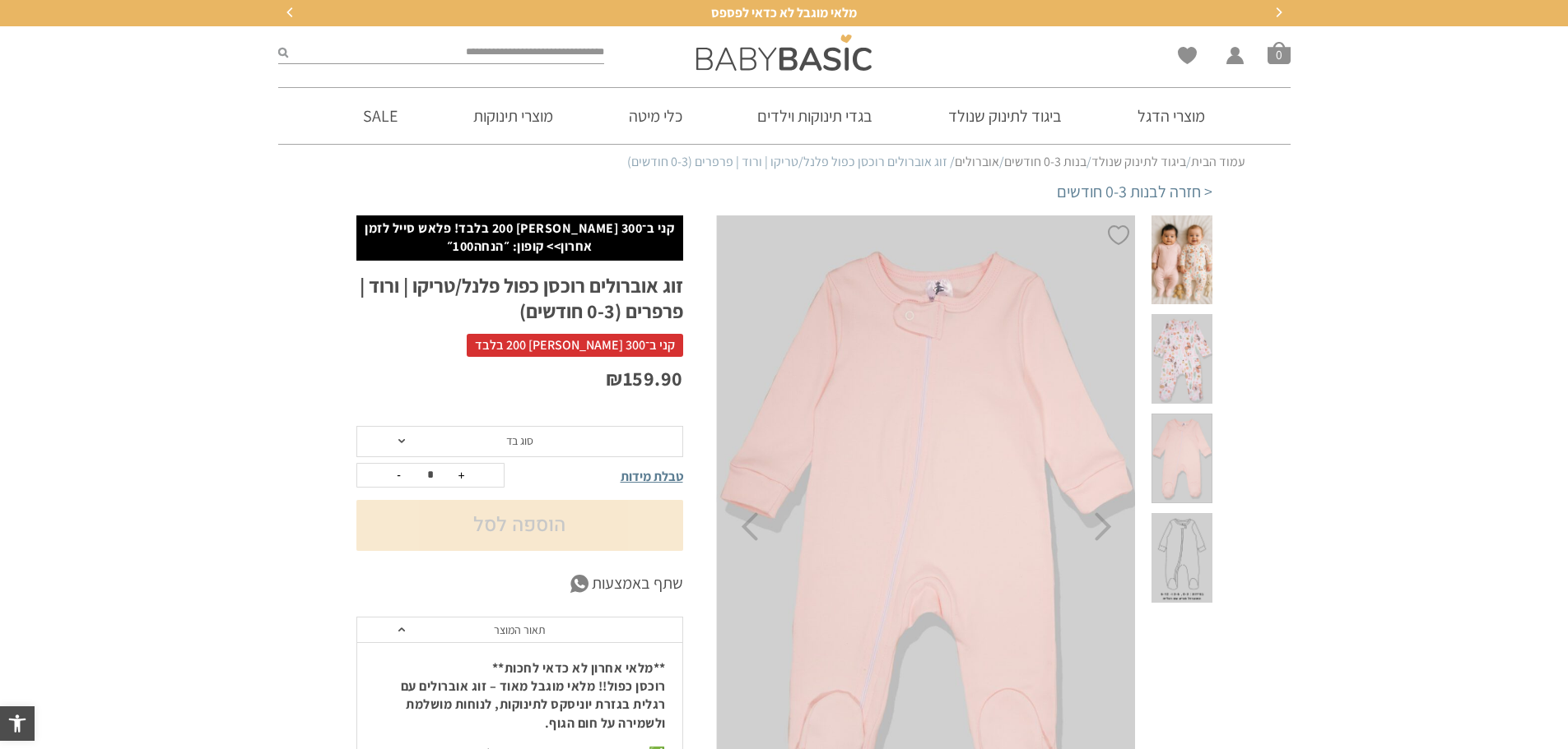
click at [1187, 425] on span at bounding box center [1182, 458] width 60 height 89
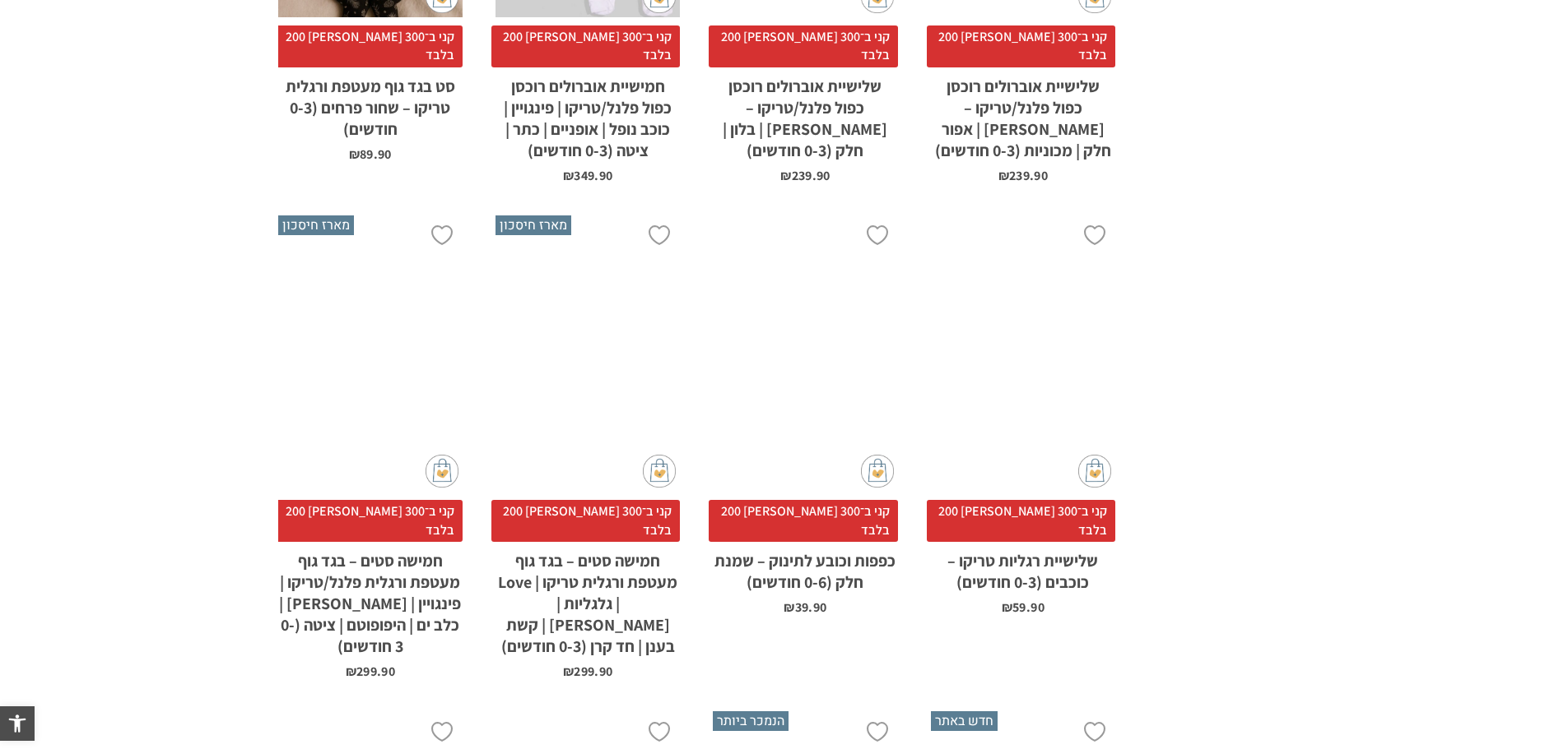
scroll to position [2865, 0]
